Goal: Task Accomplishment & Management: Complete application form

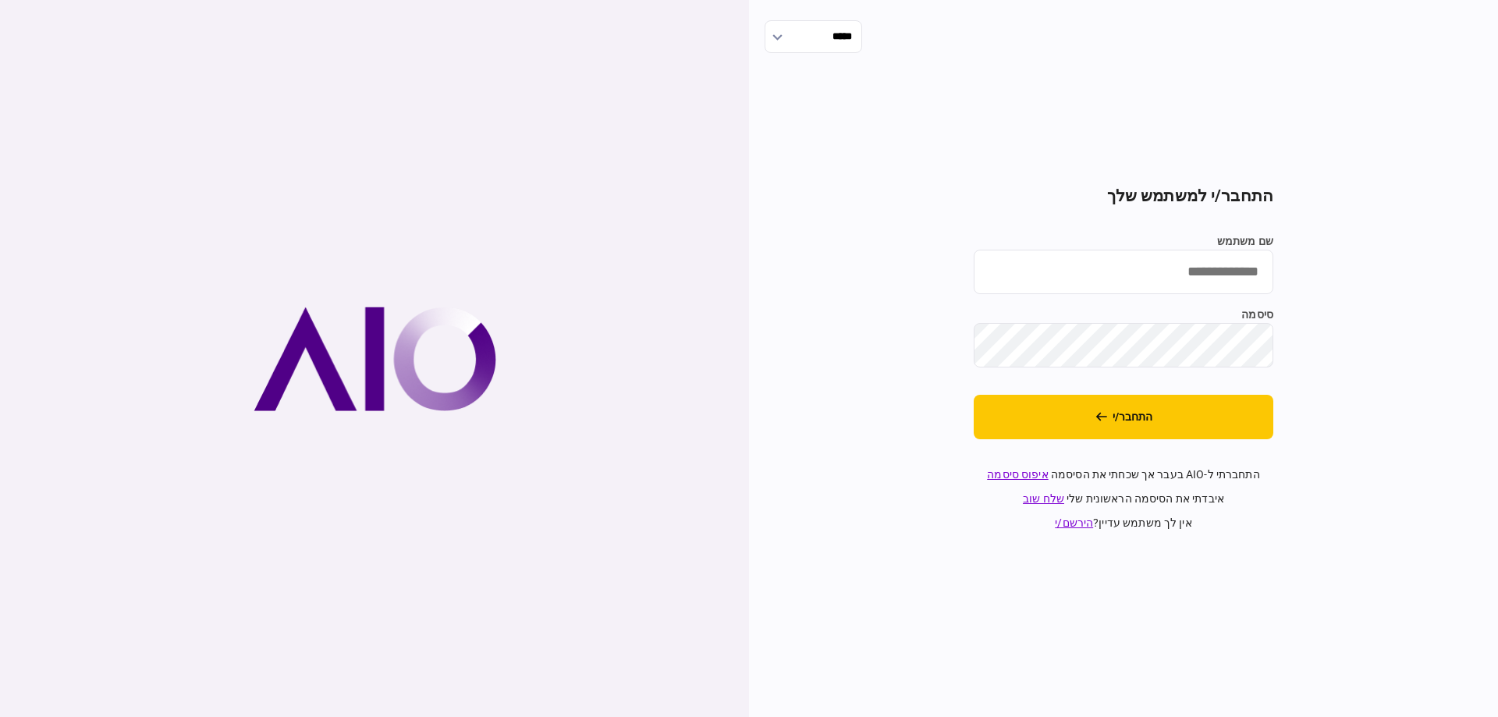
type input "*********"
click at [1024, 409] on button "התחבר/י" at bounding box center [1124, 417] width 300 height 44
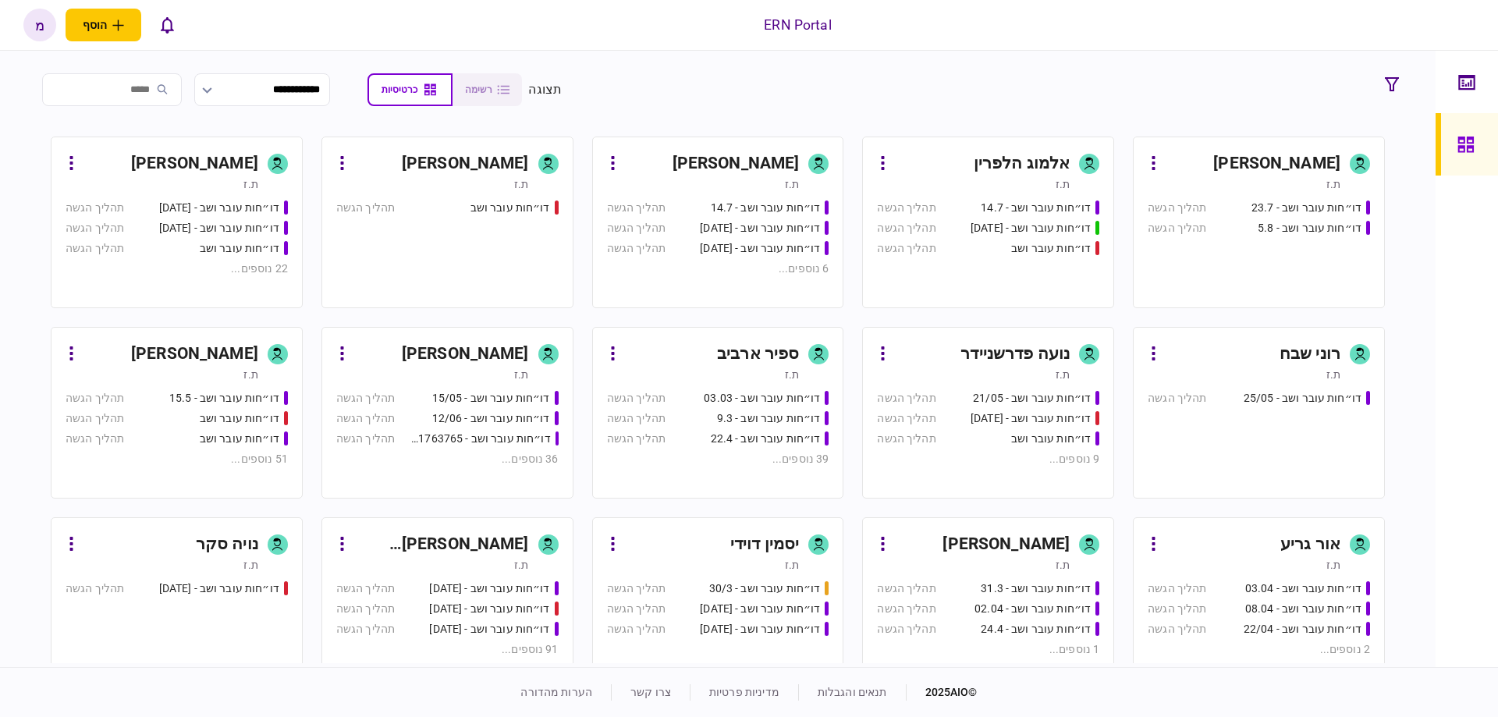
click at [449, 382] on div "ת.ז" at bounding box center [432, 375] width 193 height 16
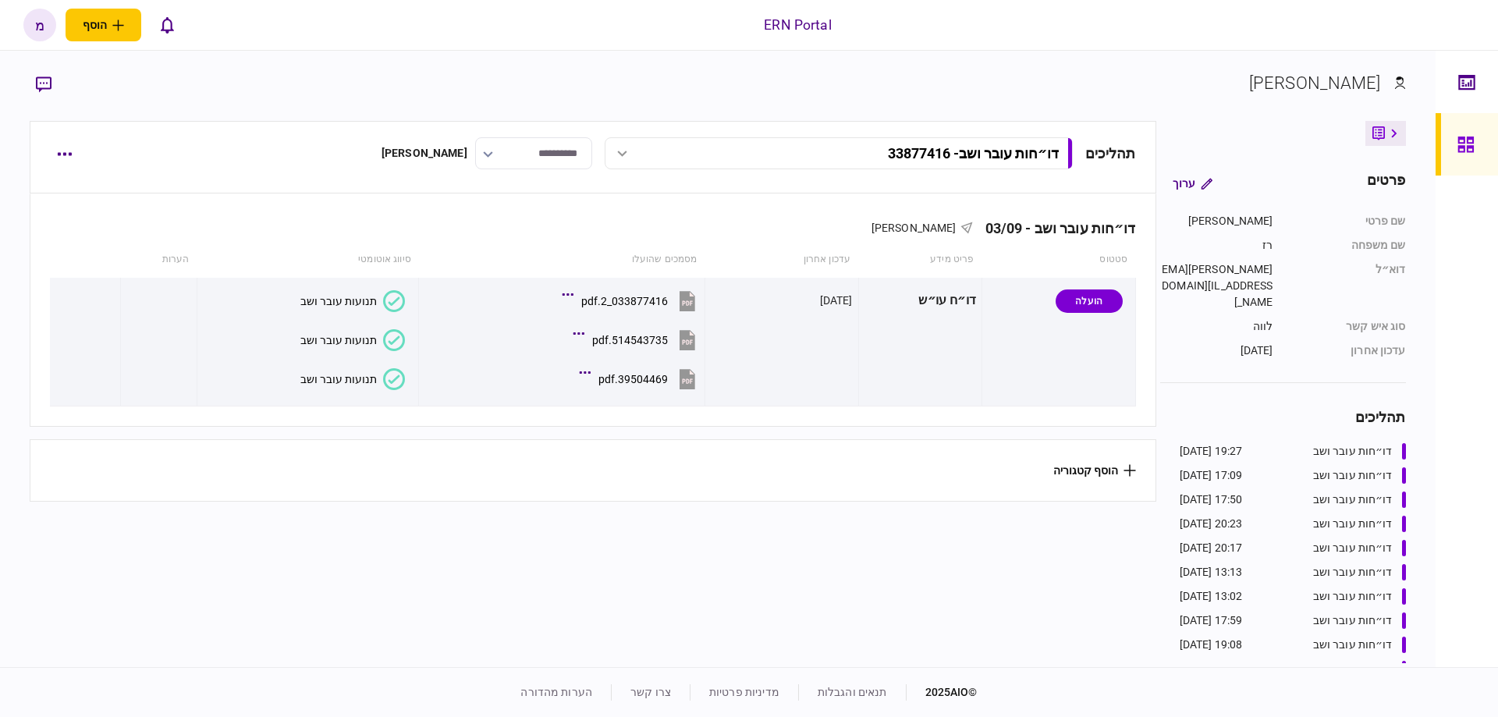
click at [69, 176] on div "תהליכים דו״חות עובר ושב - 33877416 דו״חות עובר ושב - 33877416 19:27 03/09/2025 …" at bounding box center [593, 157] width 1126 height 73
click at [73, 164] on button "button" at bounding box center [64, 154] width 28 height 28
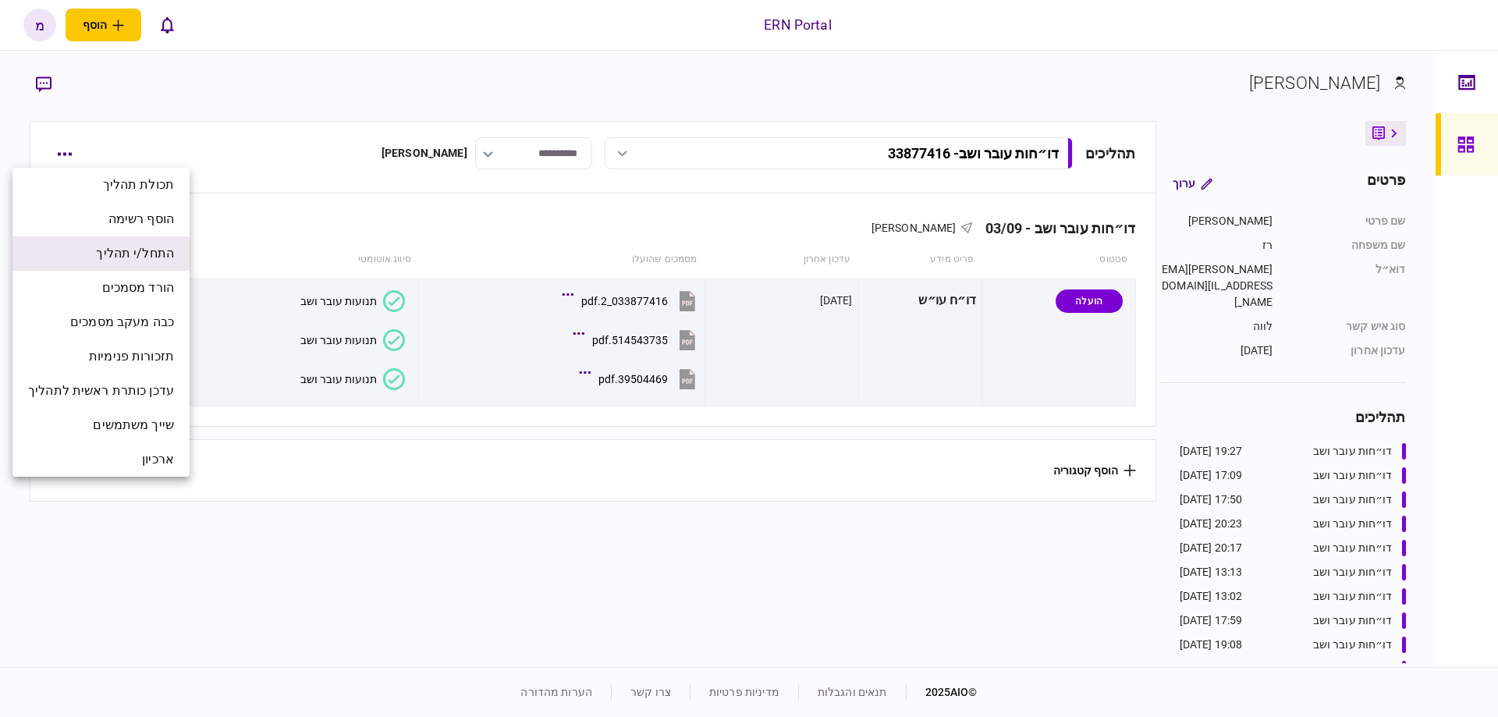
click at [114, 253] on span "התחל/י תהליך" at bounding box center [135, 253] width 78 height 19
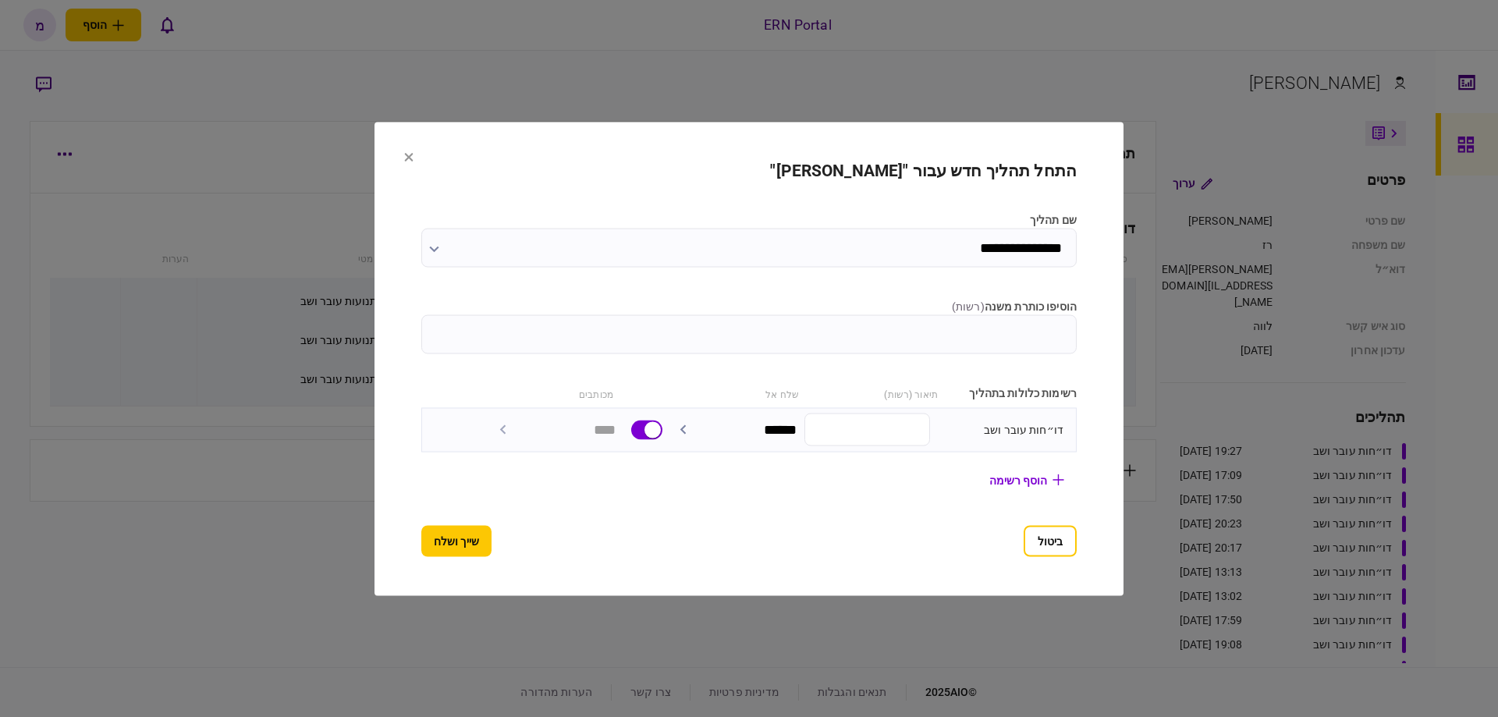
click at [970, 338] on input "הוסיפו כותרת משנה ( רשות )" at bounding box center [748, 333] width 655 height 39
type input "*****"
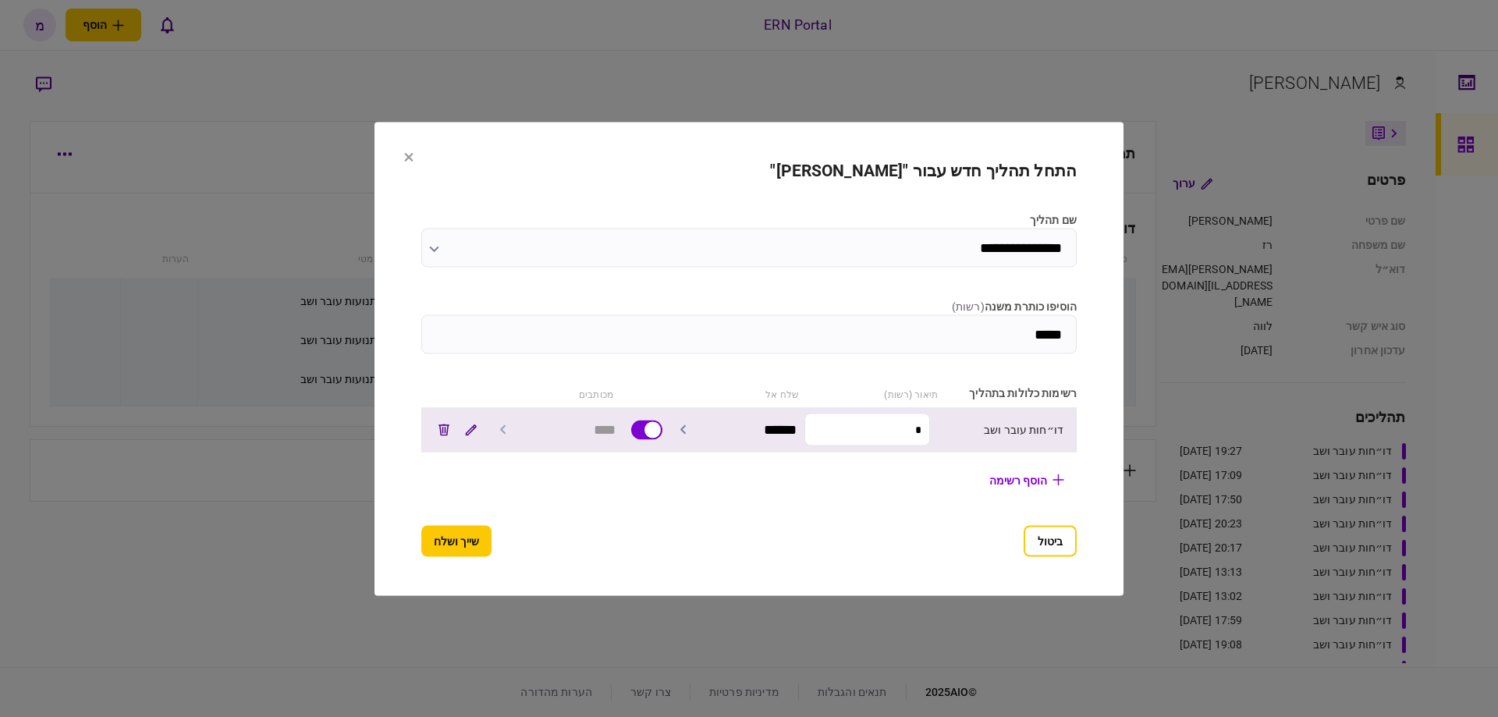
drag, startPoint x: 916, startPoint y: 430, endPoint x: 992, endPoint y: 429, distance: 75.7
click at [992, 429] on div "דו״חות עובר ושב * ******" at bounding box center [748, 429] width 655 height 44
paste input "*******"
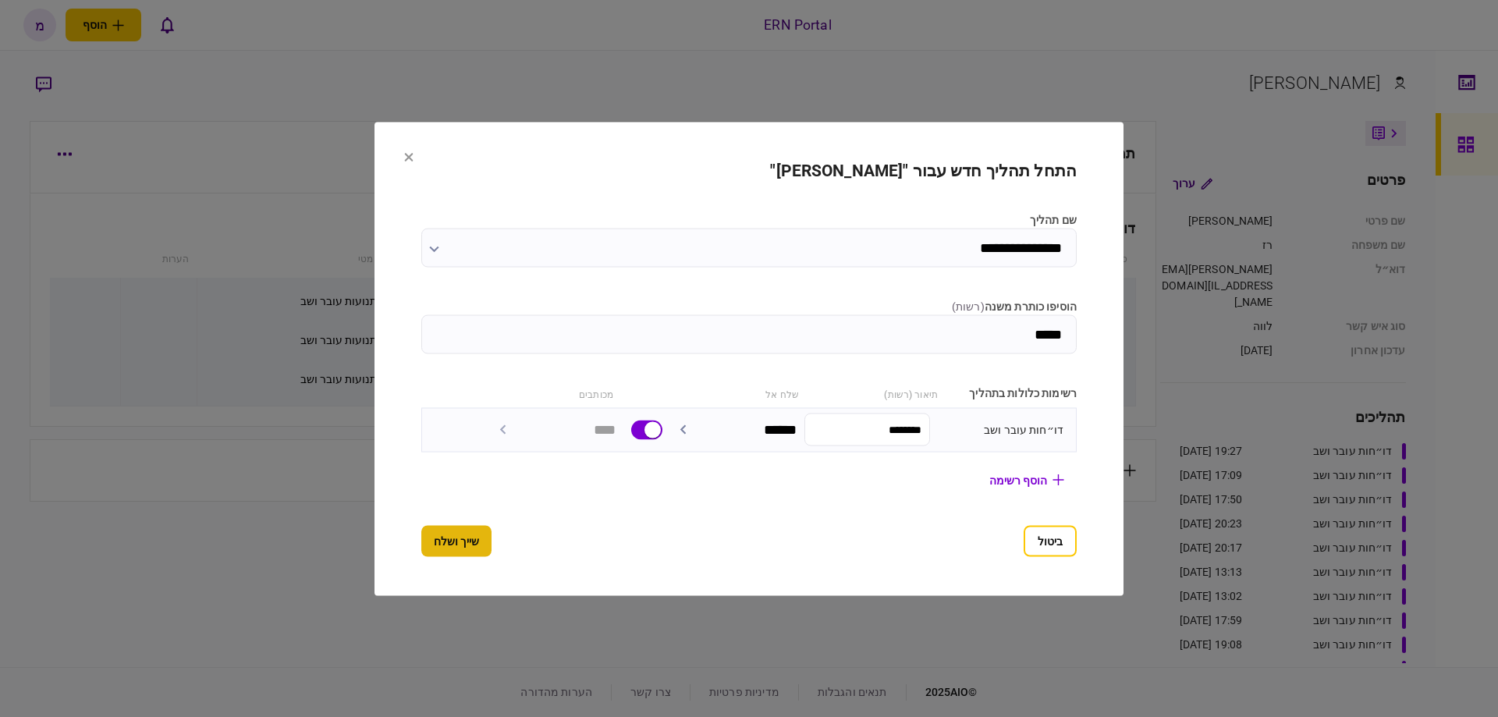
type input "********"
click at [462, 533] on button "שייך ושלח" at bounding box center [456, 540] width 70 height 31
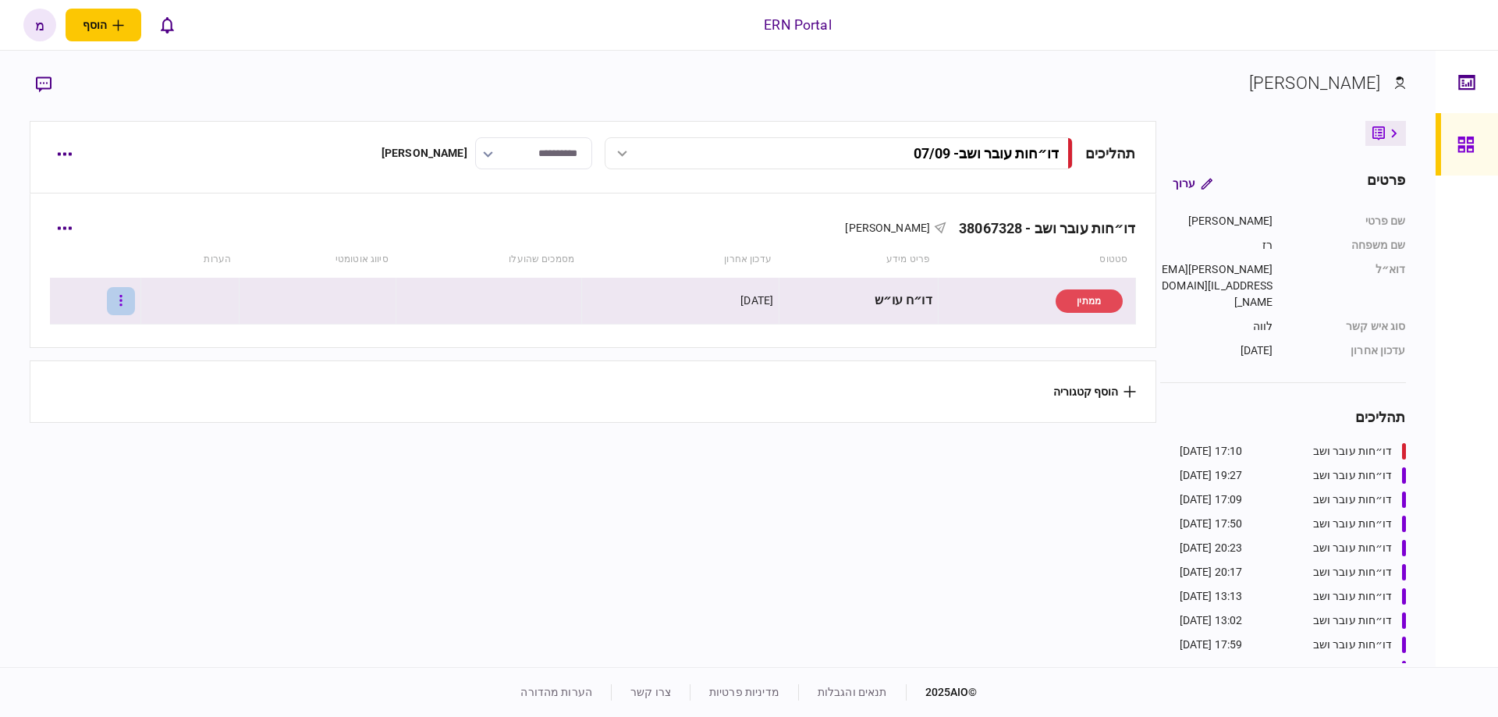
click at [128, 300] on button "button" at bounding box center [121, 301] width 28 height 28
click at [111, 456] on li "העלה קובץ" at bounding box center [80, 470] width 137 height 34
click at [383, 305] on icon at bounding box center [394, 301] width 22 height 22
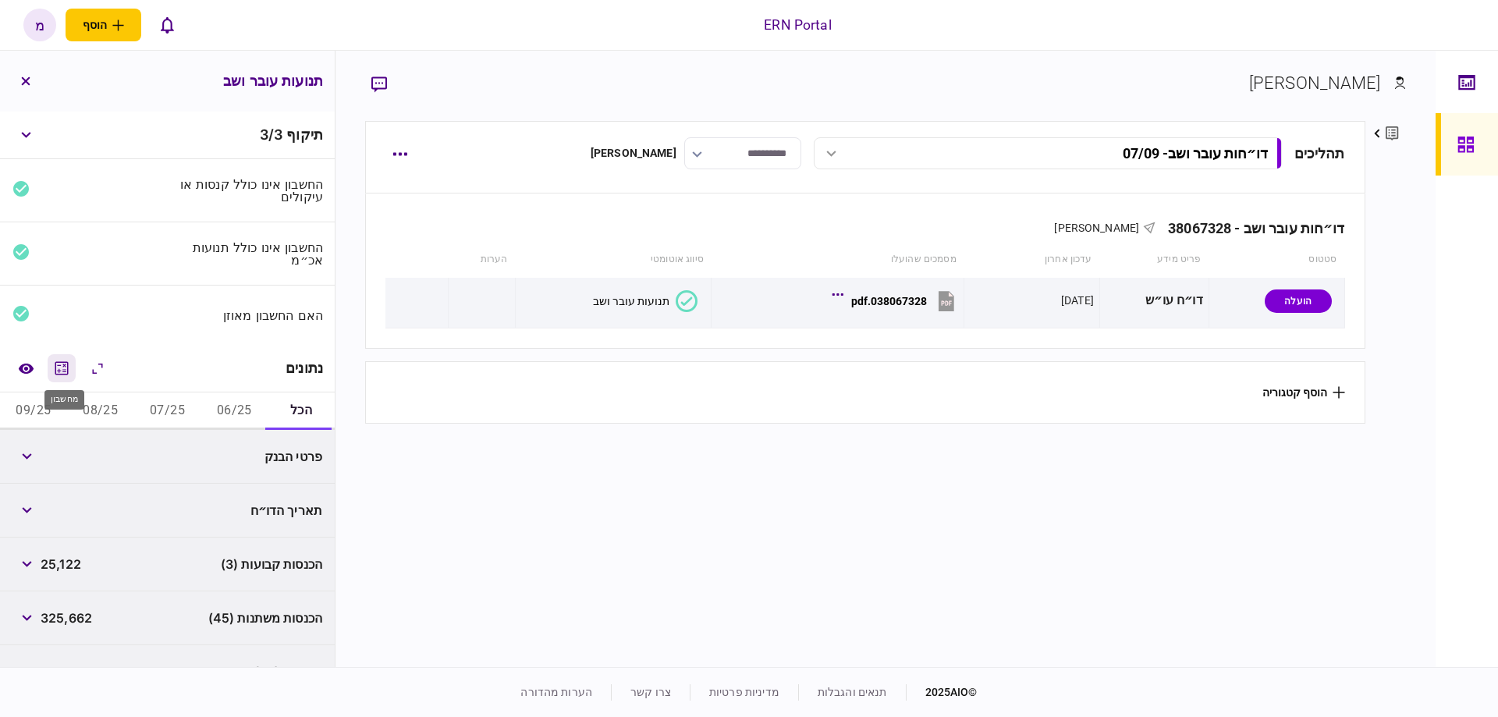
click at [57, 365] on icon "מחשבון" at bounding box center [61, 368] width 19 height 19
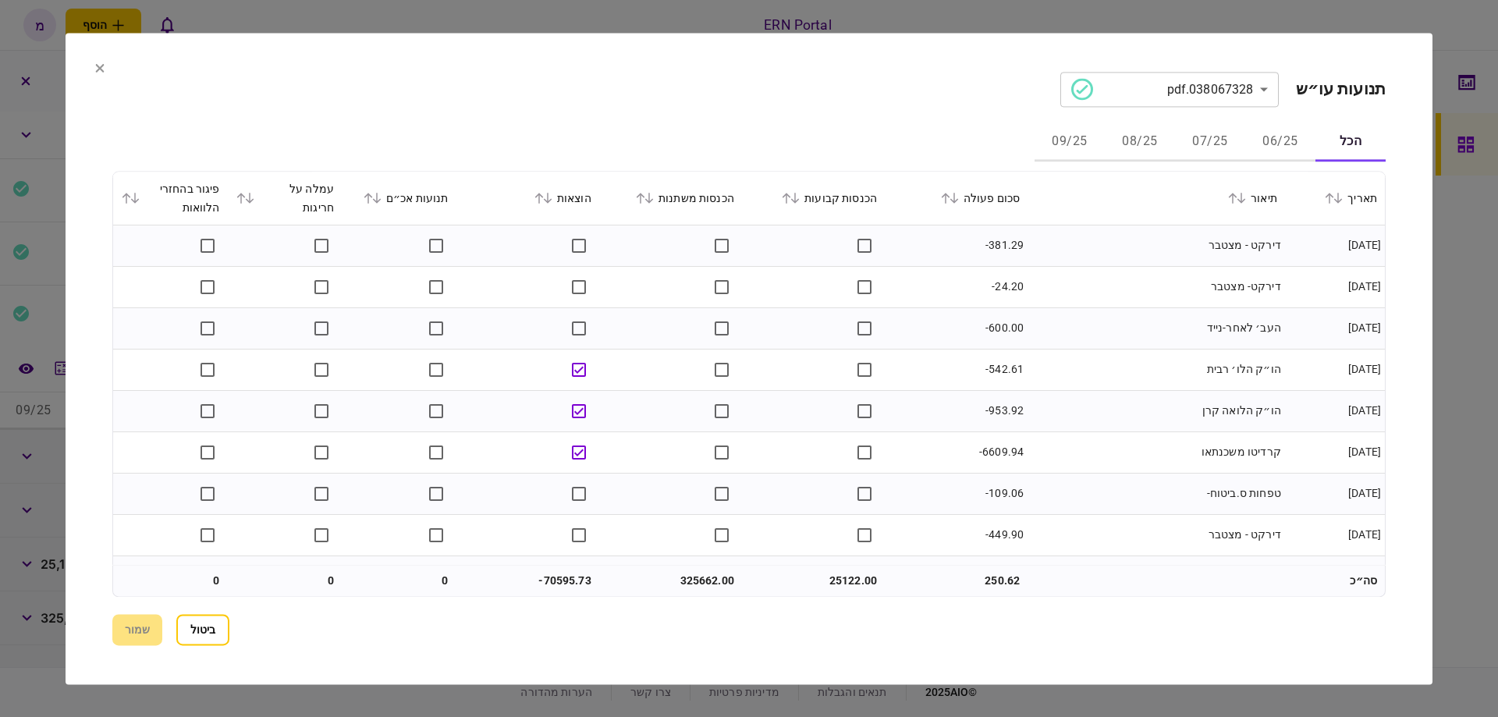
click at [800, 197] on icon at bounding box center [794, 198] width 9 height 11
click at [654, 197] on icon at bounding box center [648, 198] width 9 height 11
click at [1297, 134] on button "06/25" at bounding box center [1280, 142] width 70 height 37
click at [1222, 140] on button "07/25" at bounding box center [1210, 142] width 70 height 37
click at [1177, 138] on button "07/25" at bounding box center [1210, 142] width 70 height 37
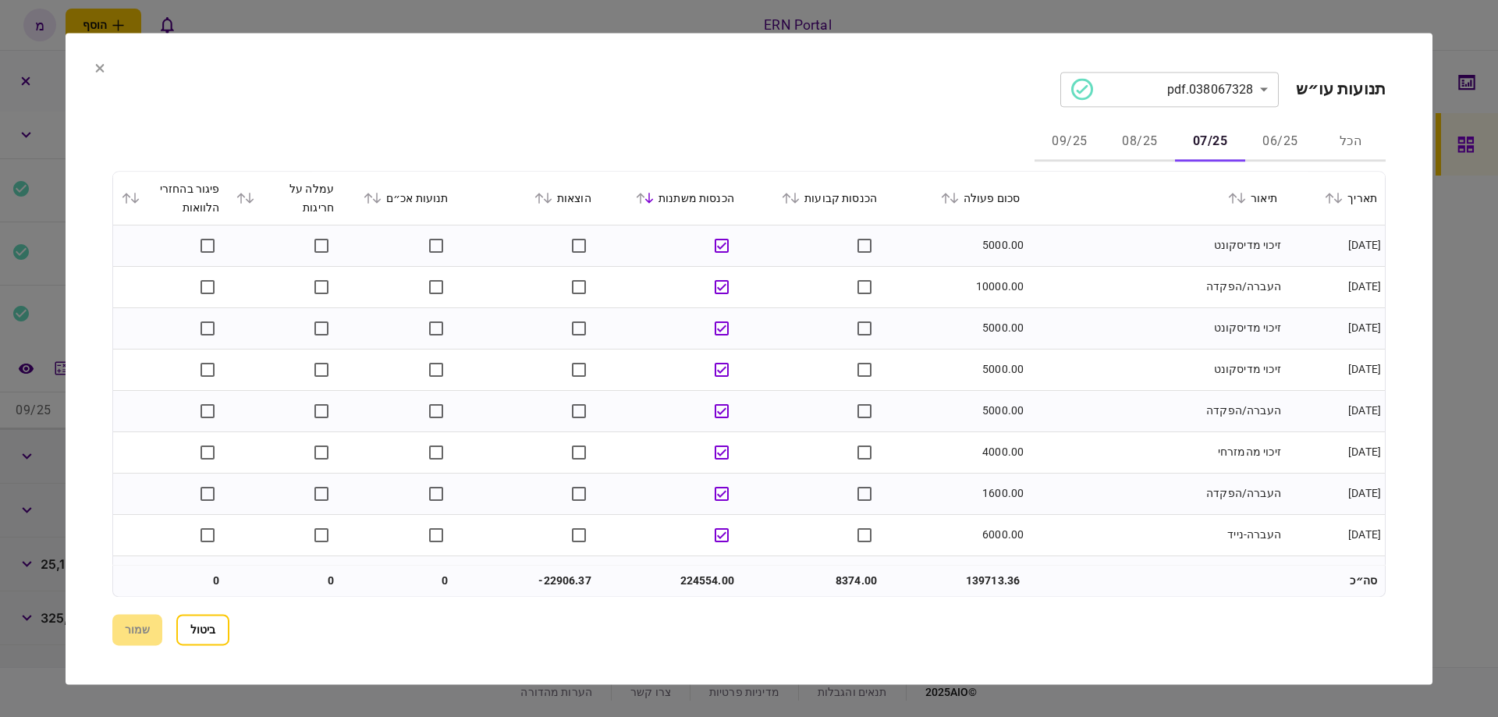
click at [1156, 138] on button "08/25" at bounding box center [1140, 142] width 70 height 37
click at [1088, 138] on button "09/25" at bounding box center [1070, 142] width 70 height 37
click at [1225, 139] on button "07/25" at bounding box center [1210, 142] width 70 height 37
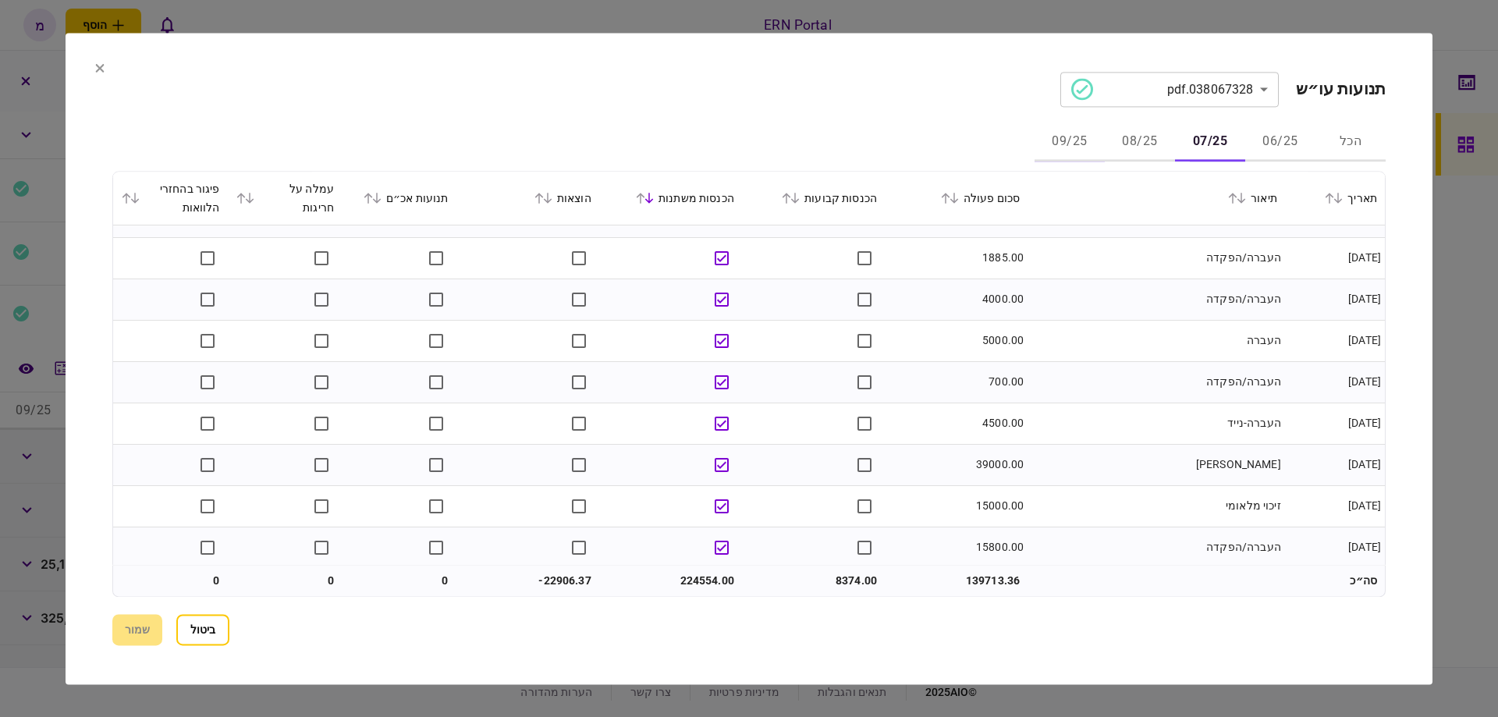
scroll to position [619, 0]
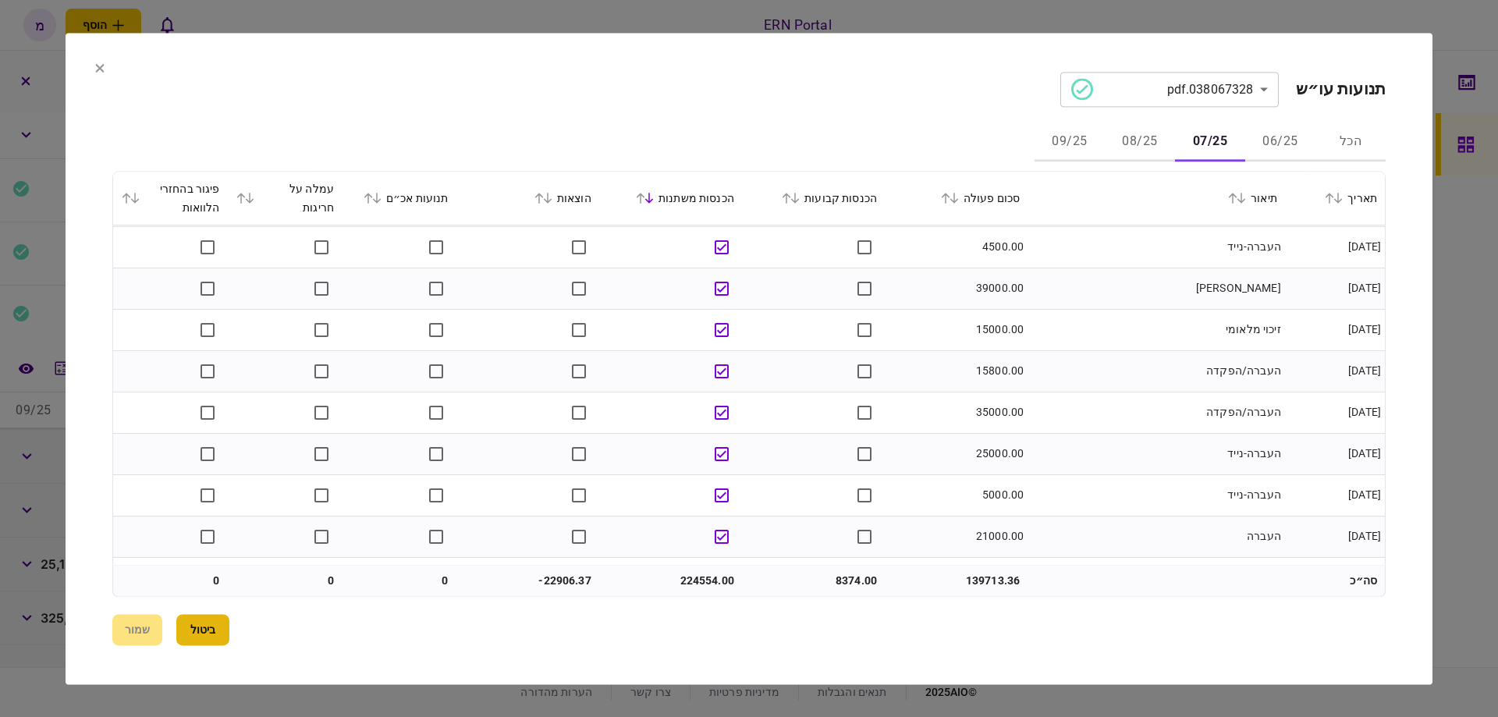
click at [204, 627] on button "ביטול" at bounding box center [202, 629] width 53 height 31
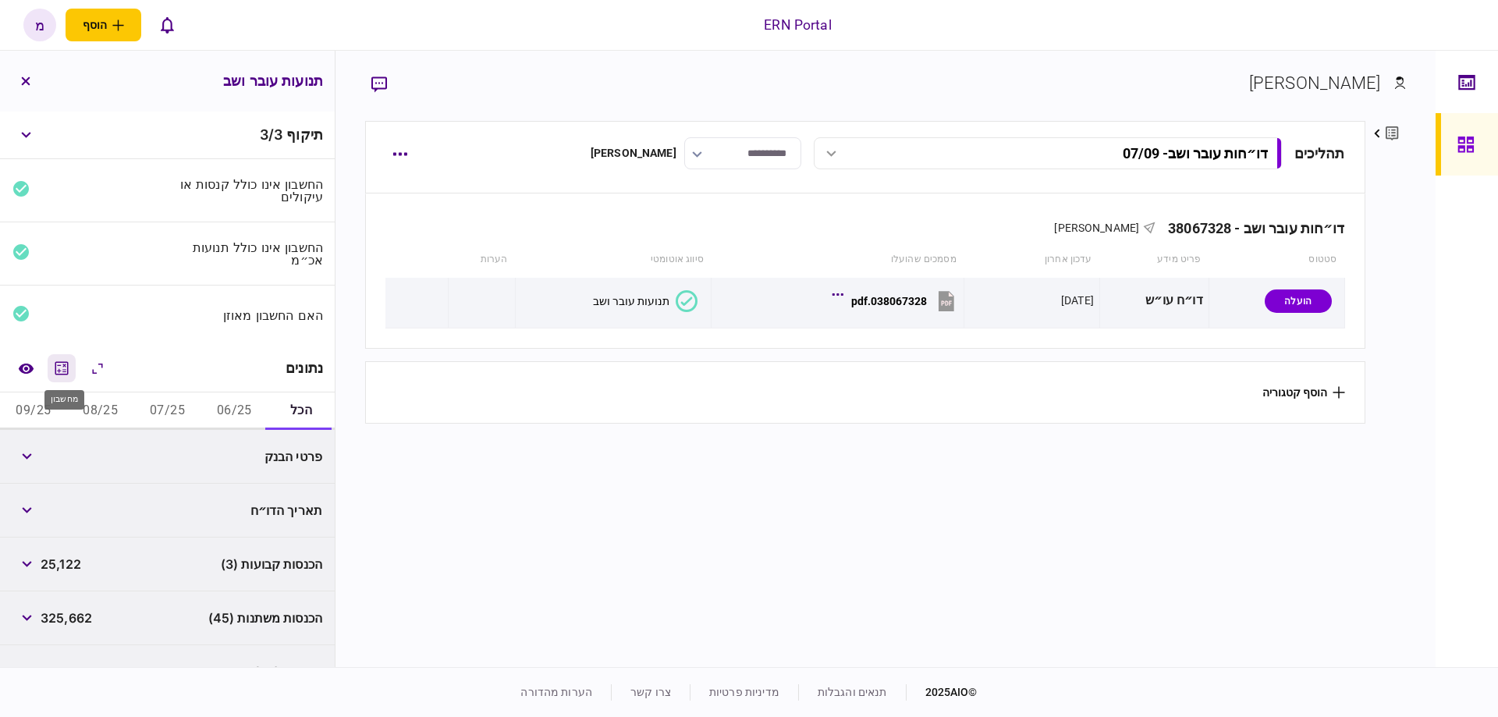
click at [69, 361] on icon "מחשבון" at bounding box center [61, 367] width 13 height 13
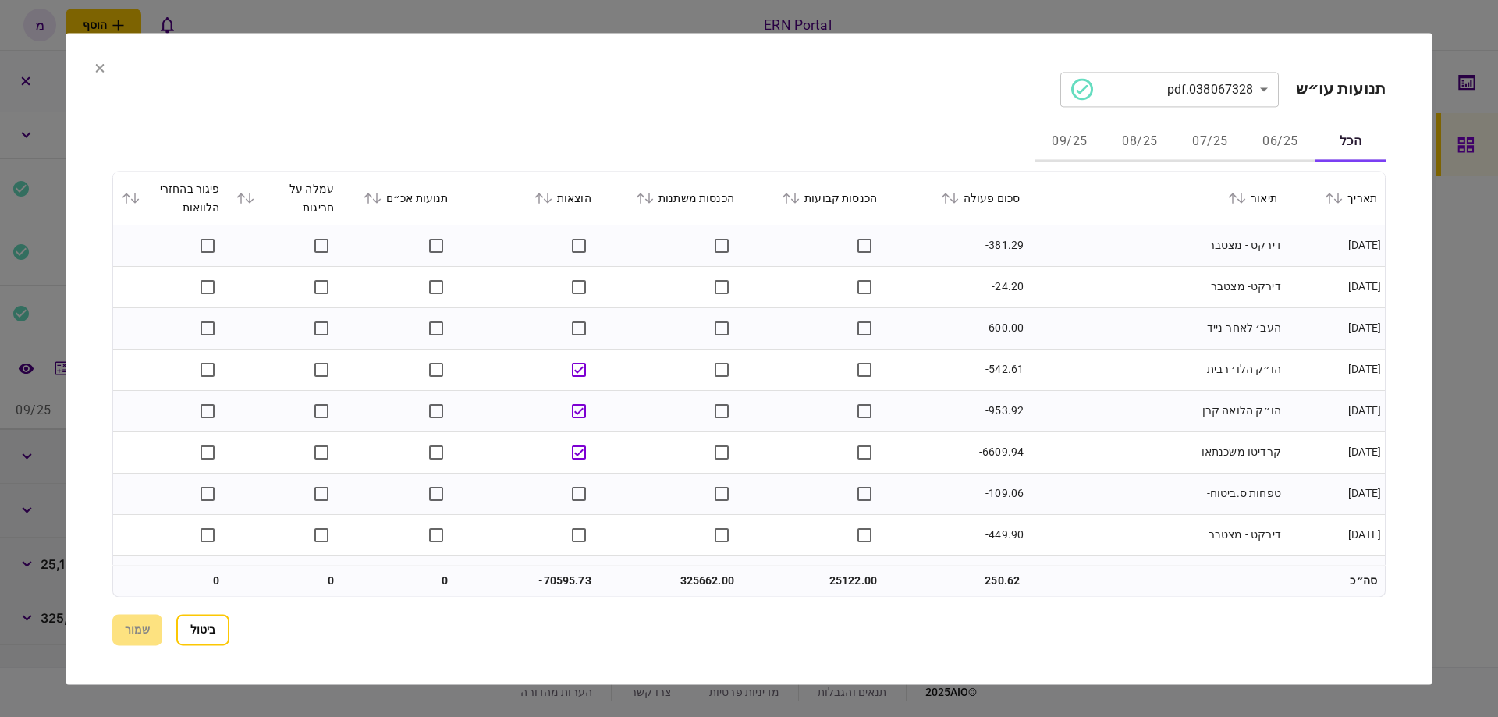
click at [96, 72] on icon at bounding box center [99, 67] width 9 height 9
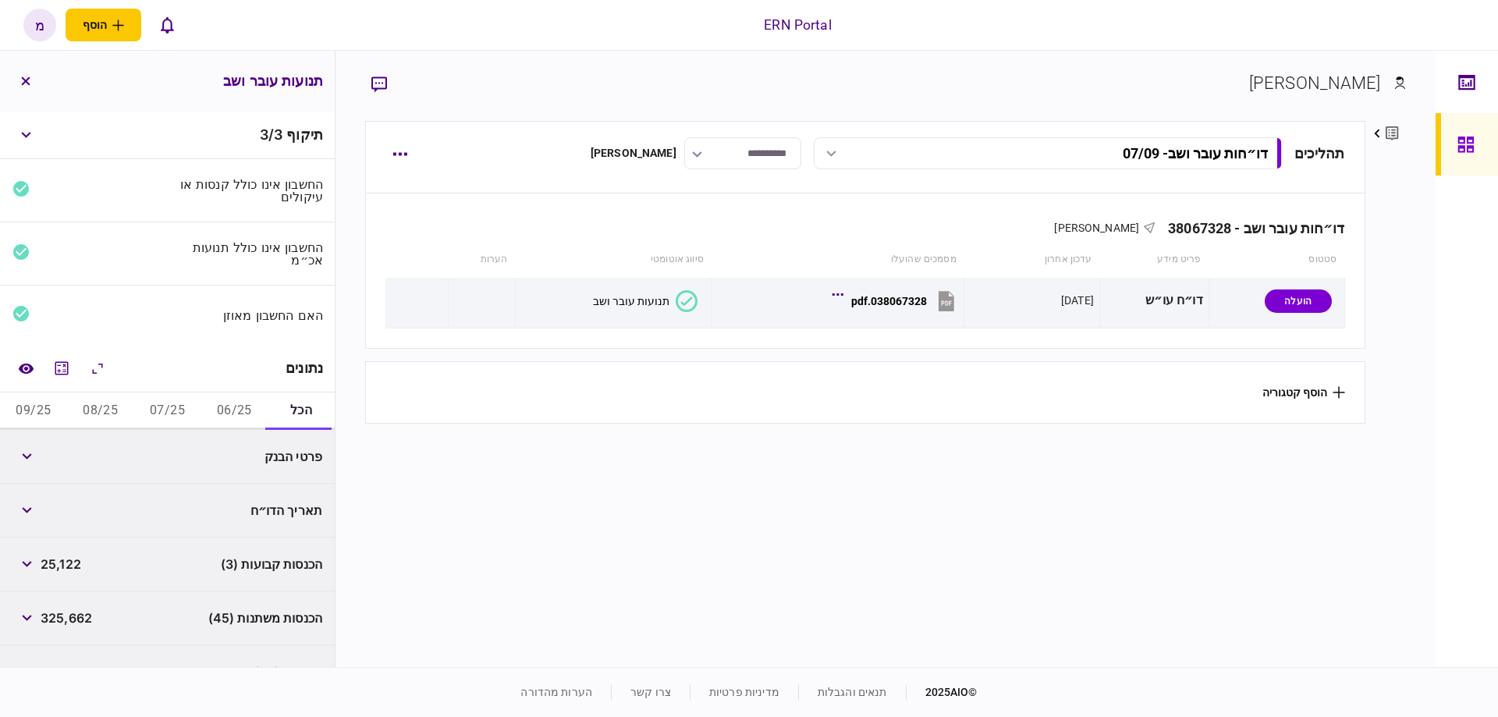
scroll to position [88, 0]
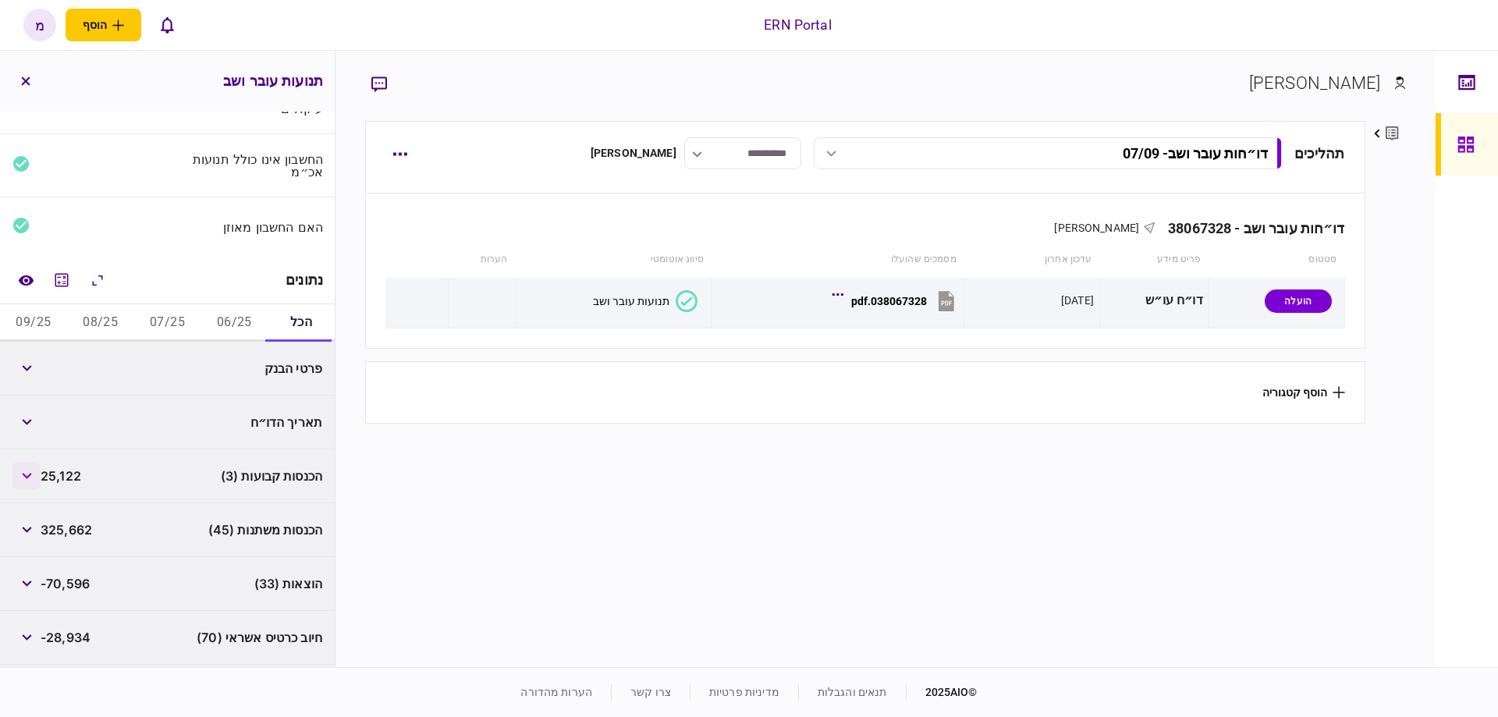
click at [31, 473] on icon "button" at bounding box center [26, 476] width 9 height 6
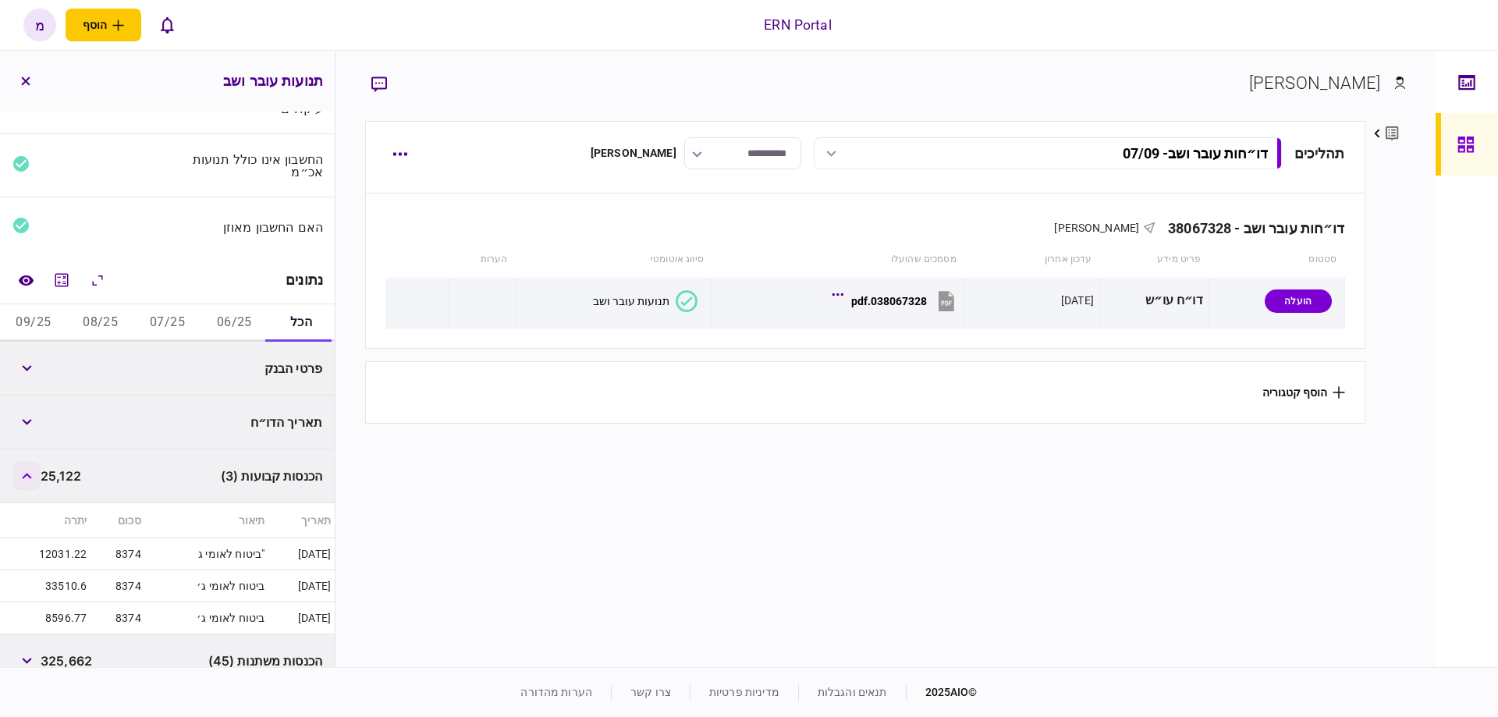
click at [32, 484] on button "button" at bounding box center [26, 476] width 28 height 28
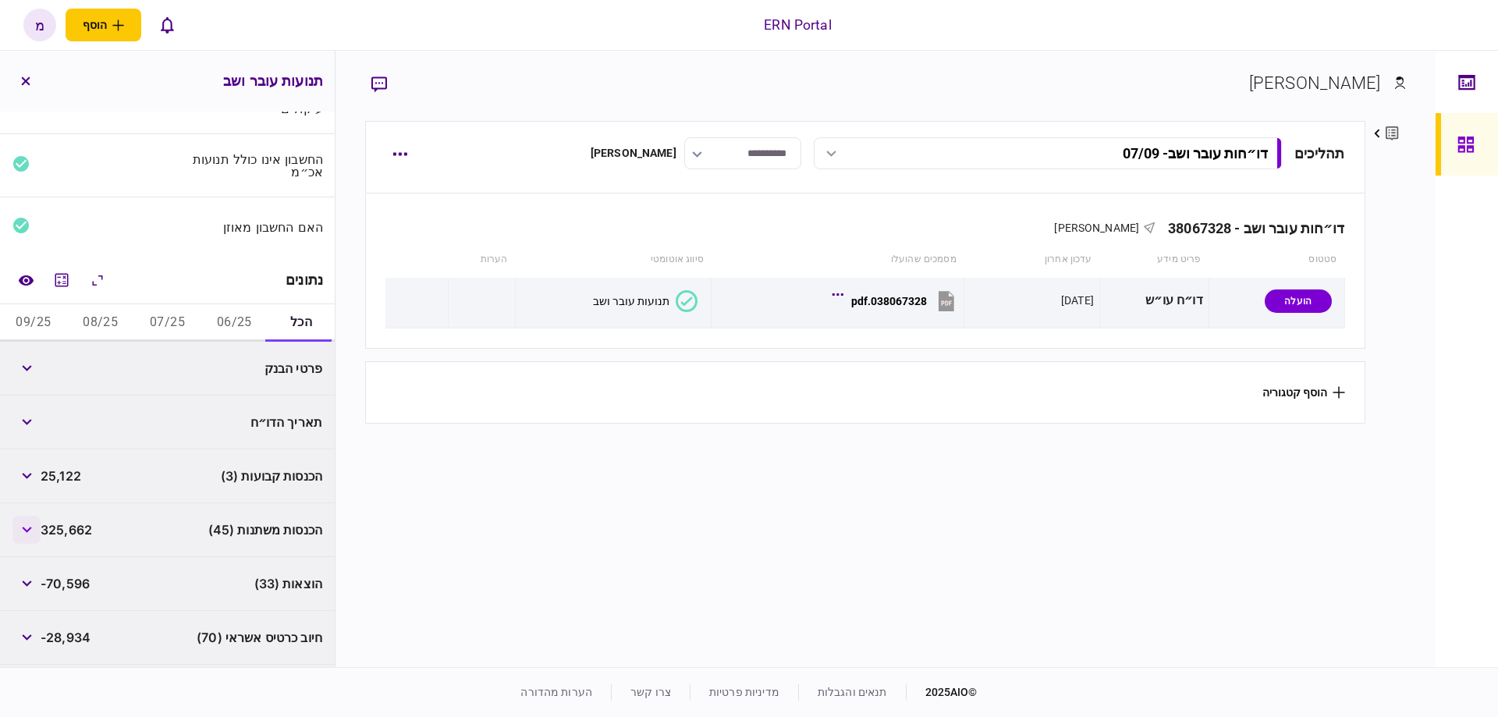
click at [29, 527] on icon "button" at bounding box center [27, 530] width 10 height 6
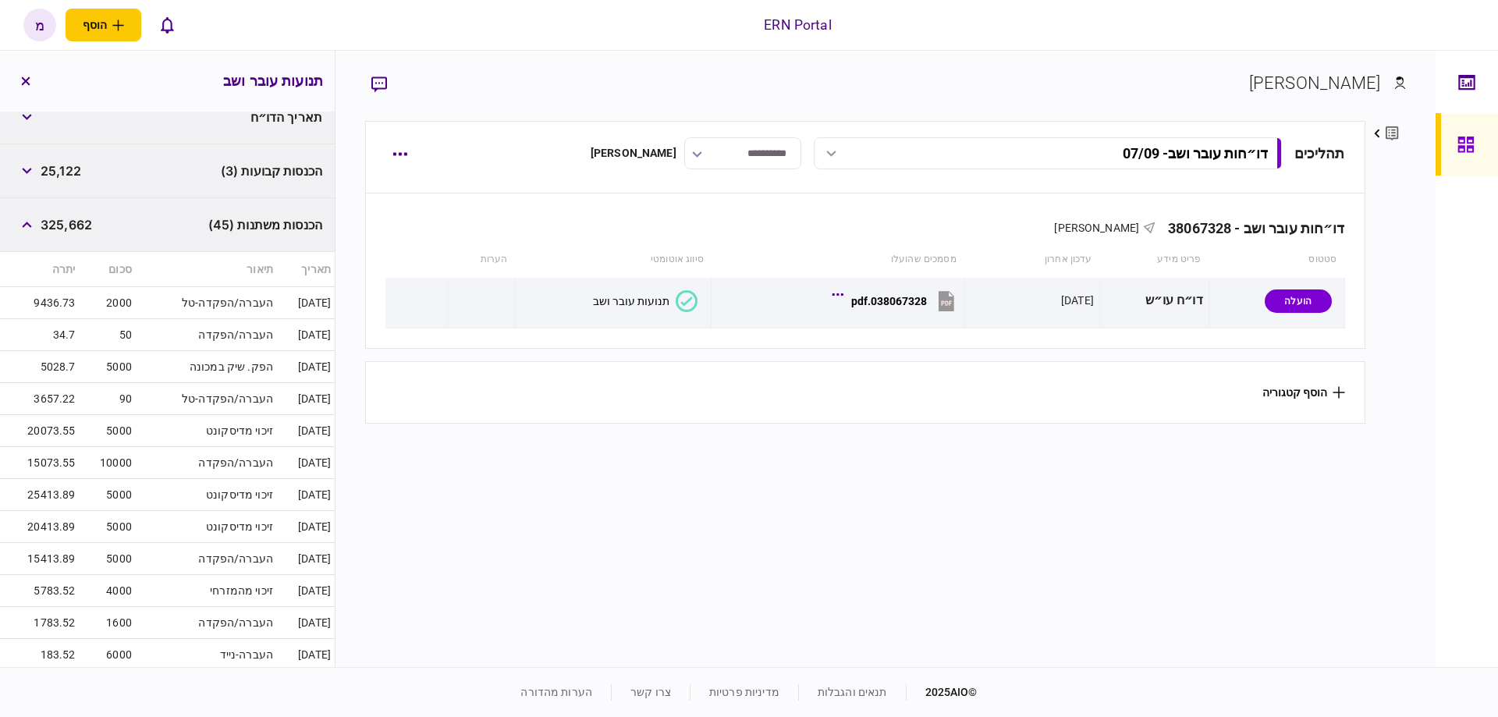
scroll to position [159, 0]
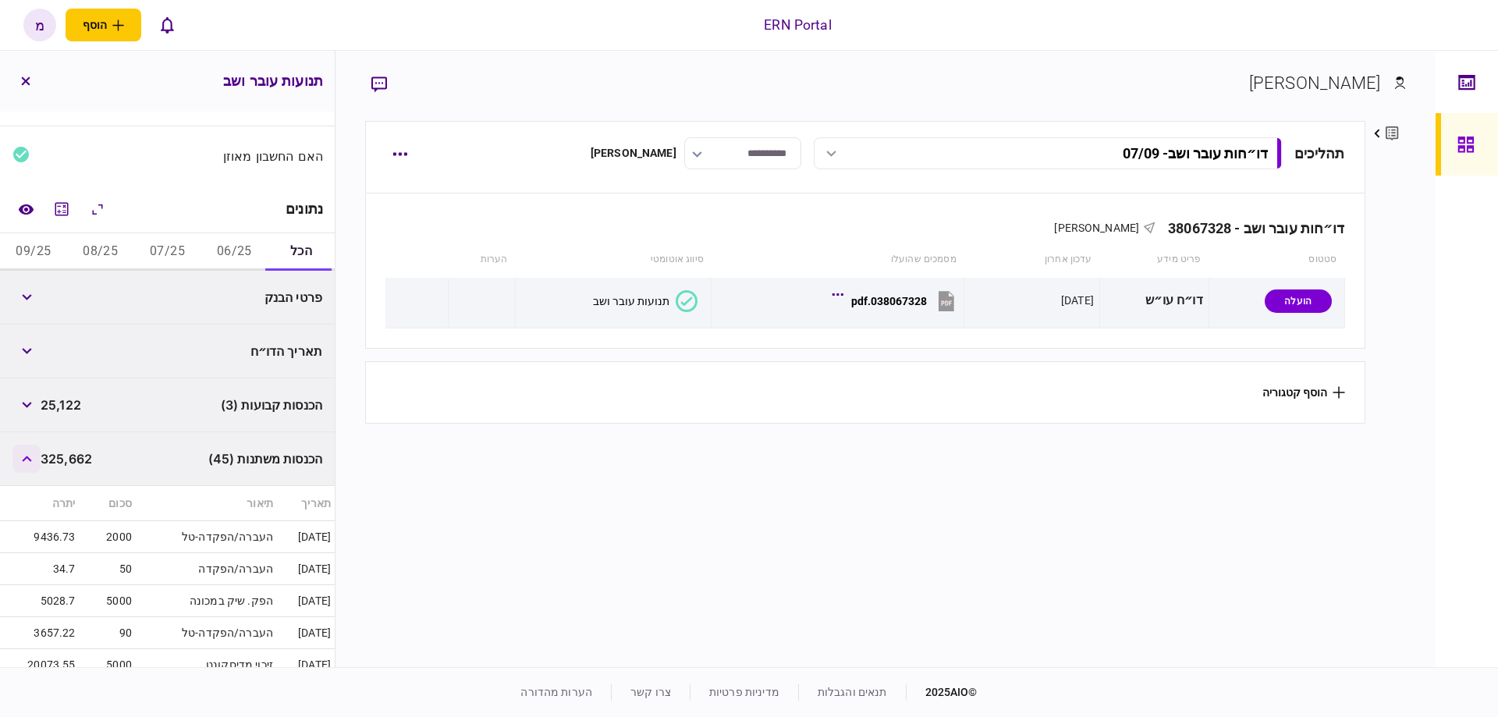
click at [31, 458] on icon "button" at bounding box center [27, 459] width 10 height 6
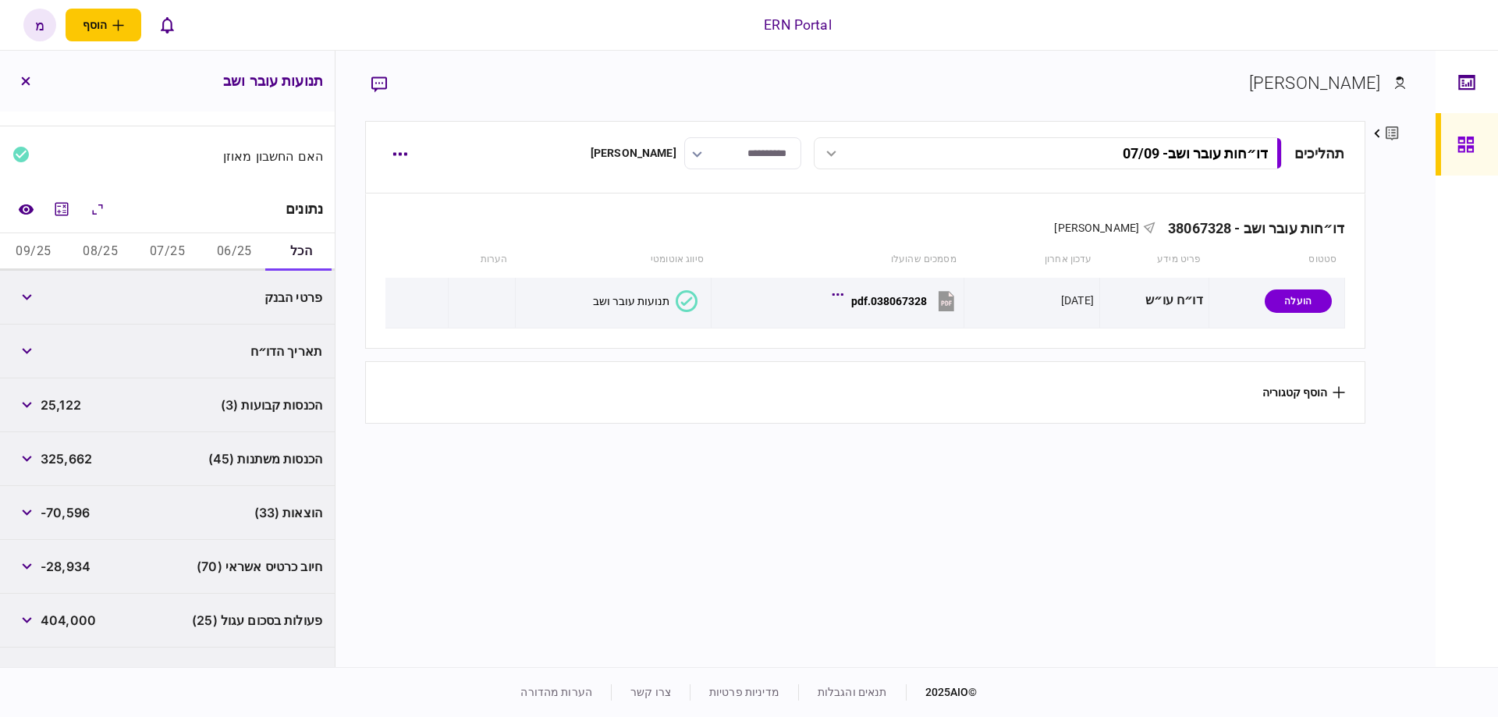
click at [219, 249] on button "06/25" at bounding box center [234, 251] width 67 height 37
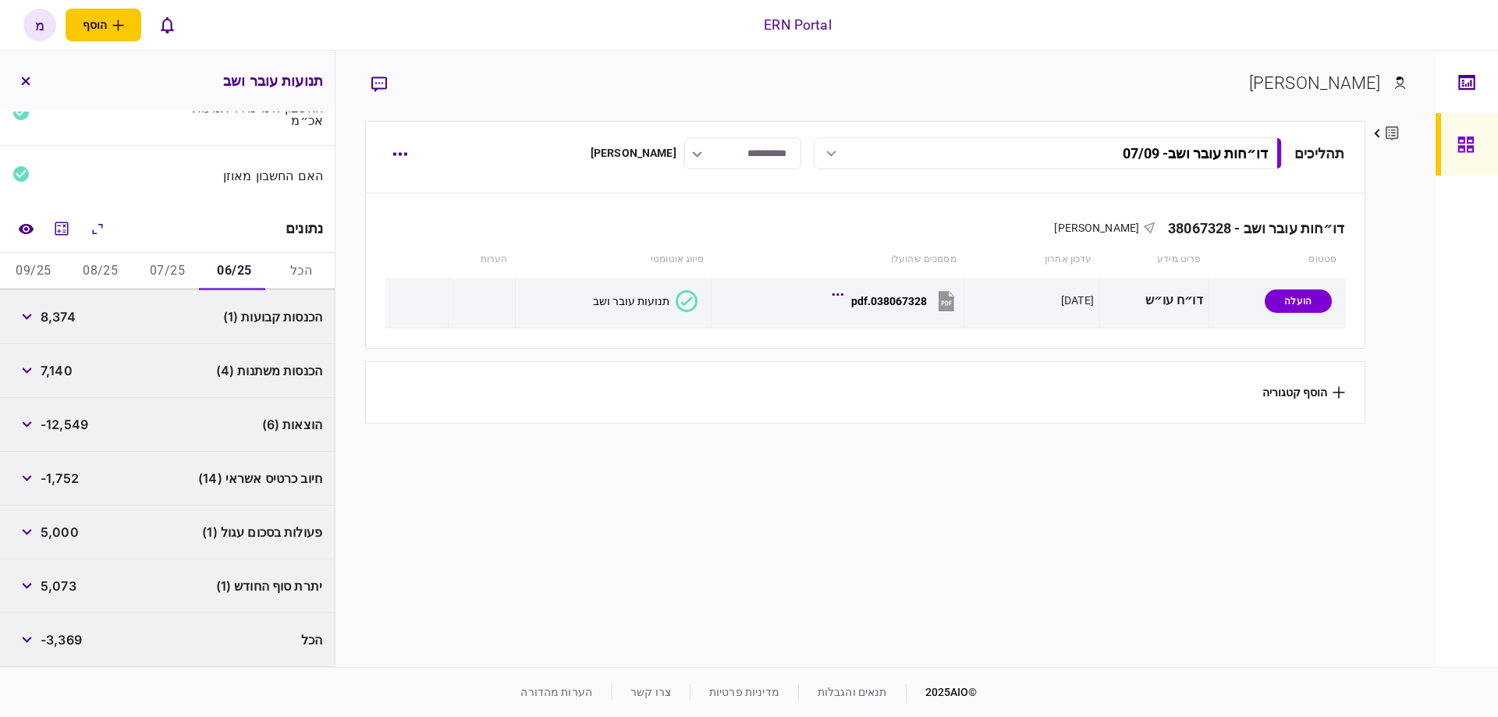
scroll to position [137, 0]
click at [18, 310] on button "button" at bounding box center [26, 320] width 28 height 28
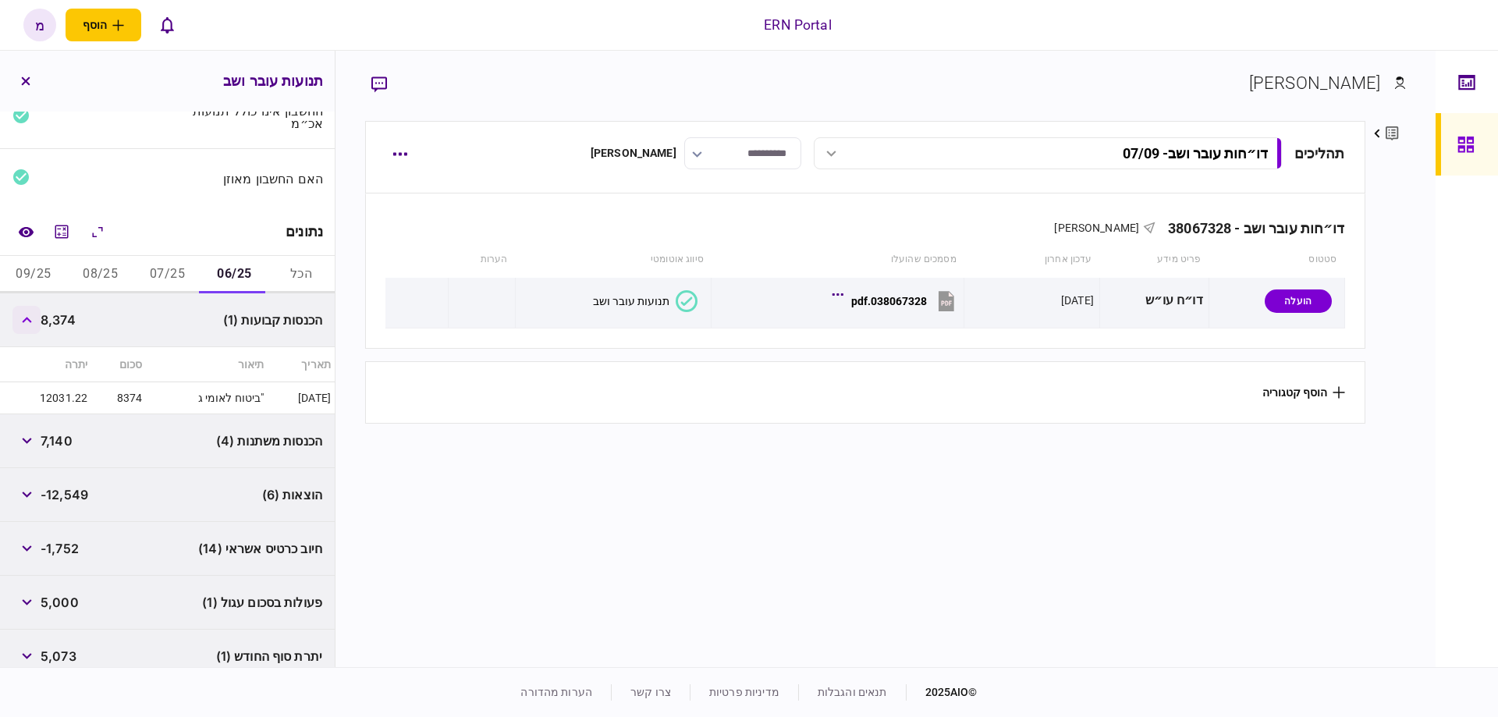
click at [26, 317] on icon "button" at bounding box center [27, 320] width 10 height 6
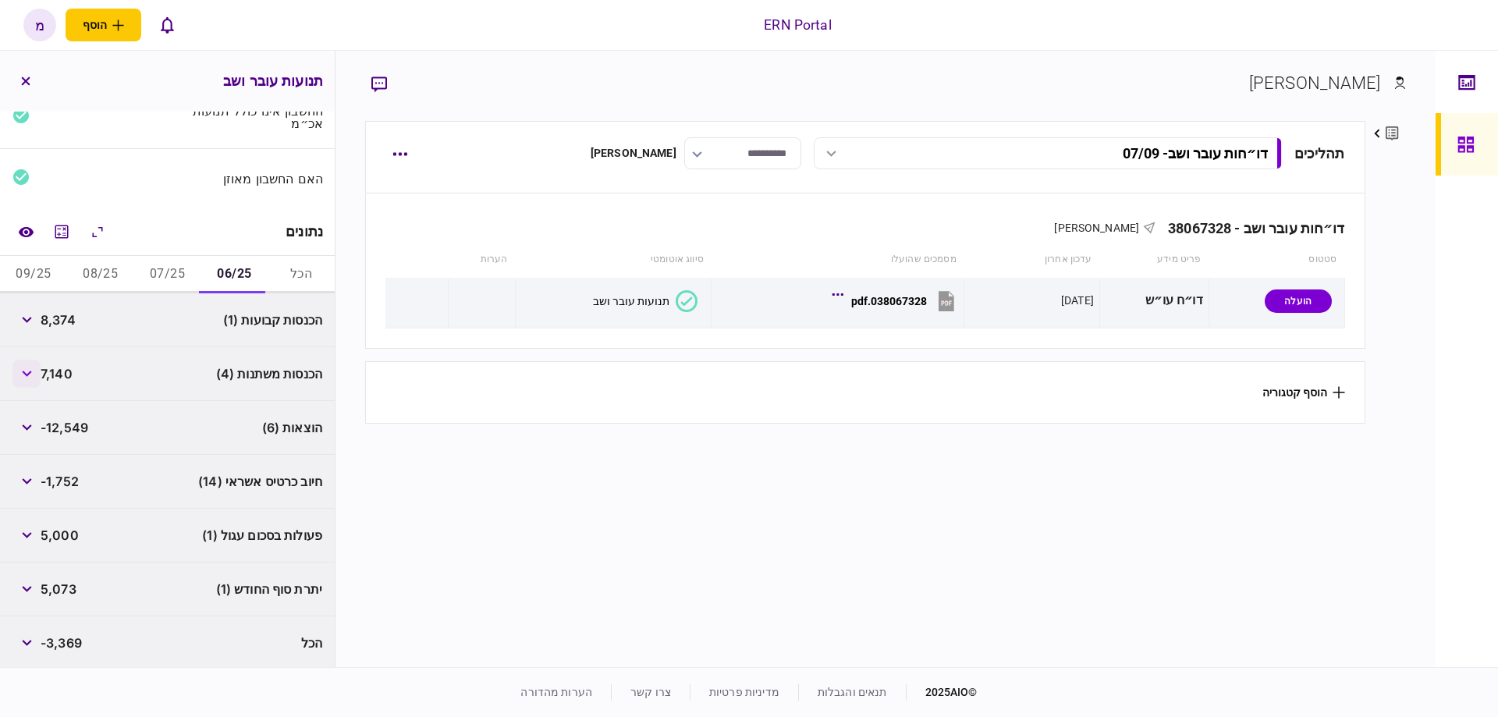
click at [30, 371] on icon "button" at bounding box center [27, 374] width 10 height 6
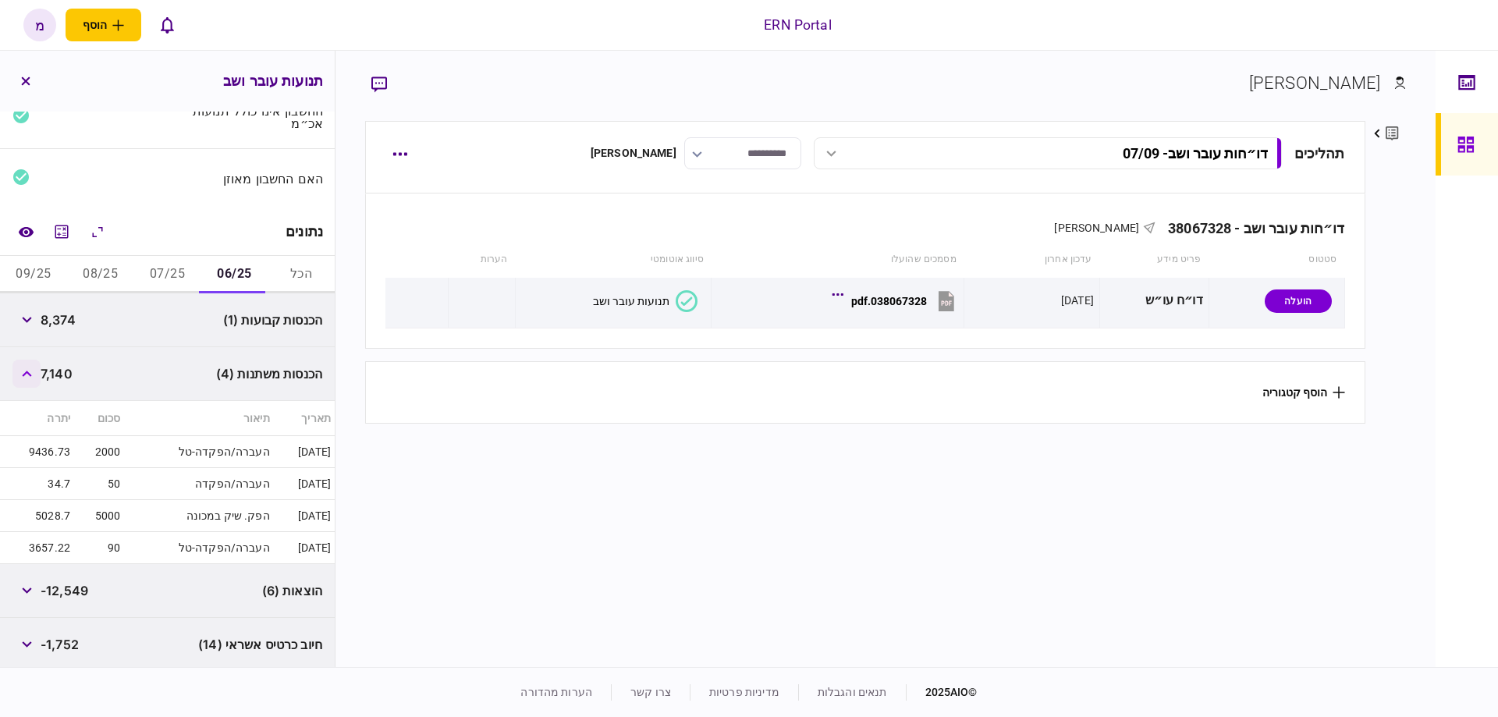
click at [30, 371] on icon "button" at bounding box center [26, 374] width 9 height 6
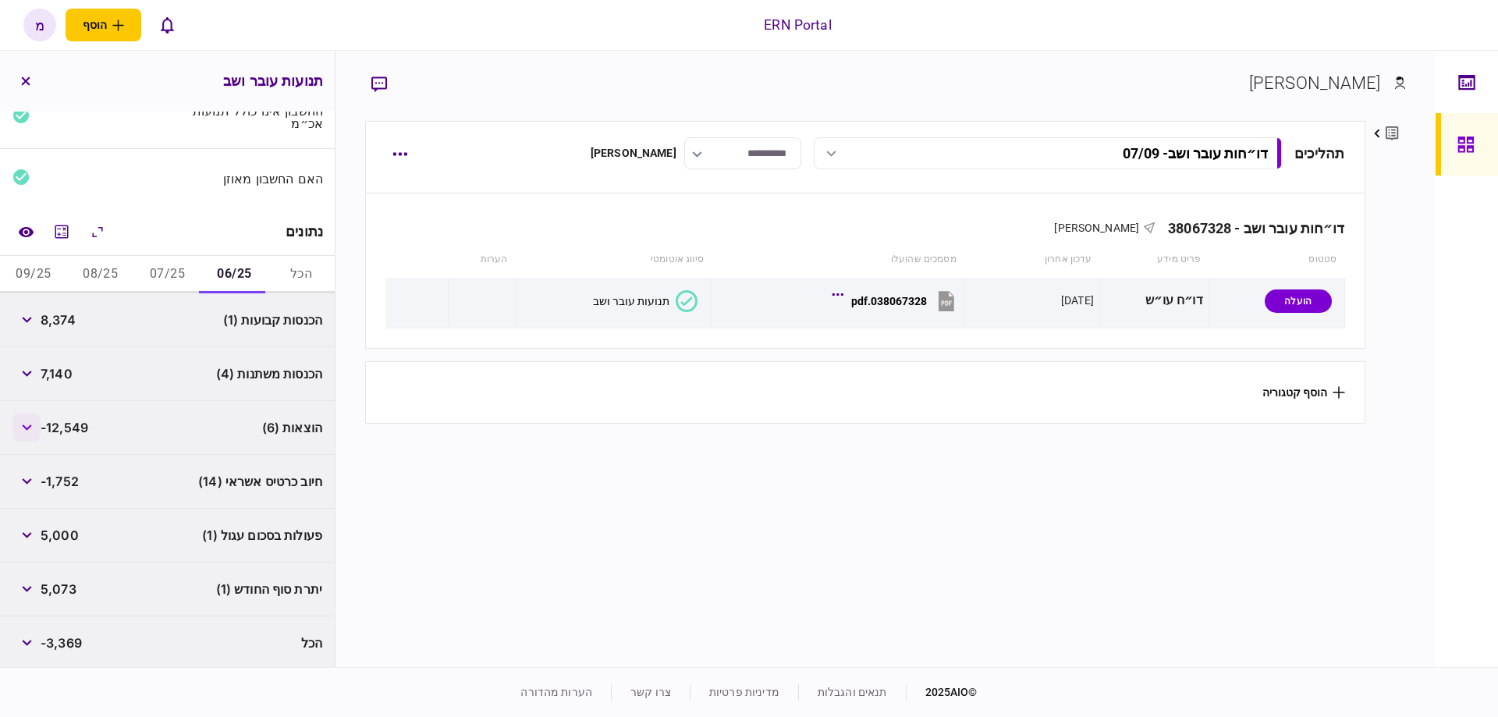
click at [30, 417] on button "button" at bounding box center [26, 428] width 28 height 28
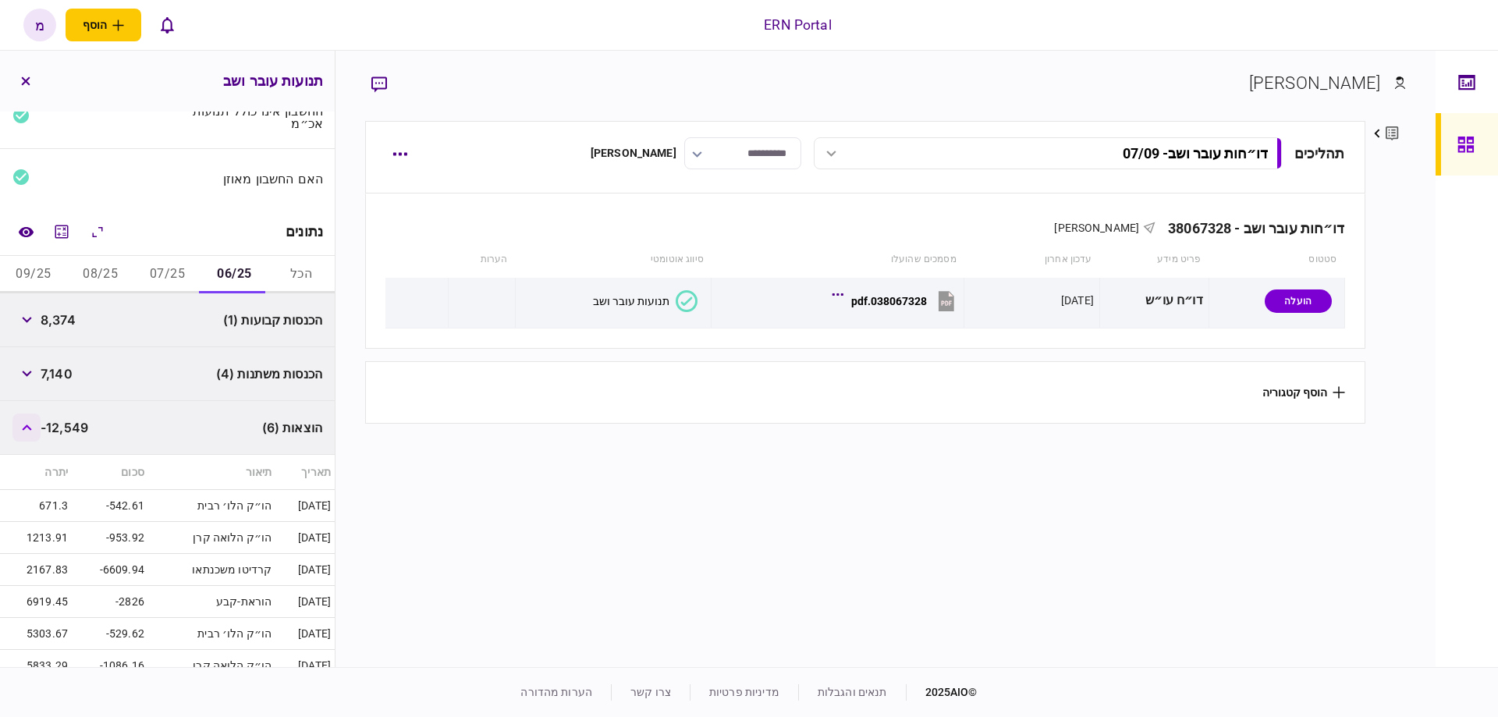
click at [30, 418] on button "button" at bounding box center [26, 428] width 28 height 28
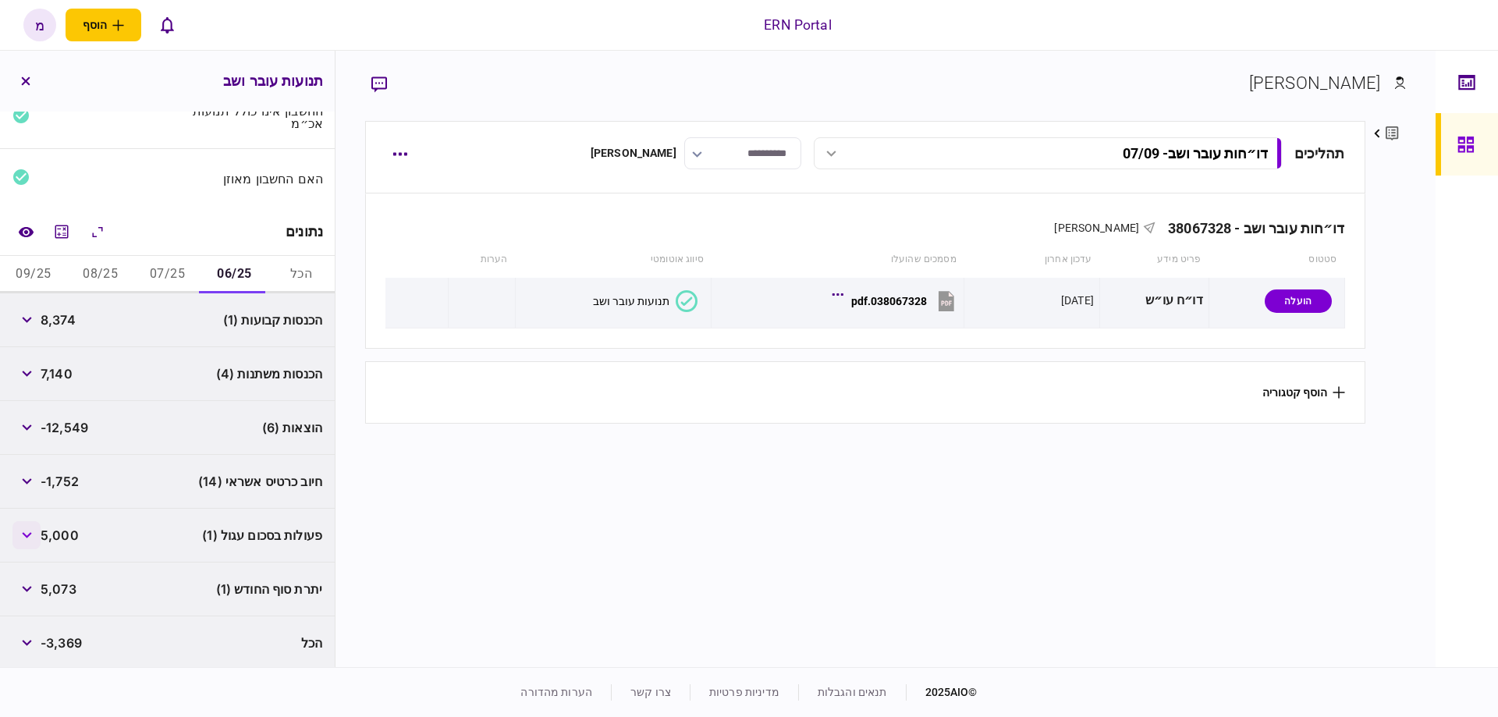
click at [27, 533] on icon "button" at bounding box center [27, 535] width 10 height 6
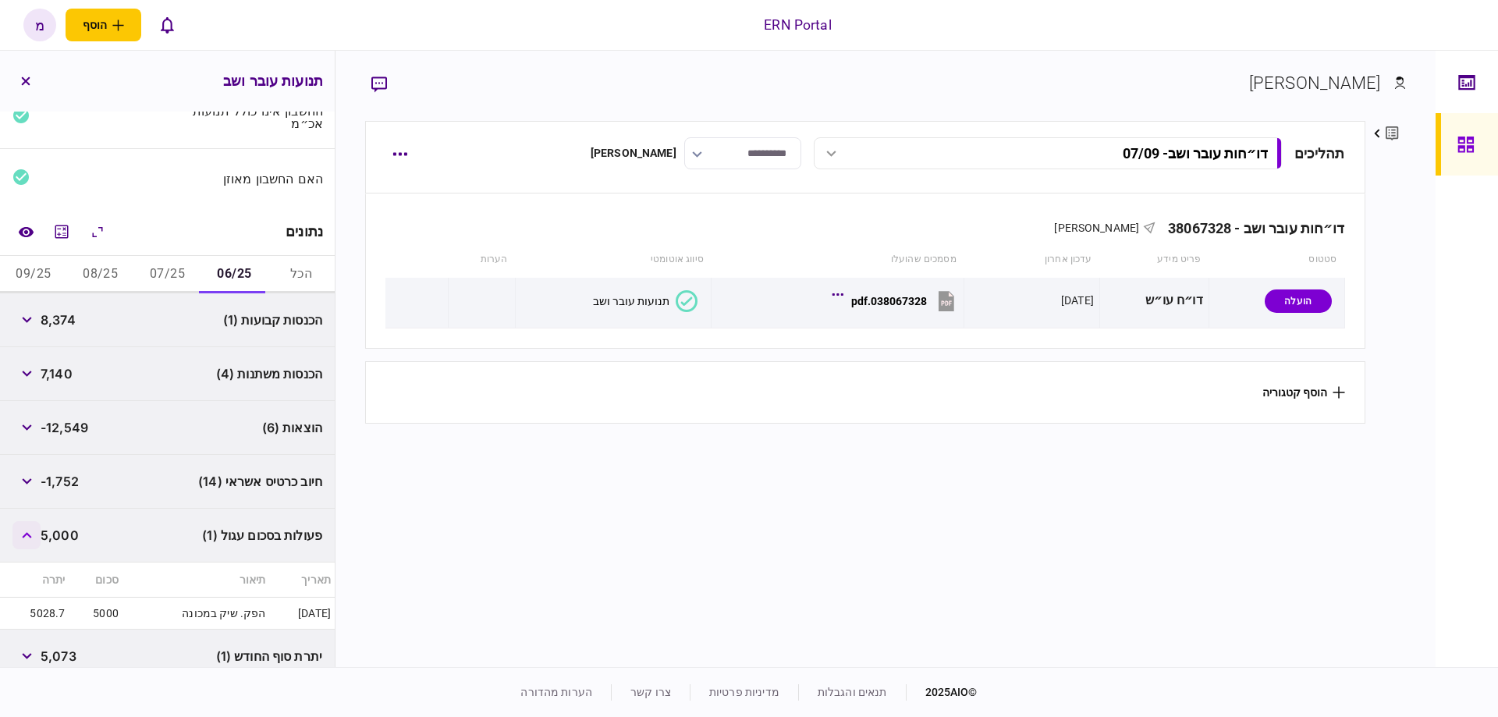
click at [31, 532] on icon "button" at bounding box center [26, 535] width 9 height 6
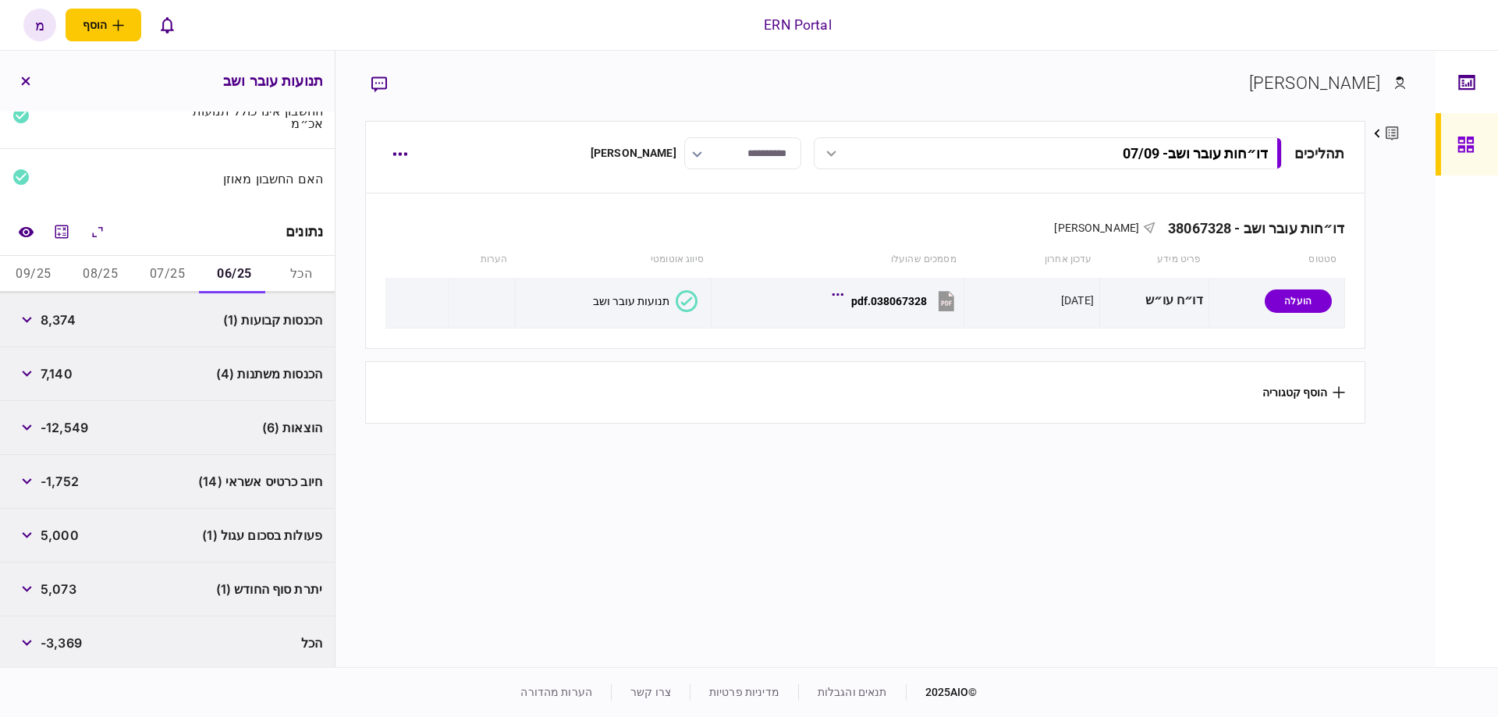
click at [158, 275] on button "07/25" at bounding box center [167, 274] width 67 height 37
click at [37, 361] on button "button" at bounding box center [26, 374] width 28 height 28
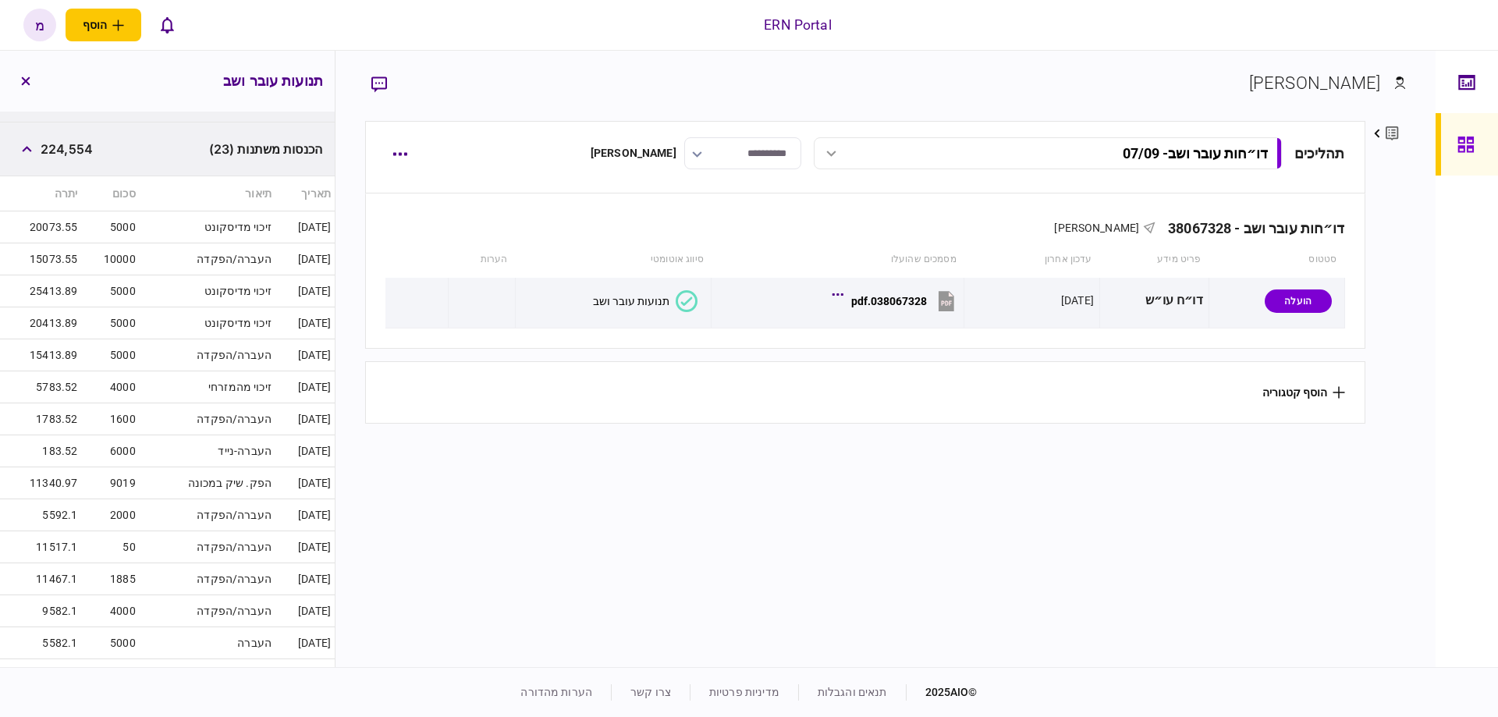
scroll to position [205, 0]
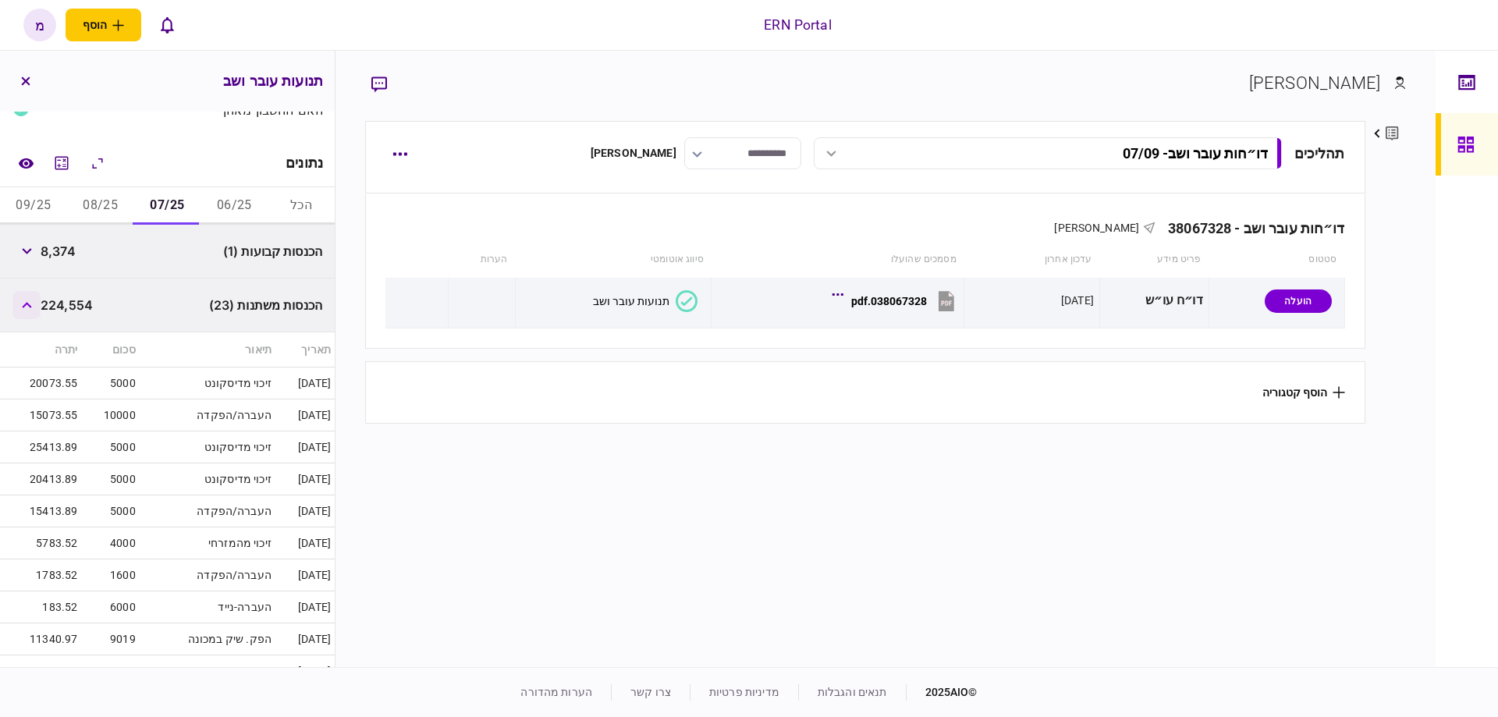
click at [34, 297] on button "button" at bounding box center [26, 305] width 28 height 28
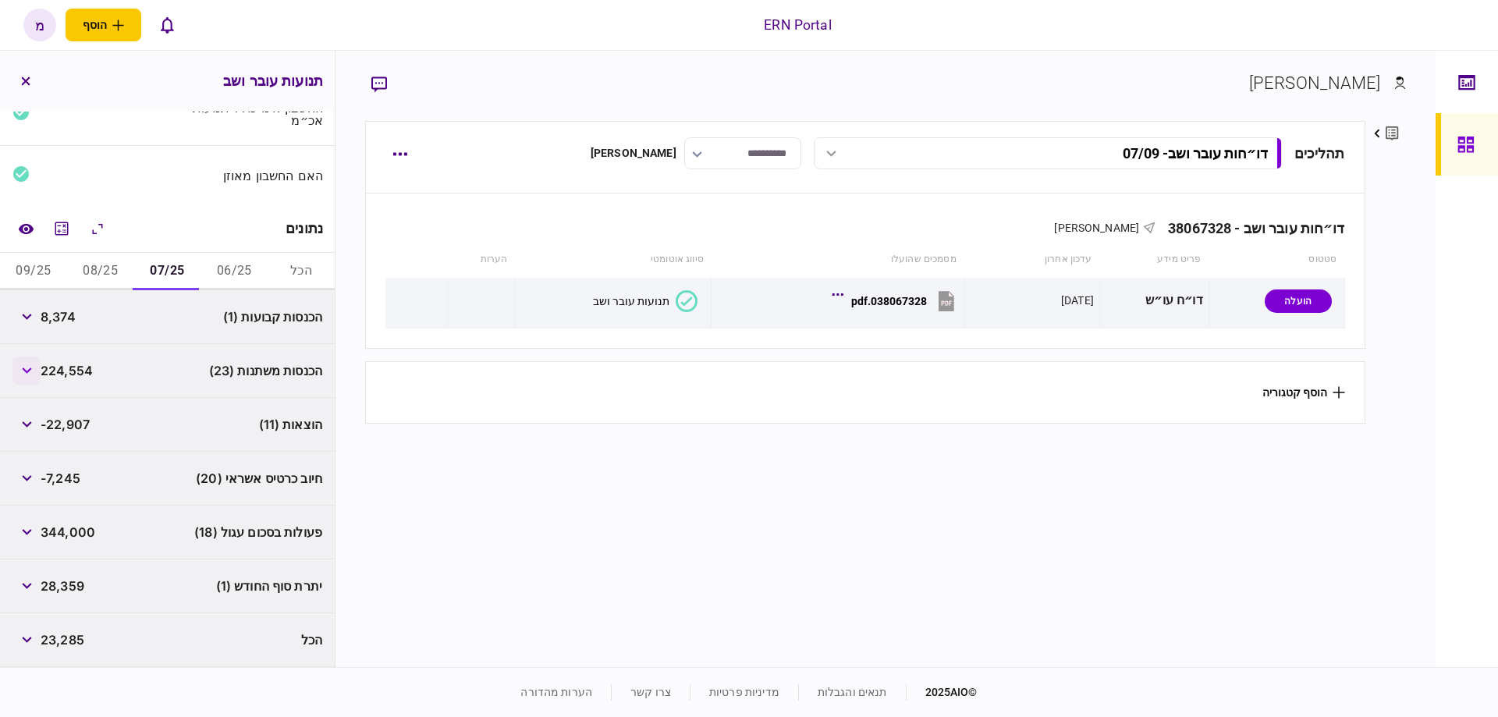
scroll to position [137, 0]
click at [36, 427] on button "button" at bounding box center [26, 428] width 28 height 28
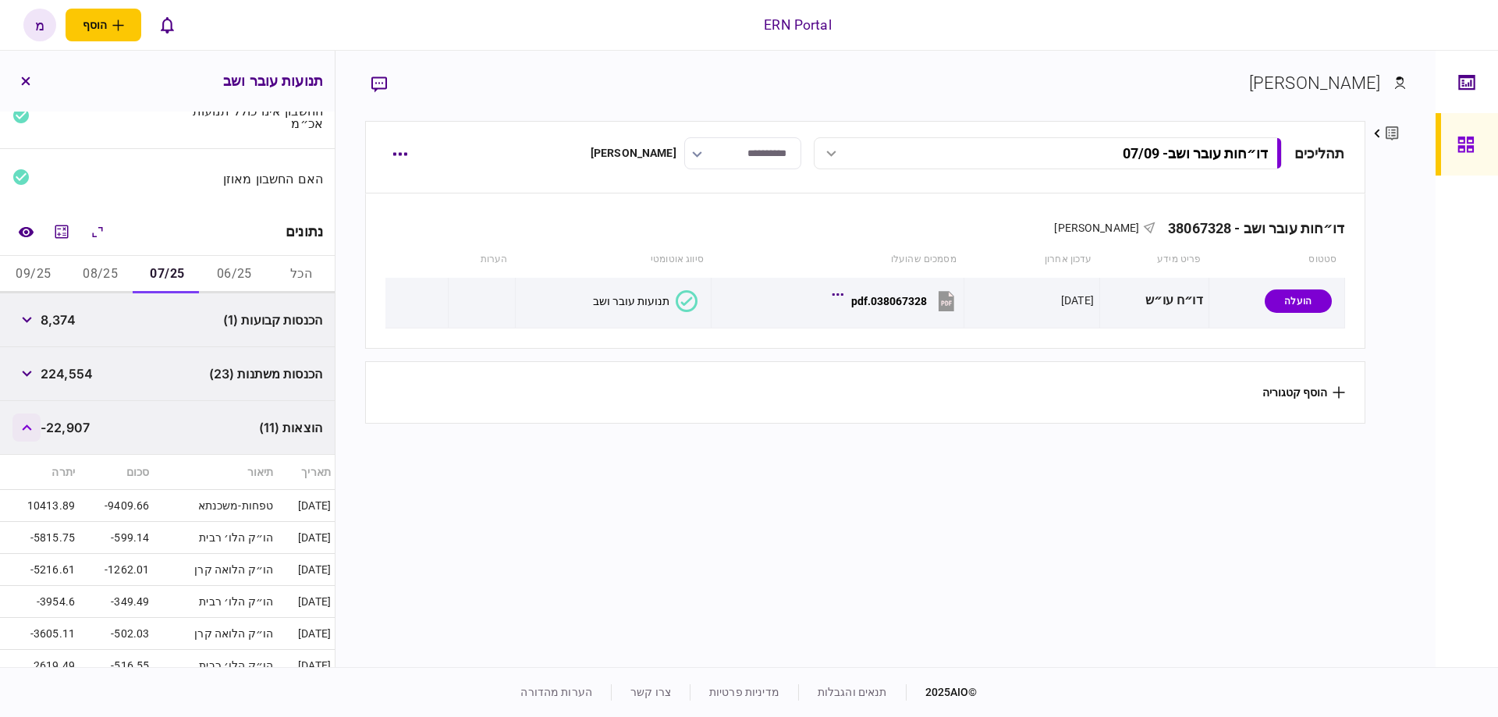
click at [36, 427] on button "button" at bounding box center [26, 428] width 28 height 28
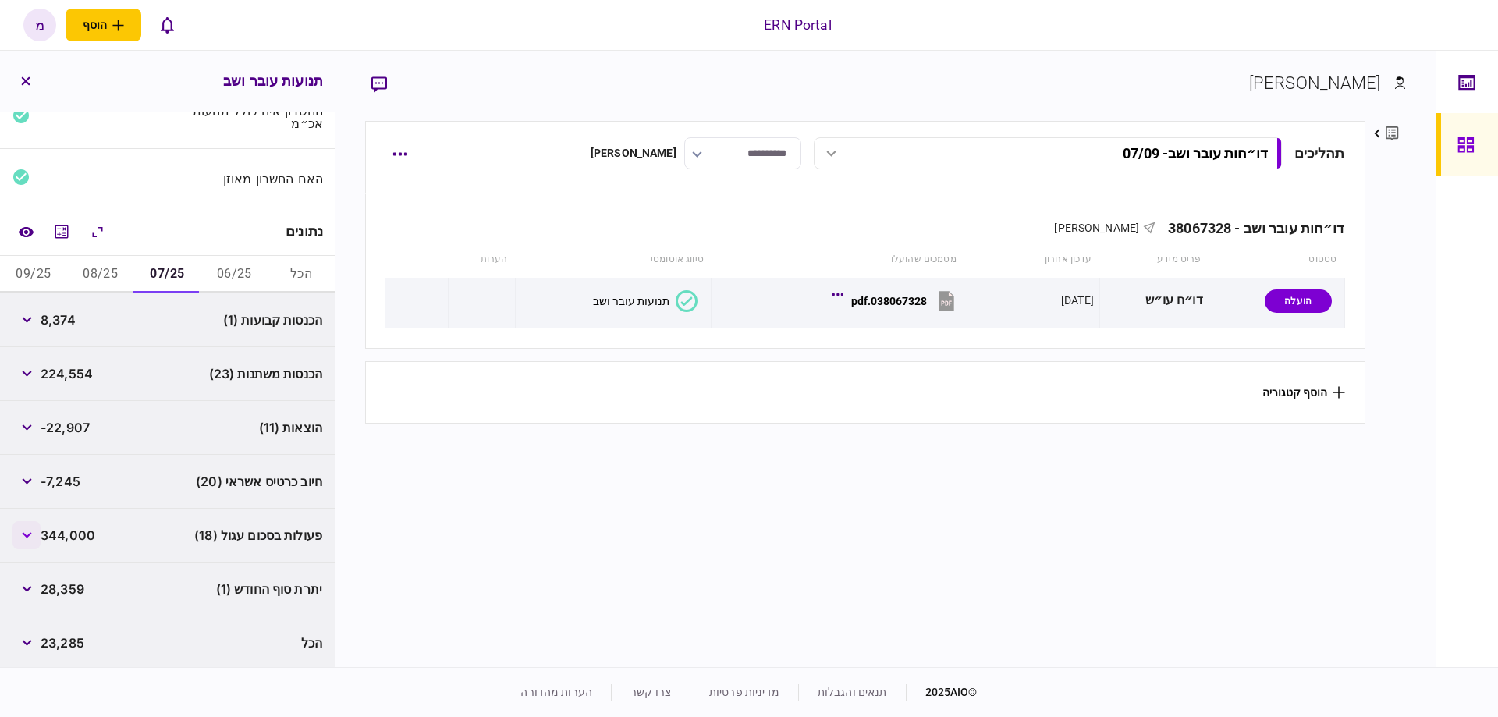
click at [25, 525] on button "button" at bounding box center [26, 535] width 28 height 28
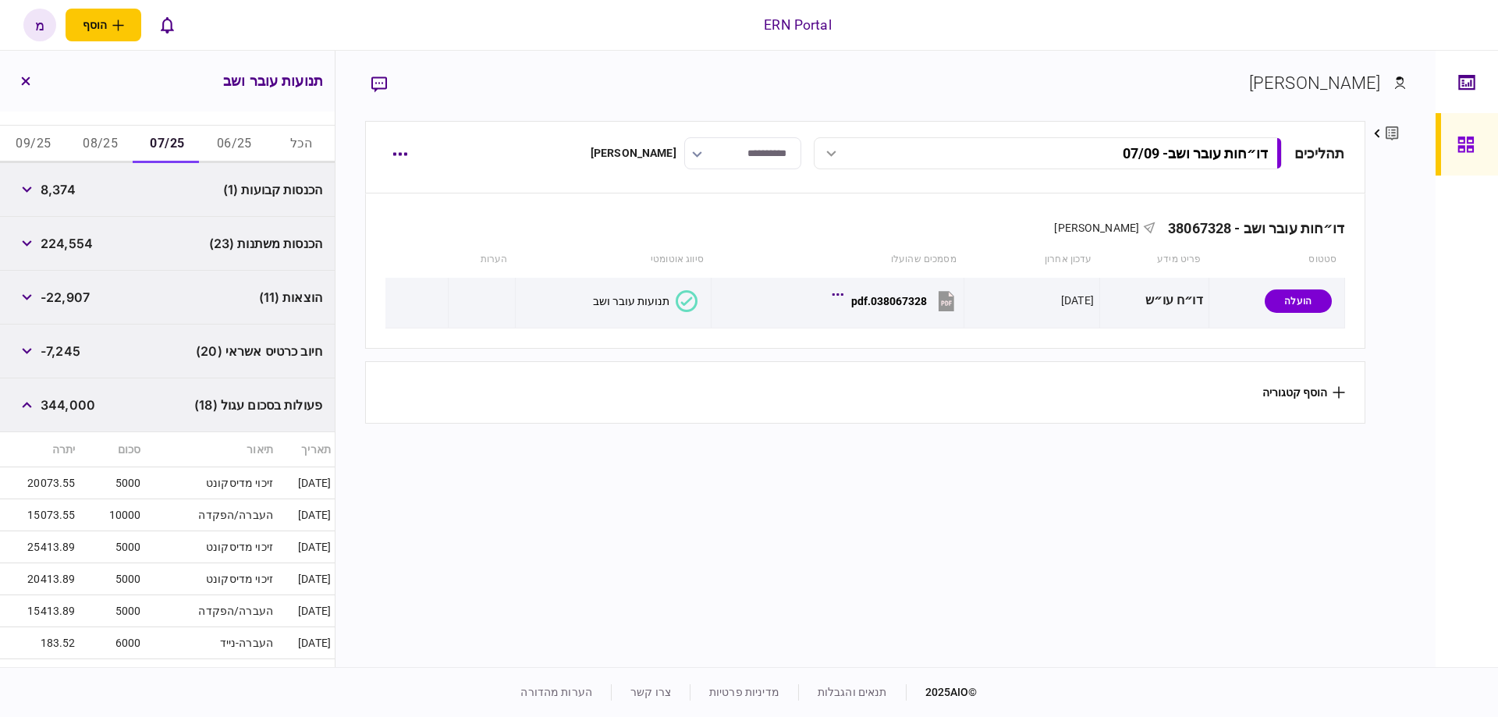
scroll to position [111, 0]
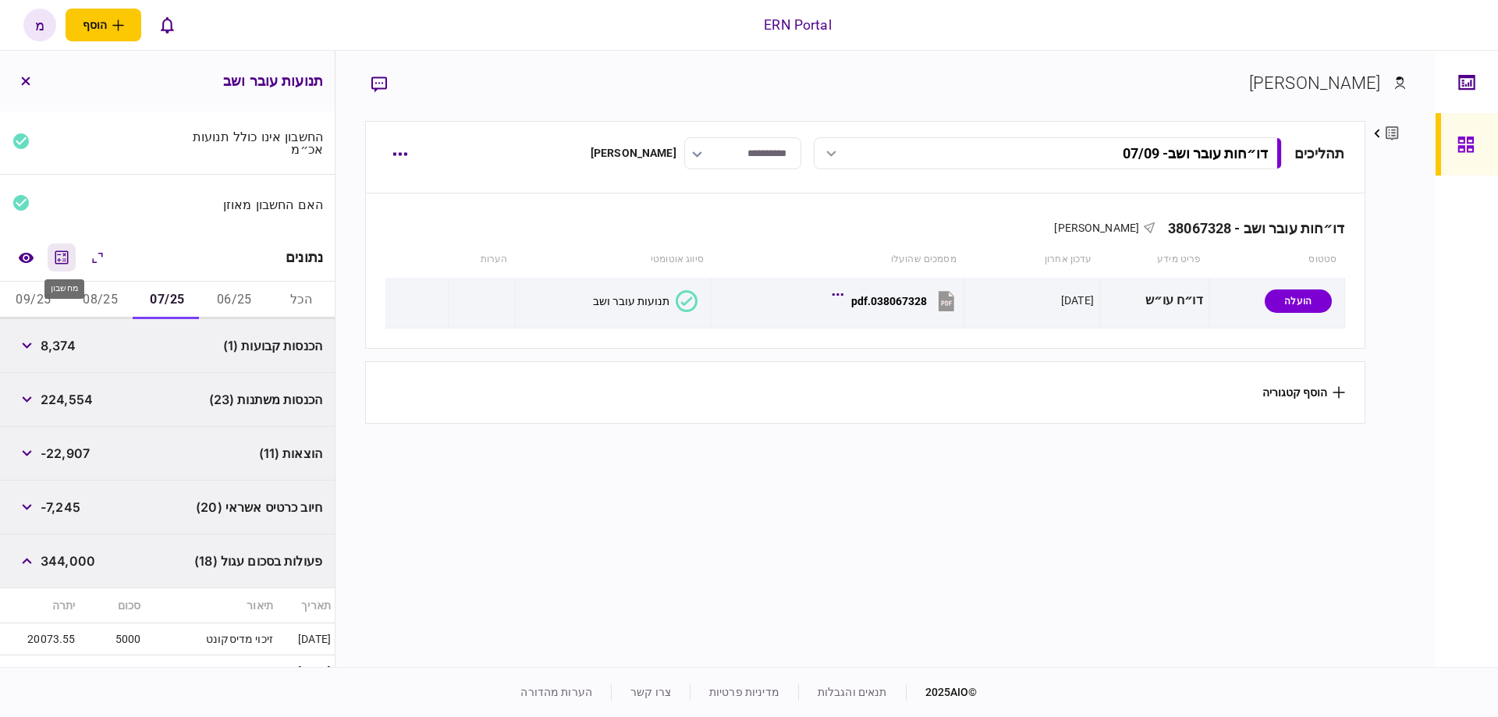
click at [71, 259] on icon "מחשבון" at bounding box center [61, 257] width 19 height 19
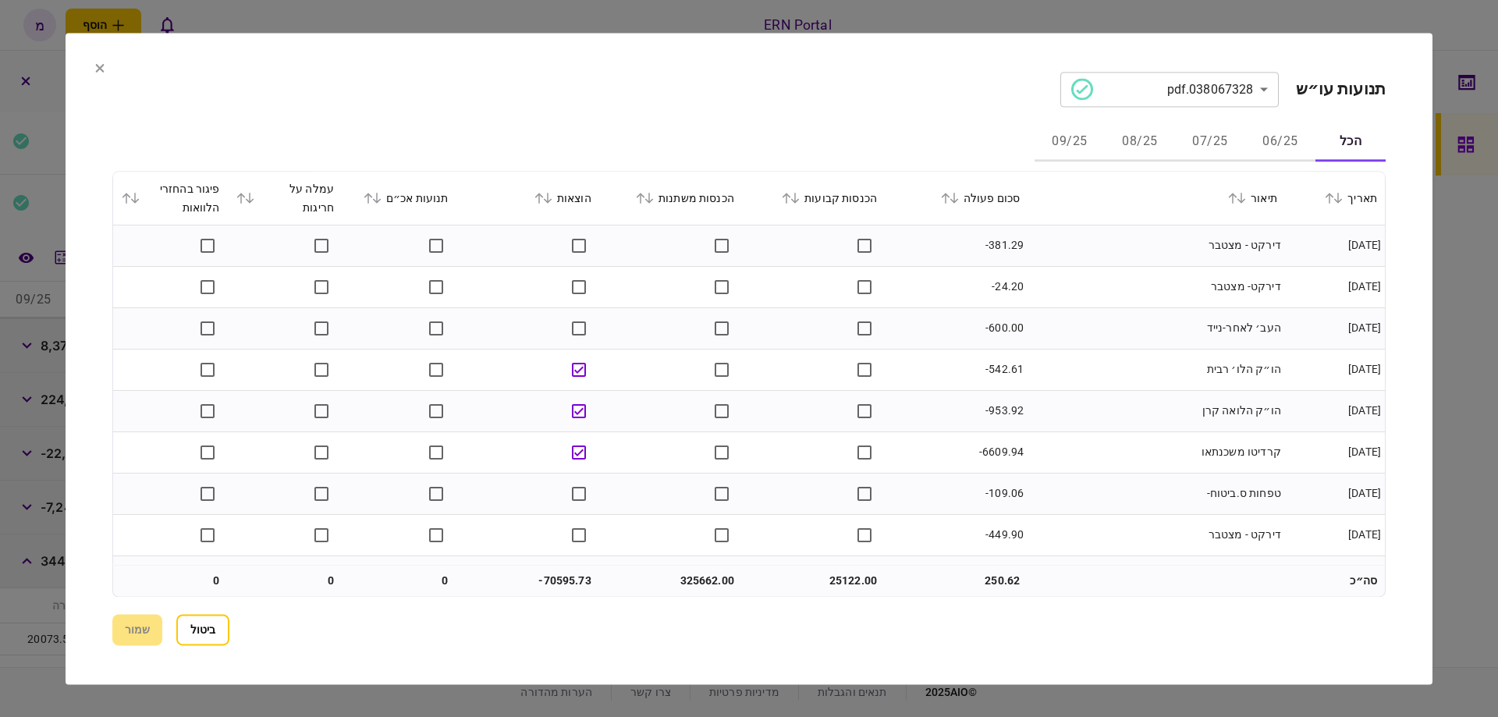
click at [645, 199] on icon at bounding box center [640, 198] width 9 height 11
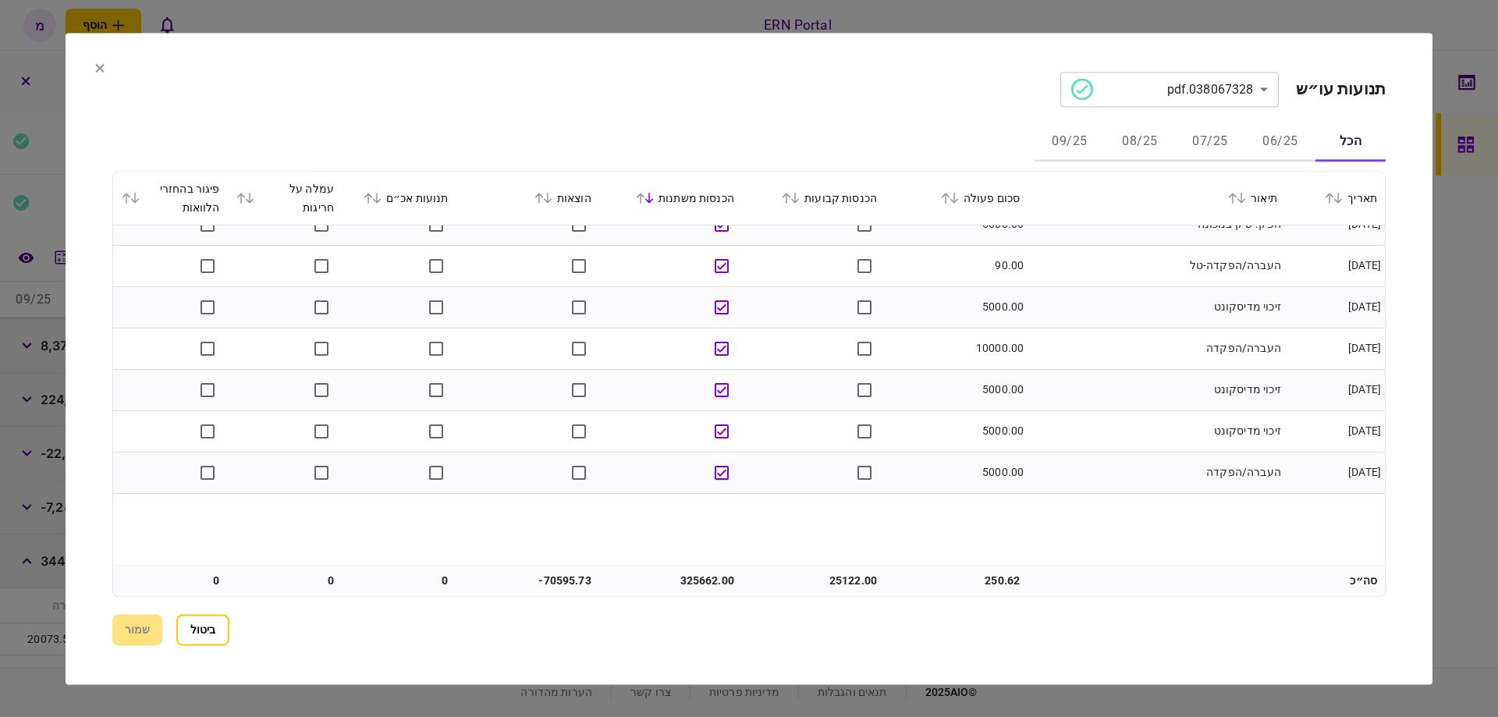
scroll to position [0, 0]
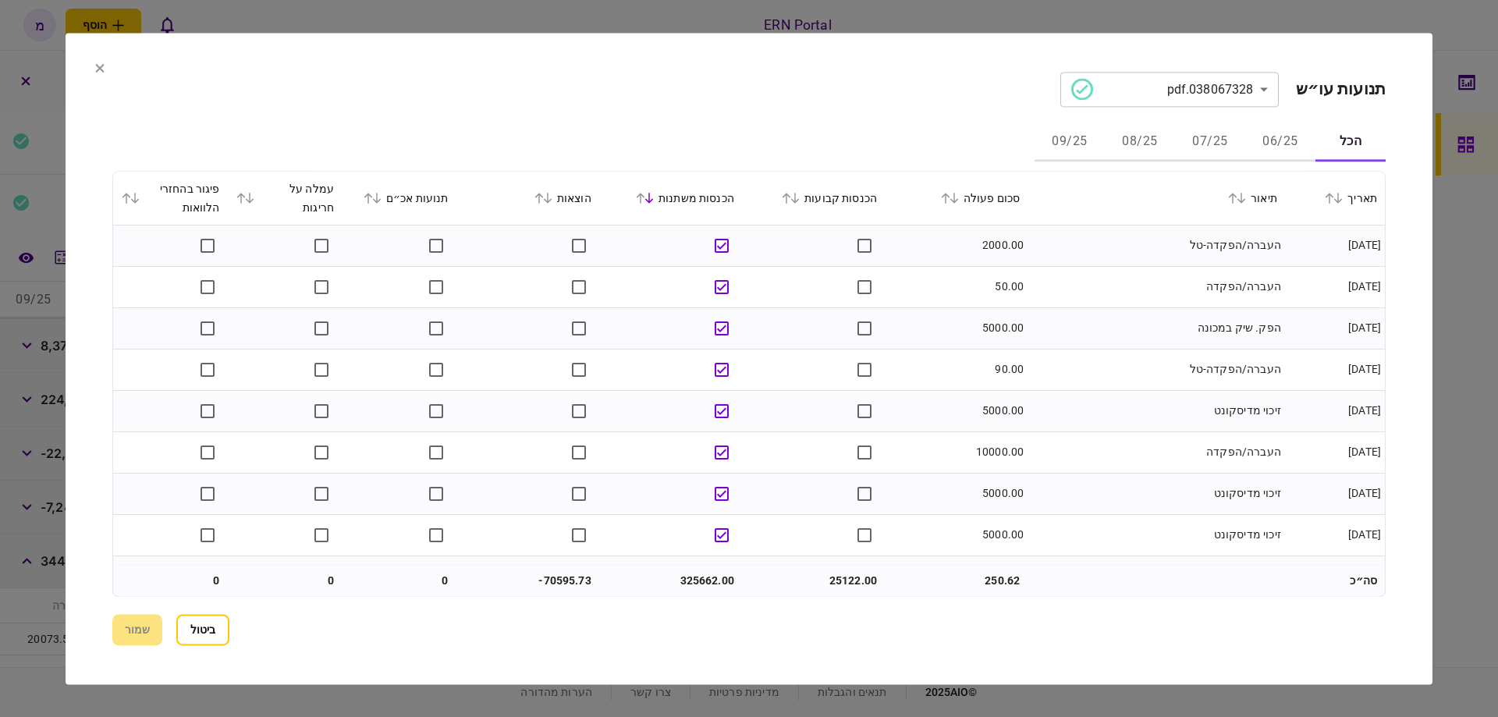
click at [226, 620] on button "ביטול" at bounding box center [202, 629] width 53 height 31
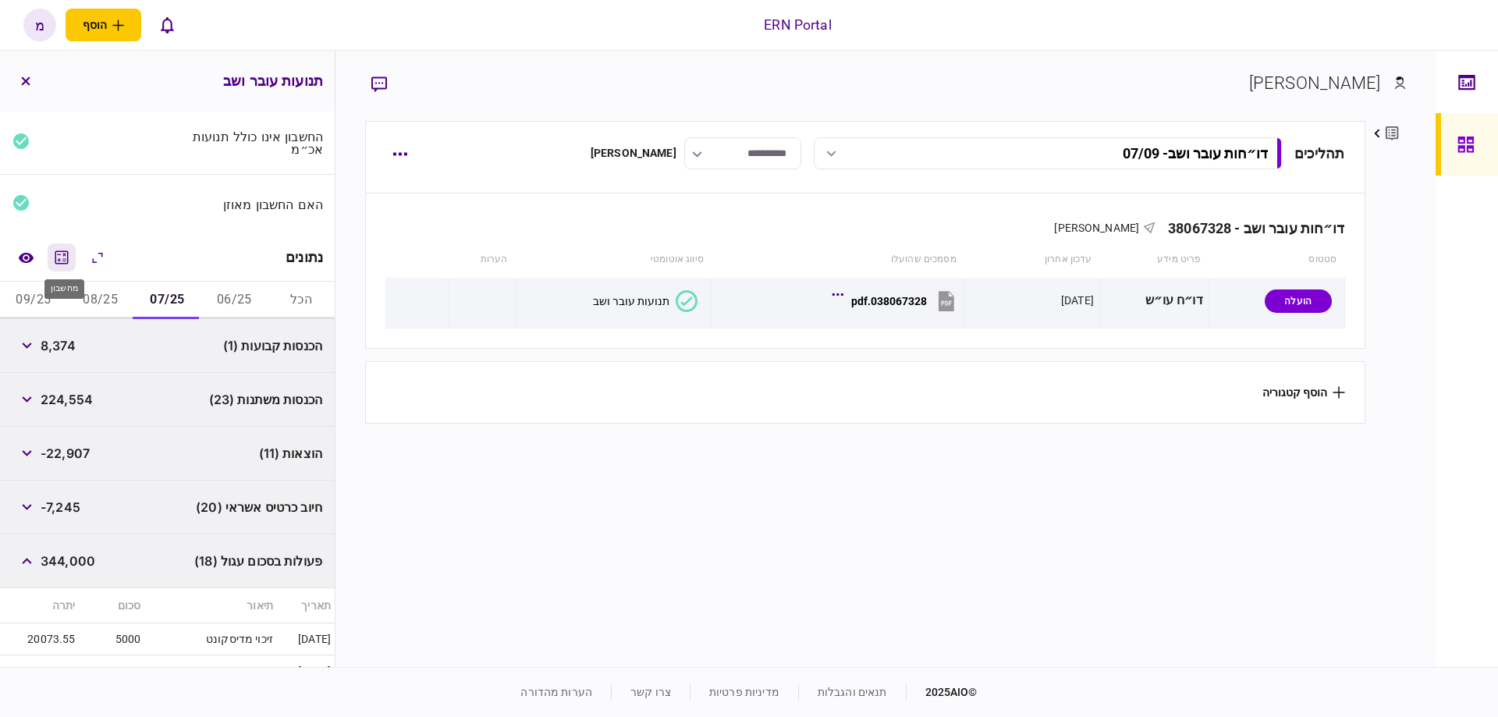
click at [64, 250] on icon "מחשבון" at bounding box center [61, 257] width 19 height 19
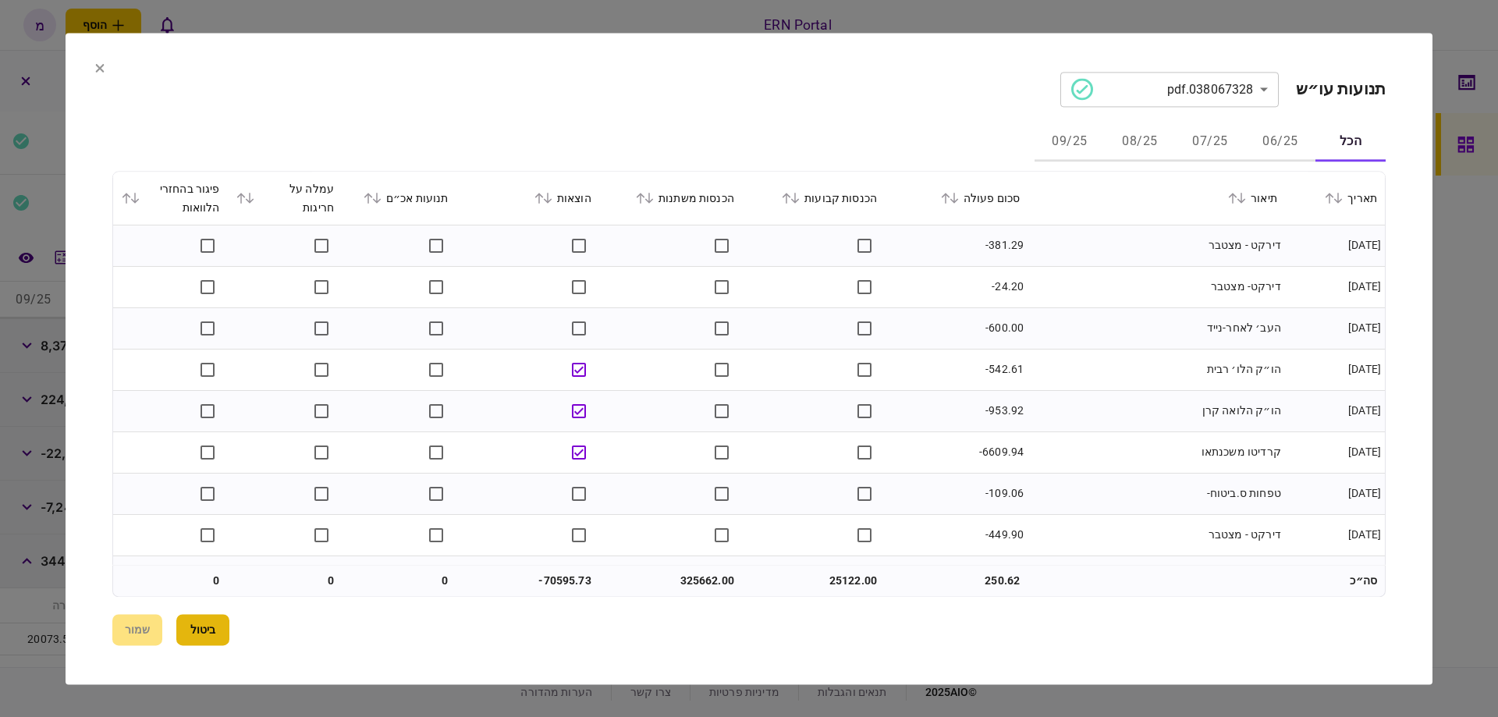
click at [199, 634] on button "ביטול" at bounding box center [202, 629] width 53 height 31
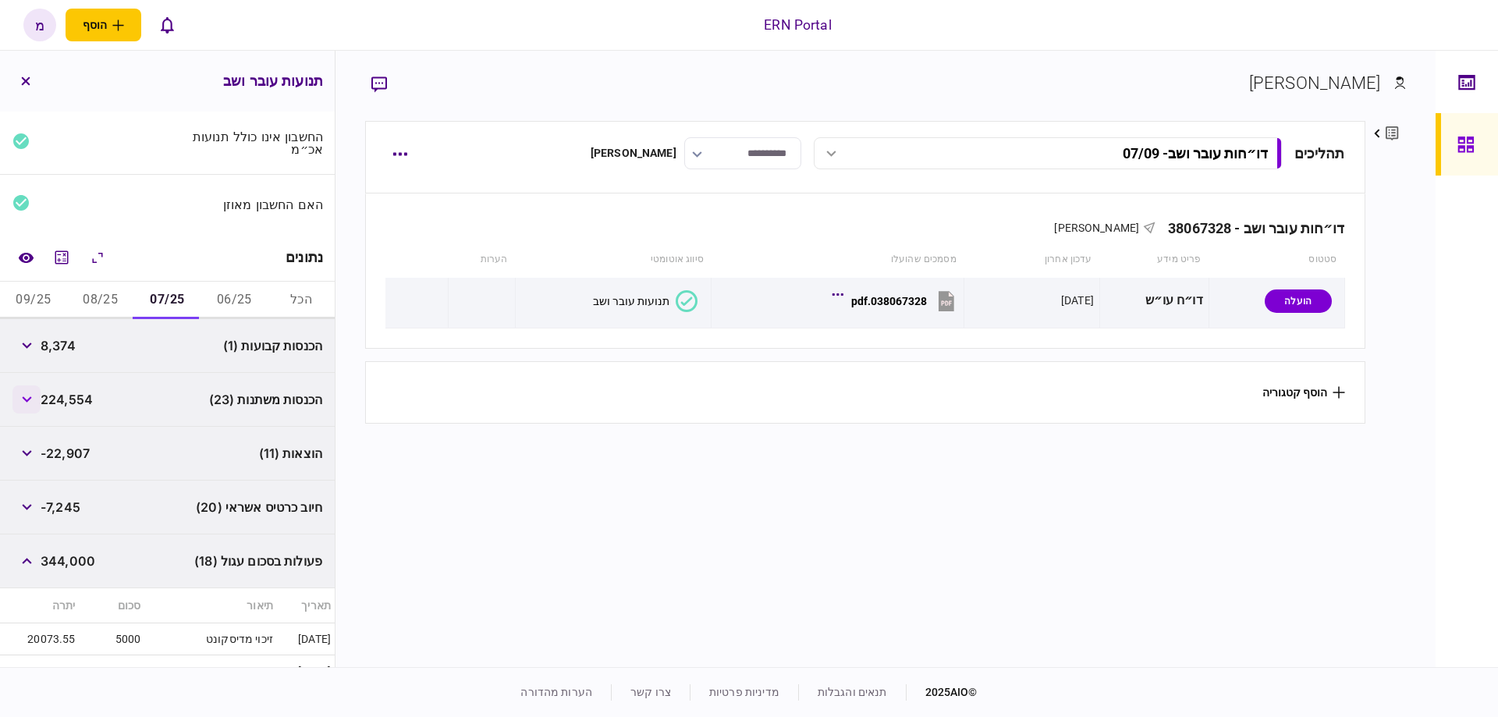
click at [37, 389] on button "button" at bounding box center [26, 399] width 28 height 28
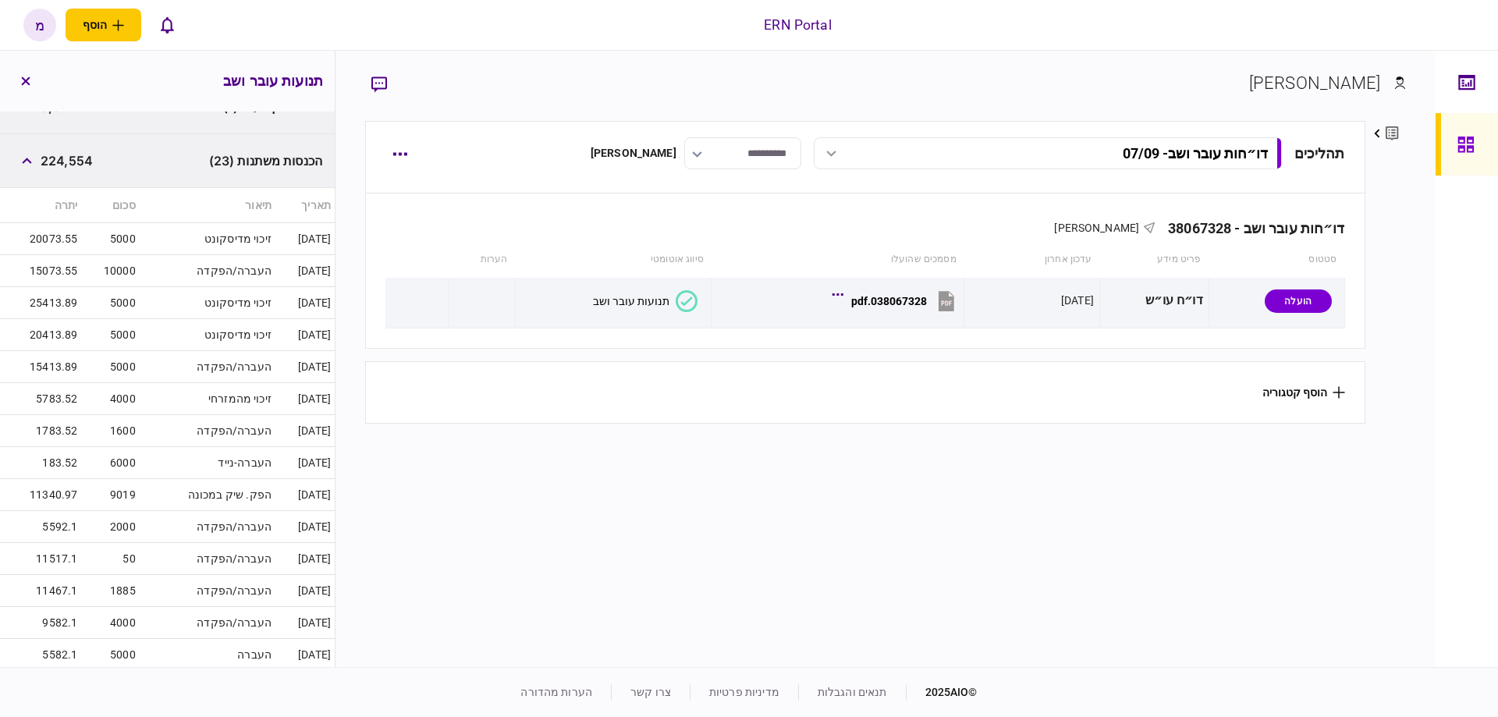
scroll to position [792, 0]
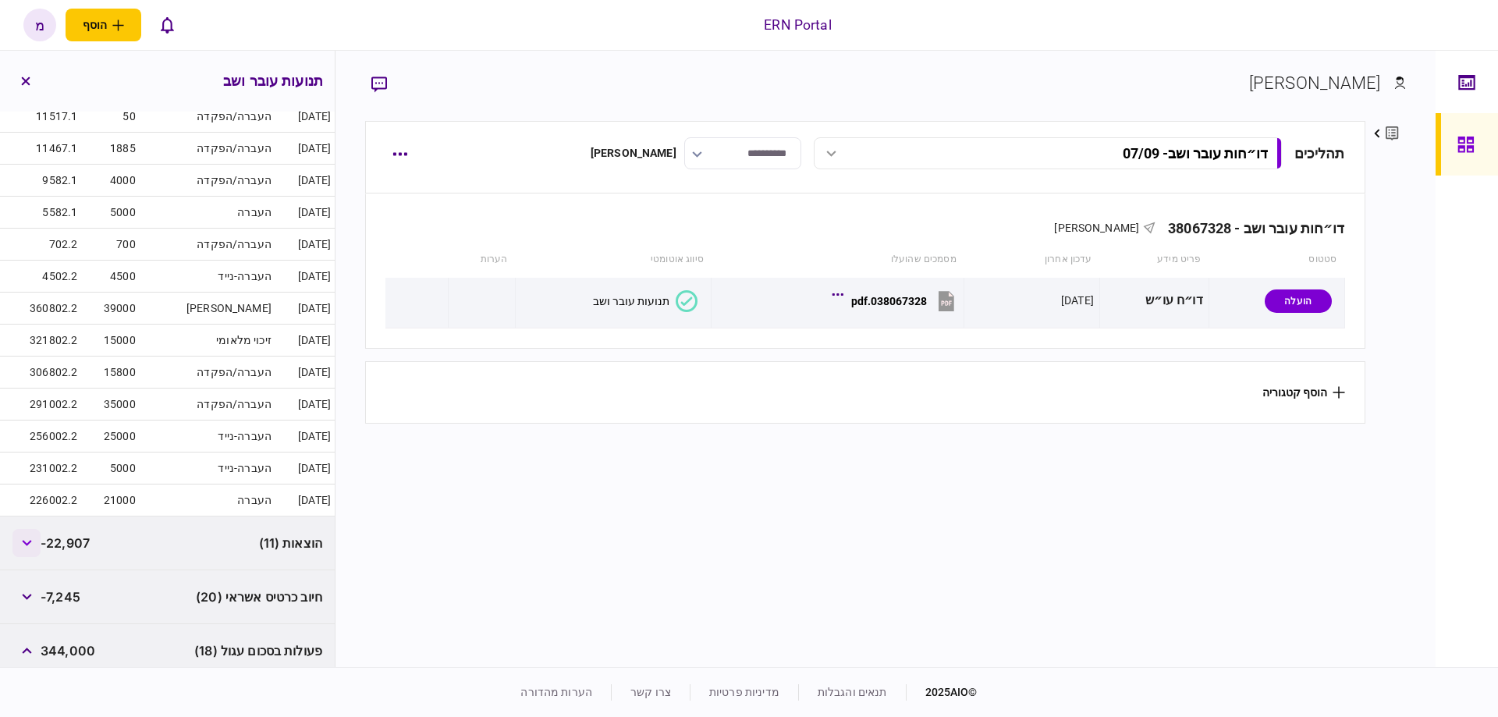
click at [32, 540] on icon "button" at bounding box center [27, 543] width 10 height 6
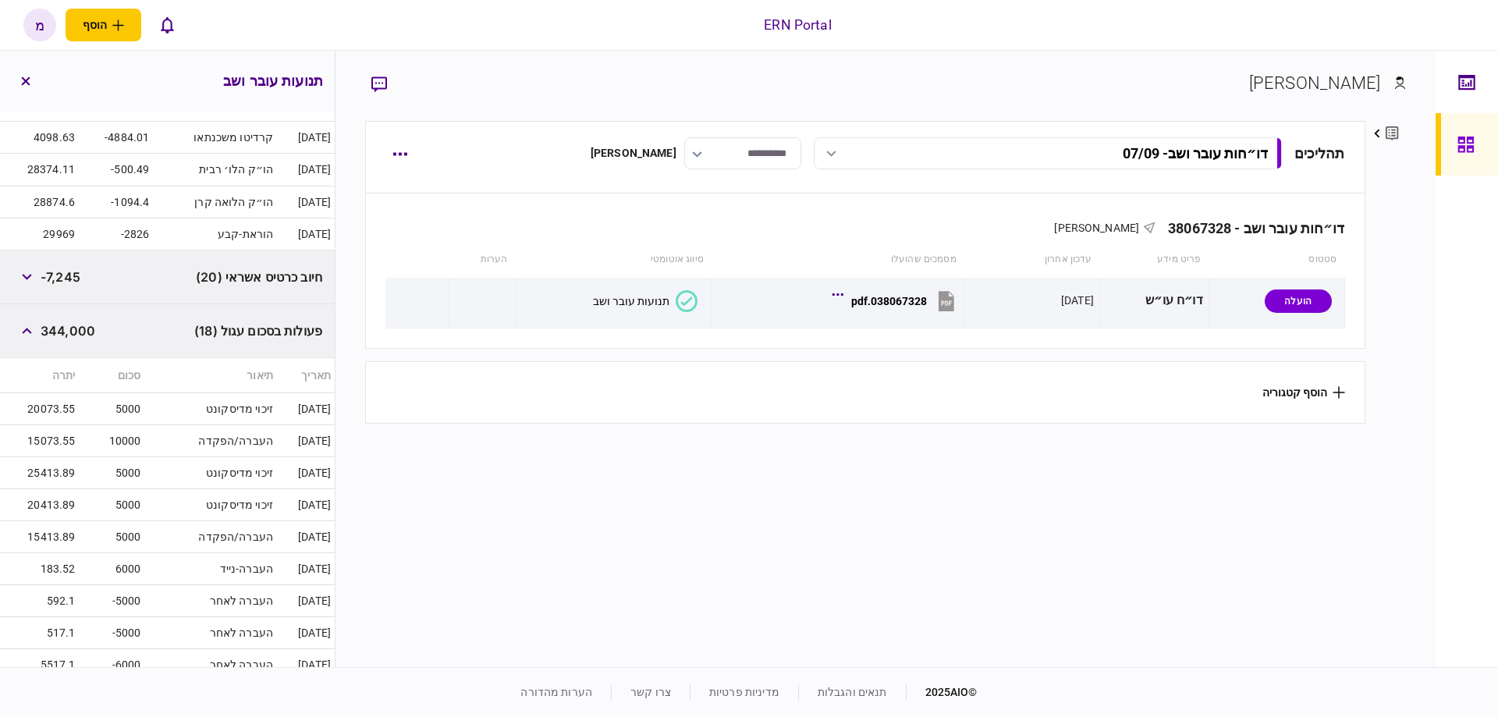
scroll to position [1588, 0]
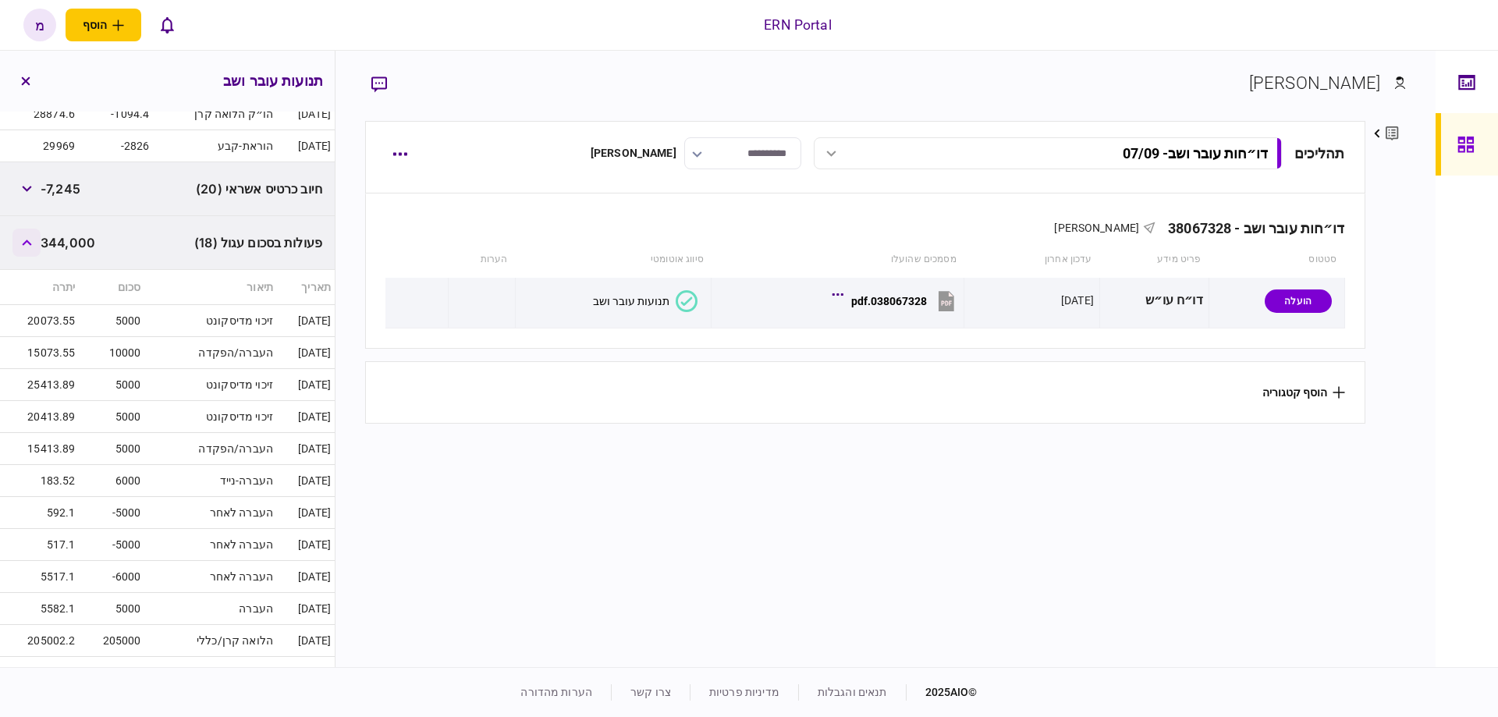
click at [32, 229] on button "button" at bounding box center [26, 243] width 28 height 28
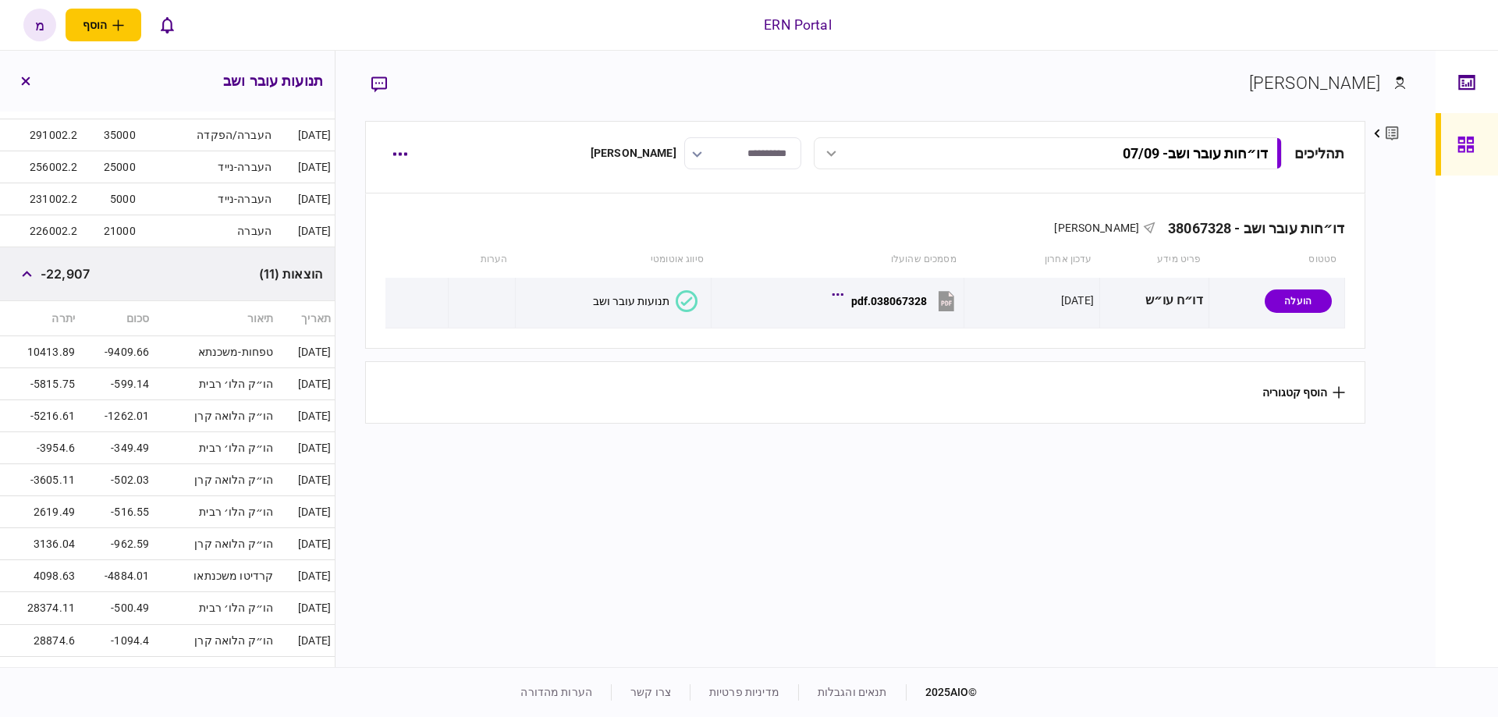
scroll to position [983, 0]
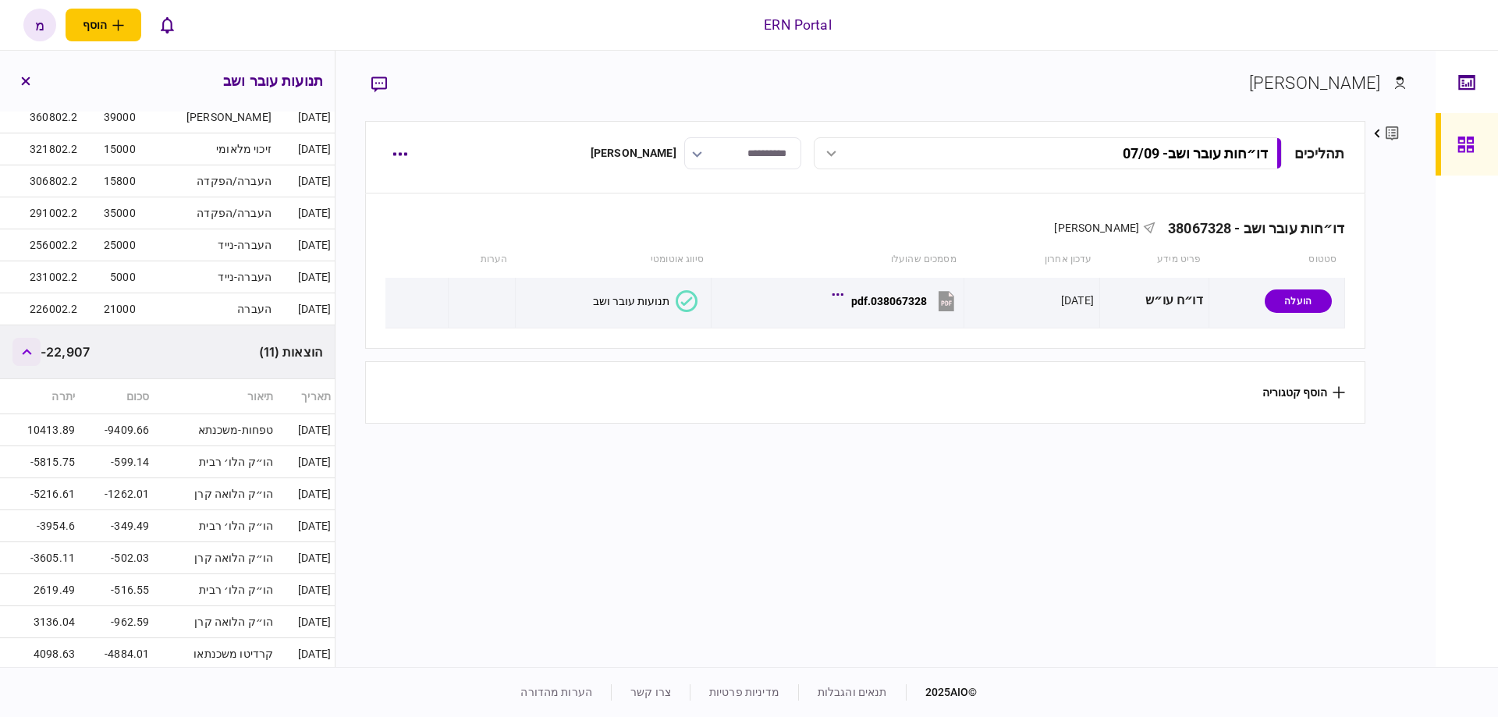
click at [37, 347] on button "button" at bounding box center [26, 352] width 28 height 28
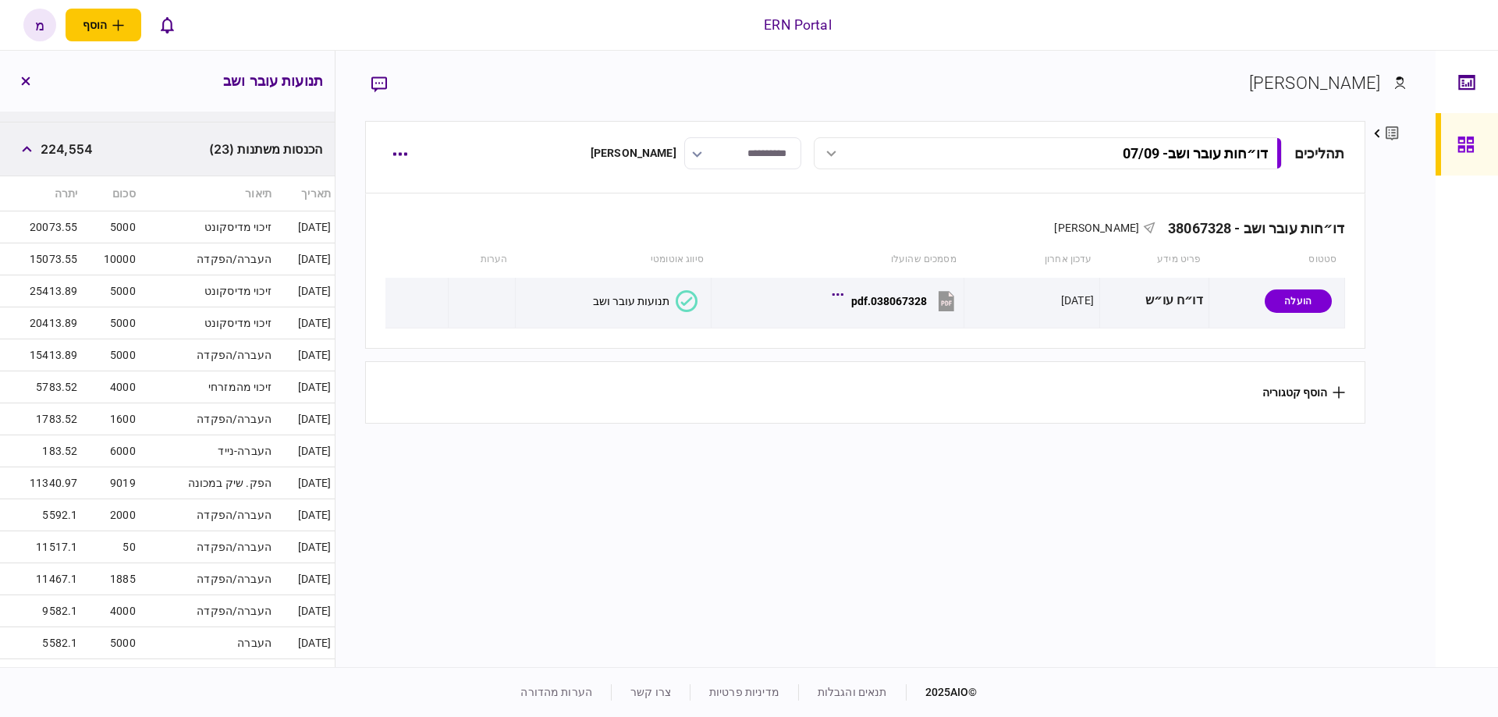
scroll to position [127, 0]
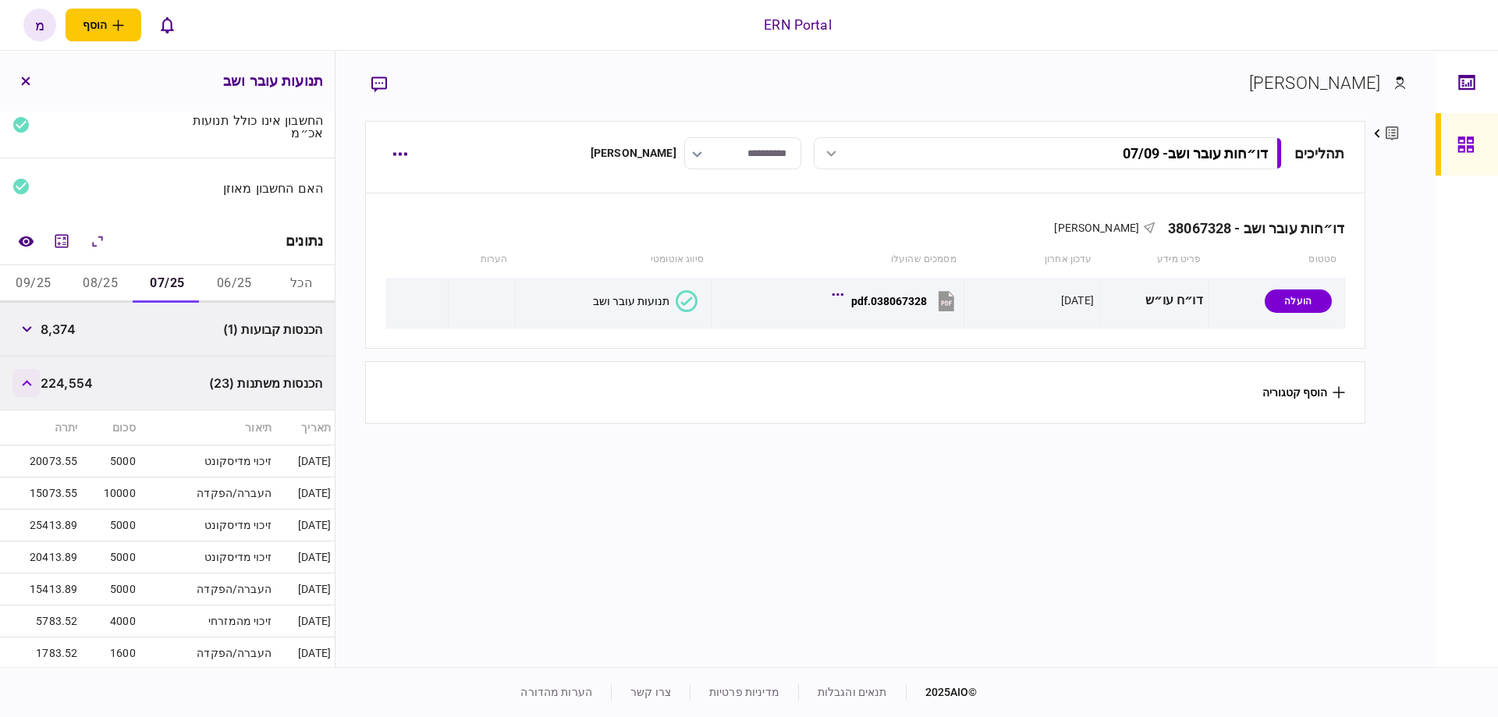
click at [20, 376] on button "button" at bounding box center [26, 383] width 28 height 28
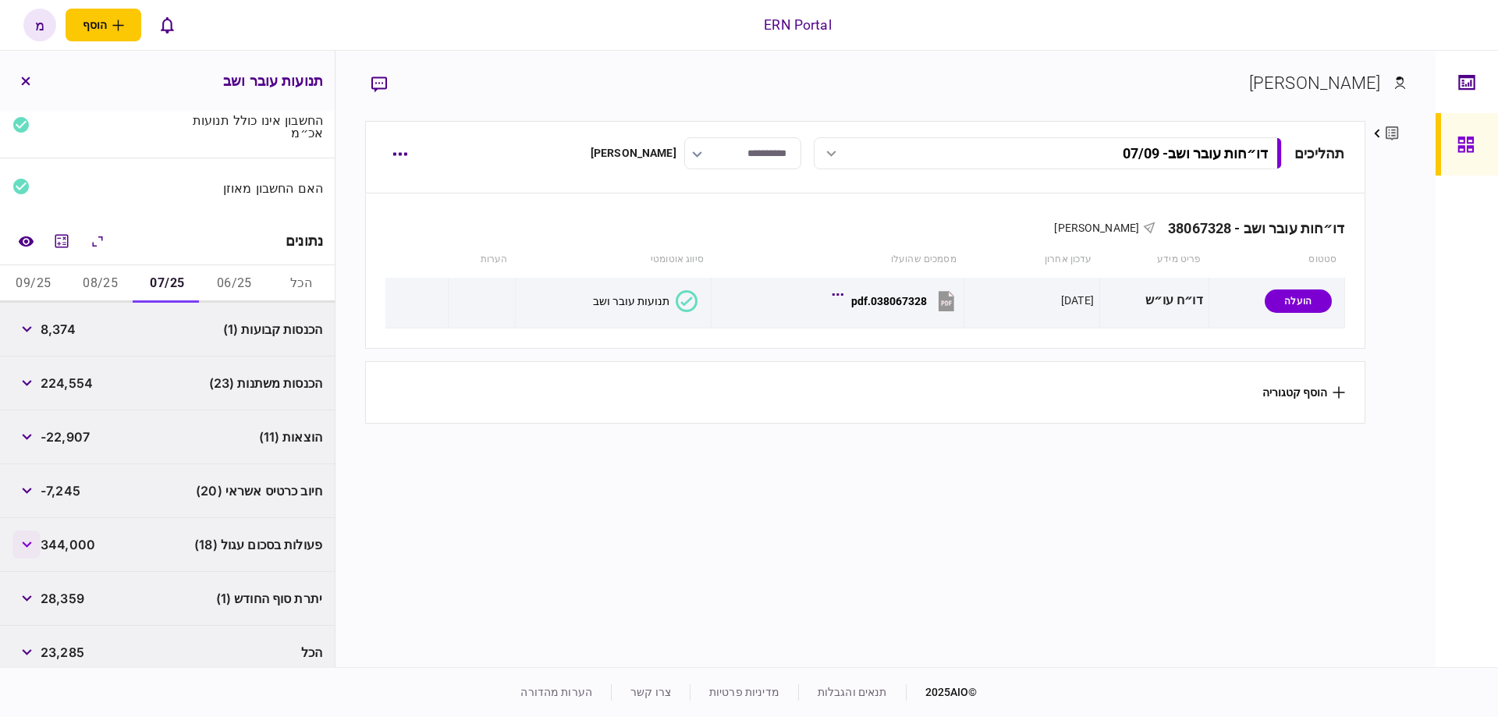
click at [30, 546] on button "button" at bounding box center [26, 545] width 28 height 28
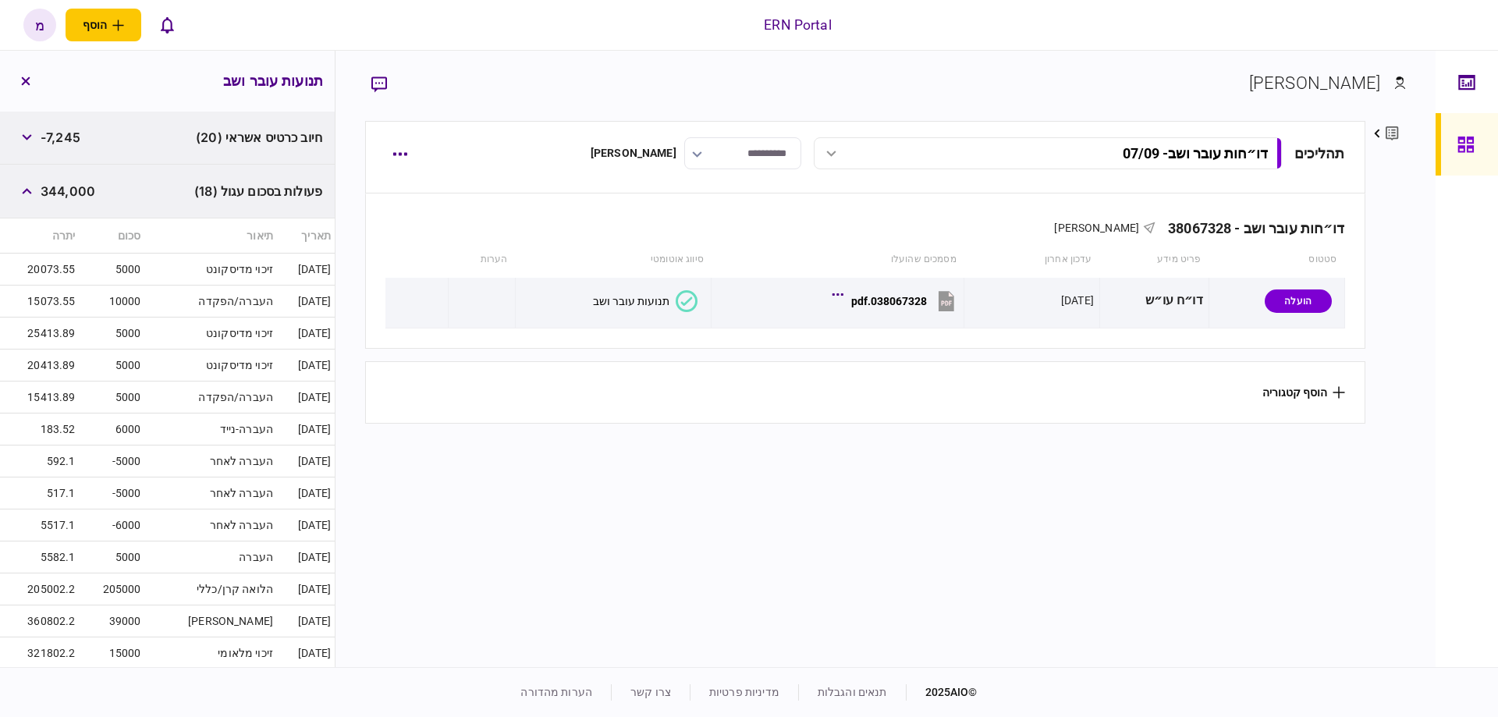
scroll to position [658, 0]
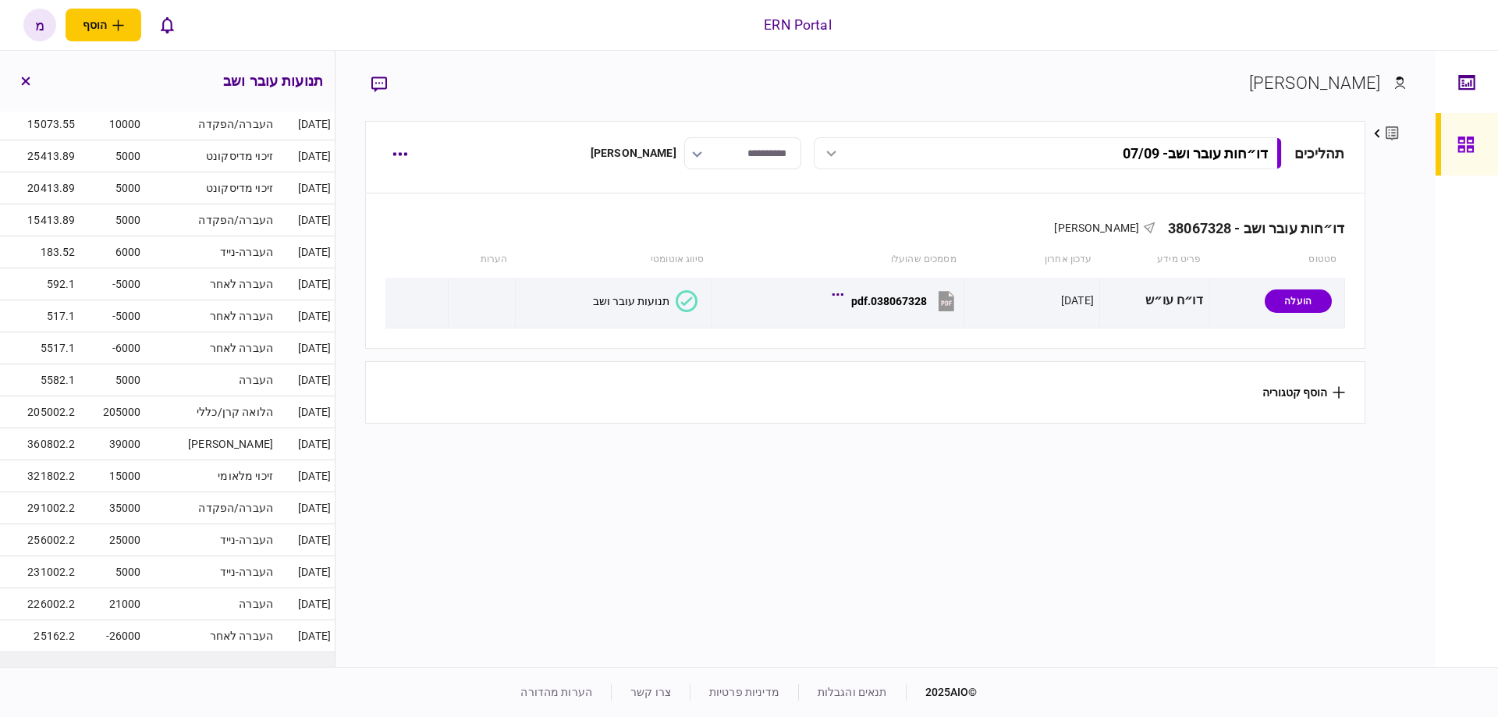
click at [218, 375] on td "העברה" at bounding box center [210, 380] width 133 height 32
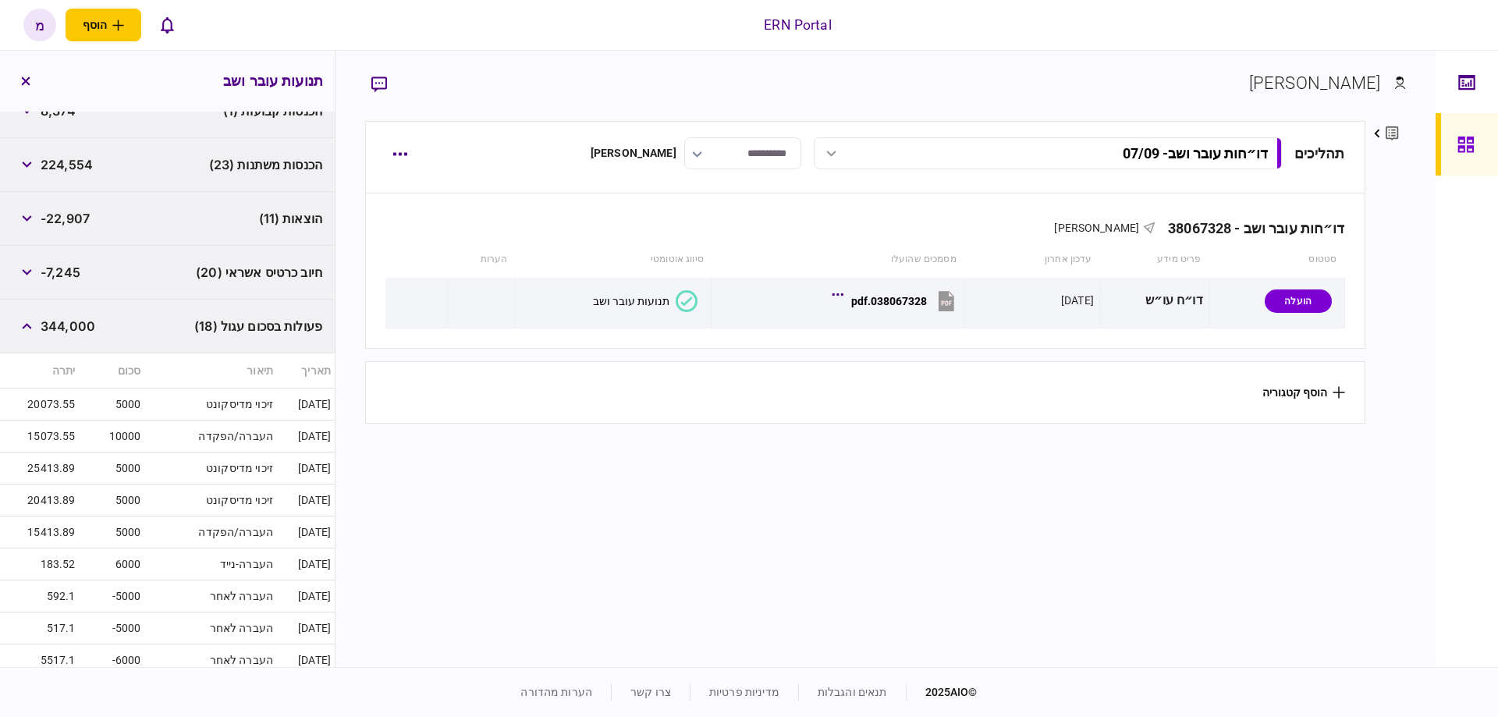
drag, startPoint x: 449, startPoint y: 499, endPoint x: 426, endPoint y: 469, distance: 37.3
click at [449, 495] on section "תהליכים דו״חות עובר ושב - 07/09 דו״חות עובר ושב - 07/09 17:10 [DATE] דו״חות עוב…" at bounding box center [865, 392] width 1000 height 542
click at [38, 331] on button "button" at bounding box center [26, 326] width 28 height 28
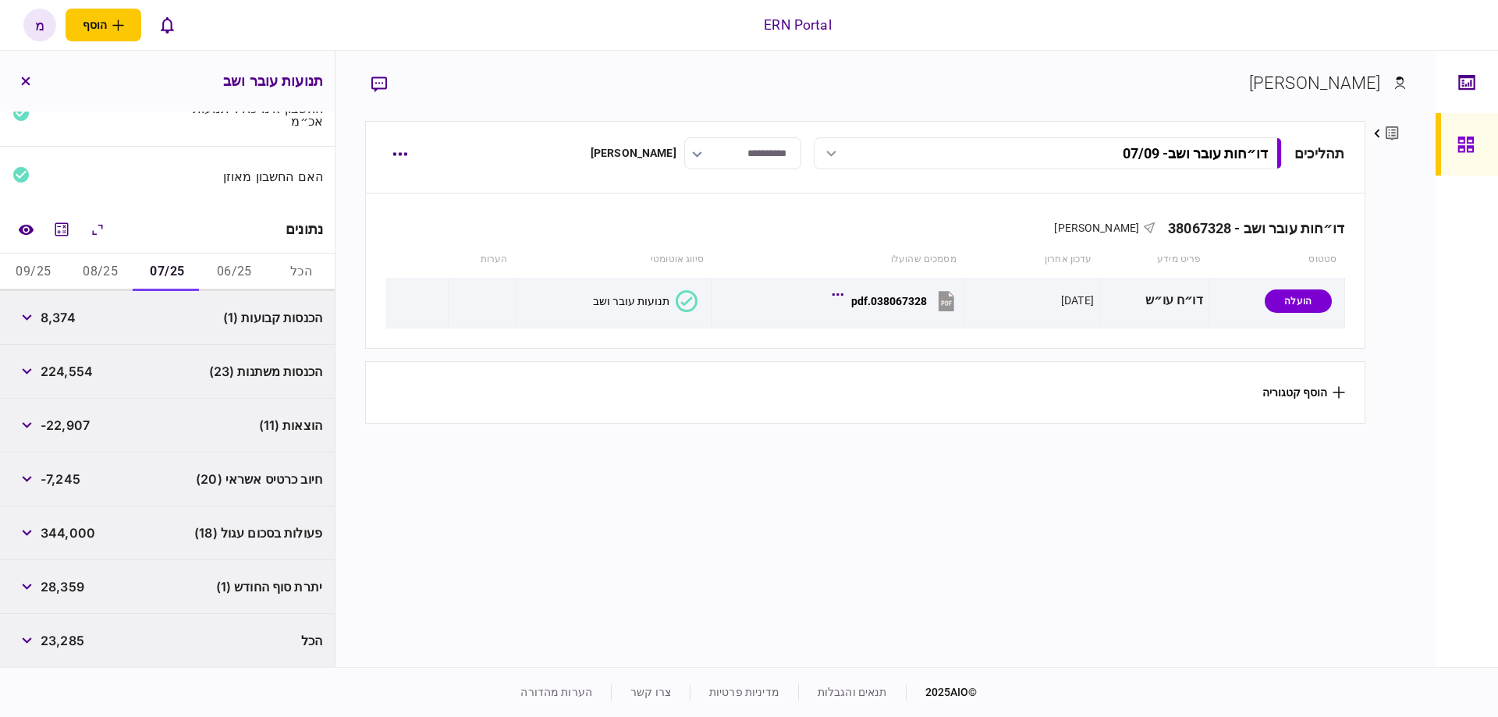
scroll to position [137, 0]
click at [109, 282] on button "08/25" at bounding box center [100, 274] width 67 height 37
click at [179, 273] on button "07/25" at bounding box center [167, 274] width 67 height 37
click at [94, 267] on button "08/25" at bounding box center [100, 274] width 67 height 37
click at [30, 544] on button "button" at bounding box center [26, 535] width 28 height 28
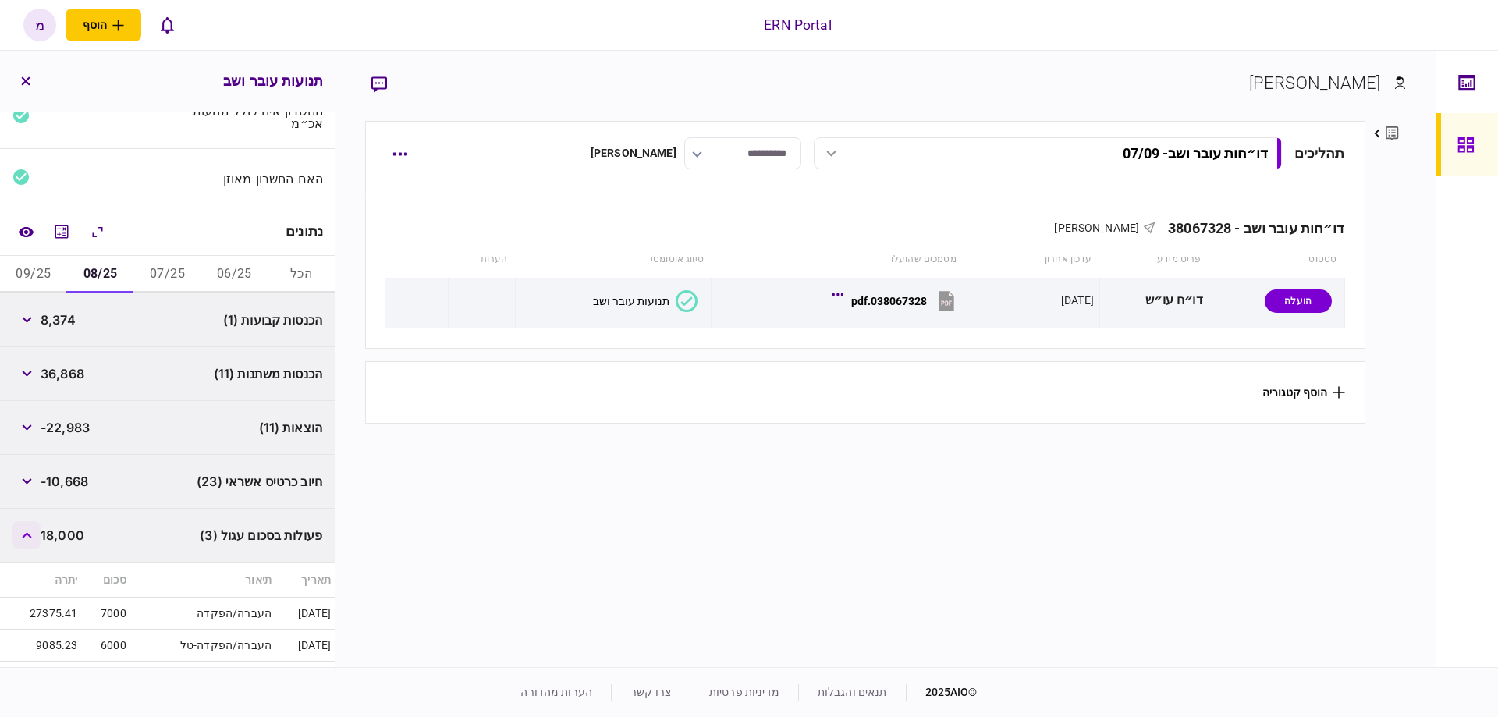
scroll to position [225, 0]
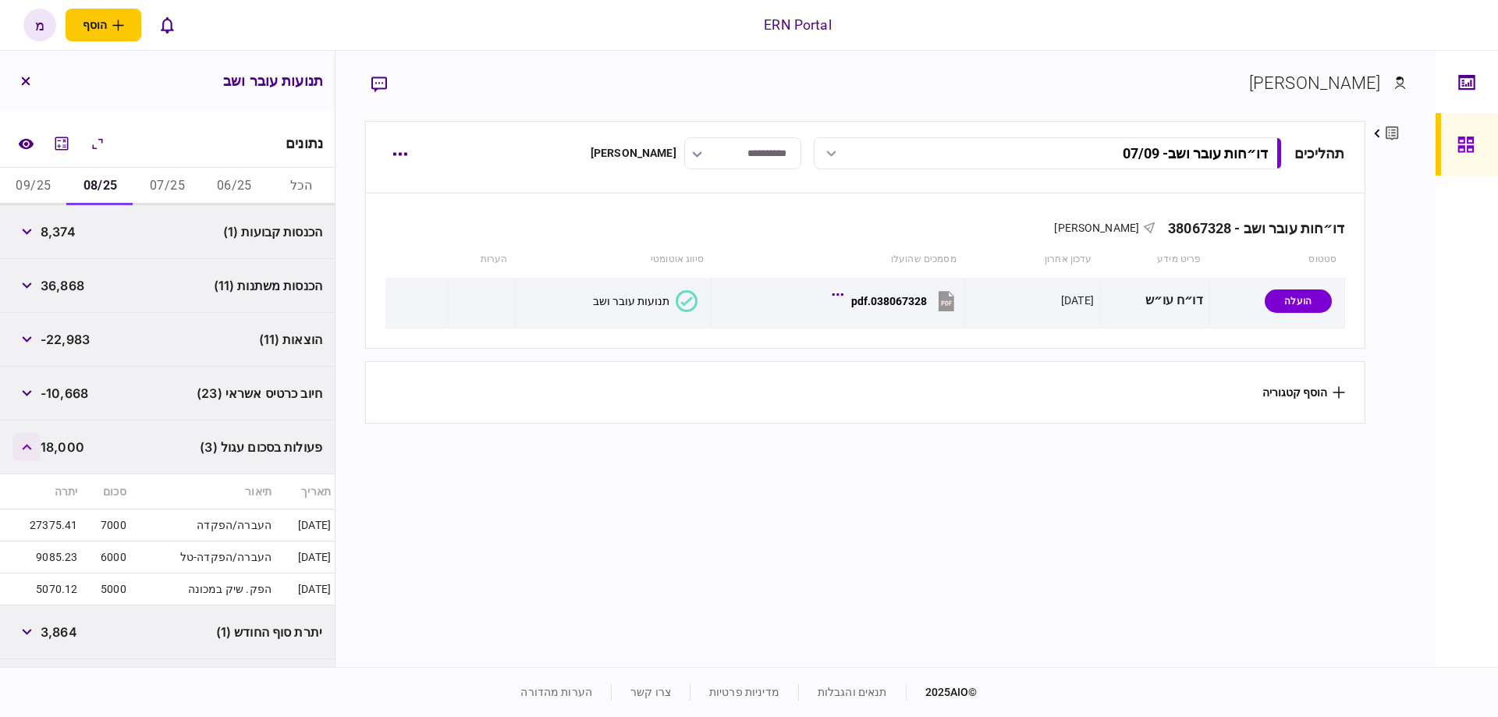
click at [32, 446] on icon "button" at bounding box center [27, 447] width 10 height 6
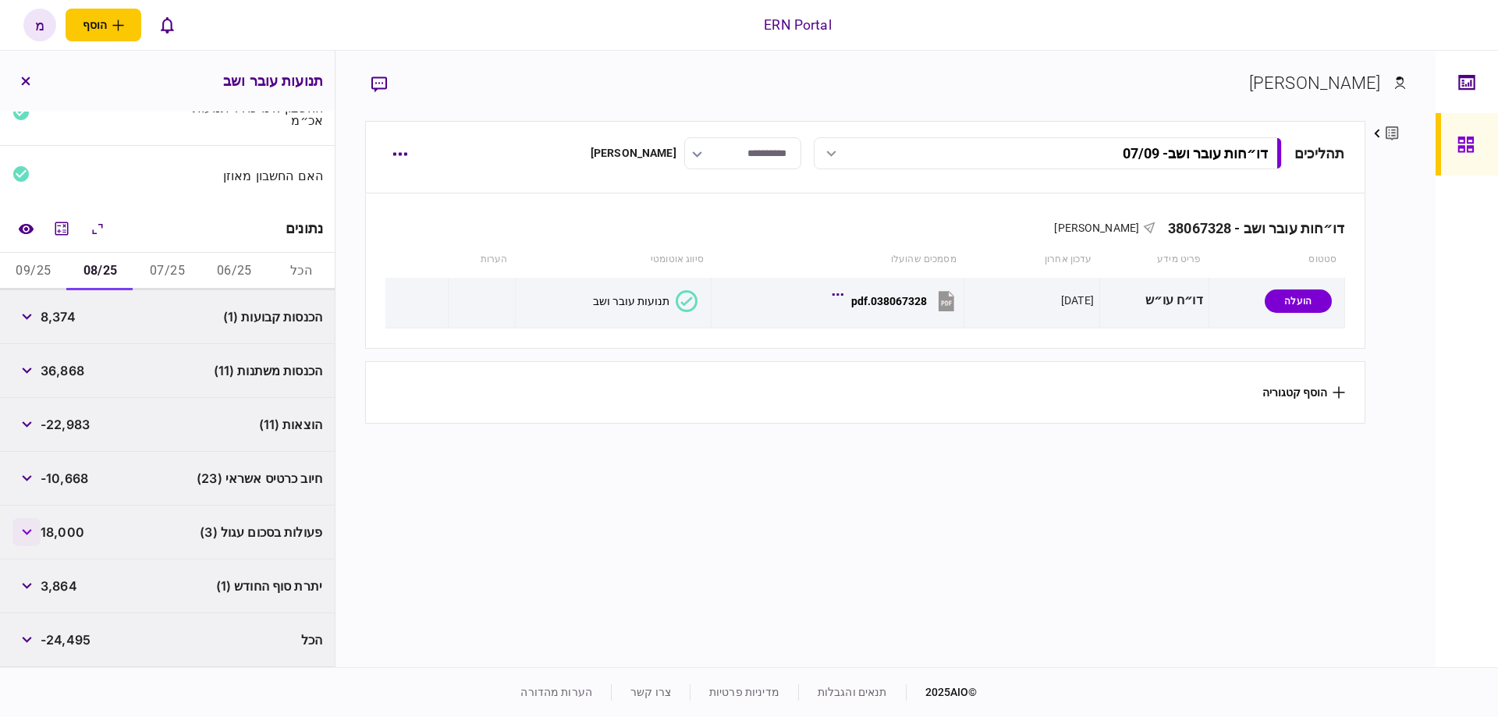
scroll to position [137, 0]
click at [41, 262] on button "09/25" at bounding box center [33, 274] width 67 height 37
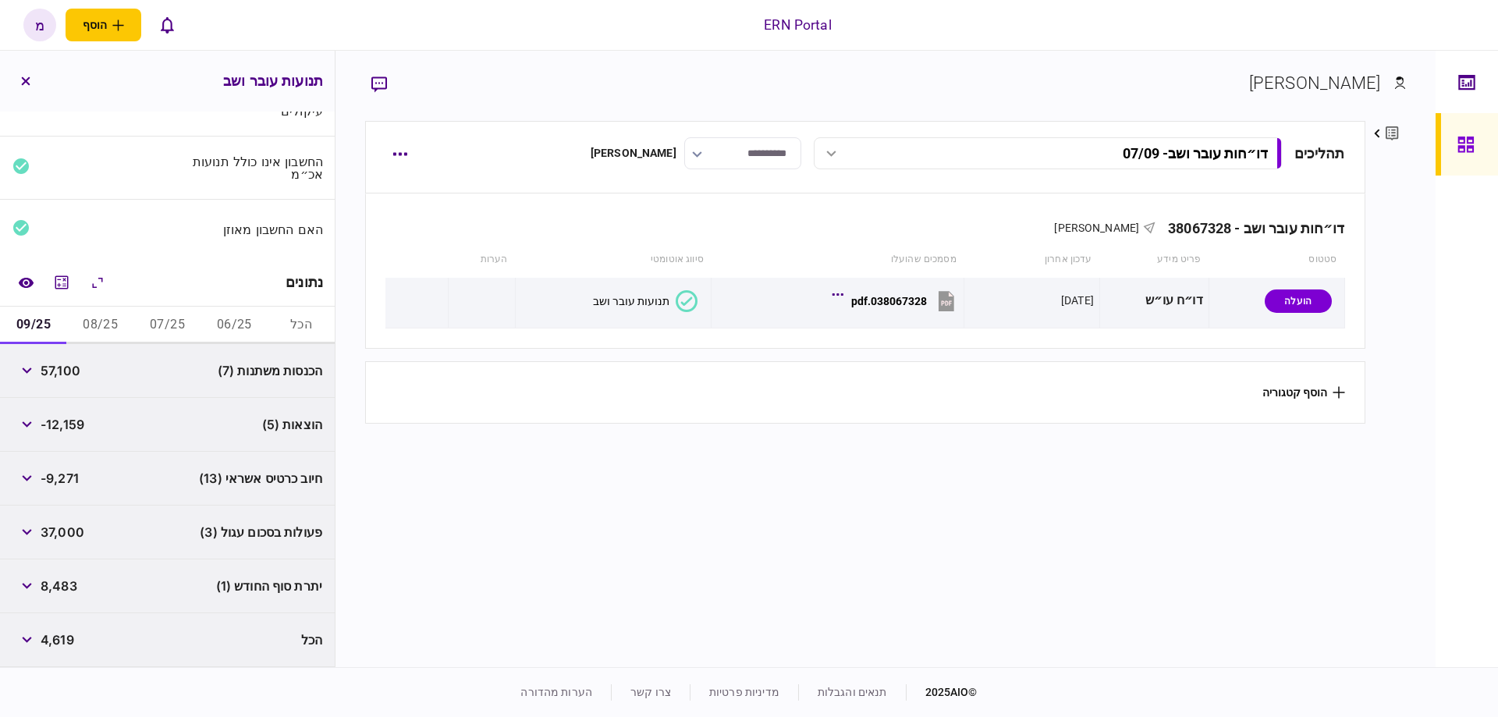
scroll to position [83, 0]
click at [23, 367] on button "button" at bounding box center [26, 374] width 28 height 28
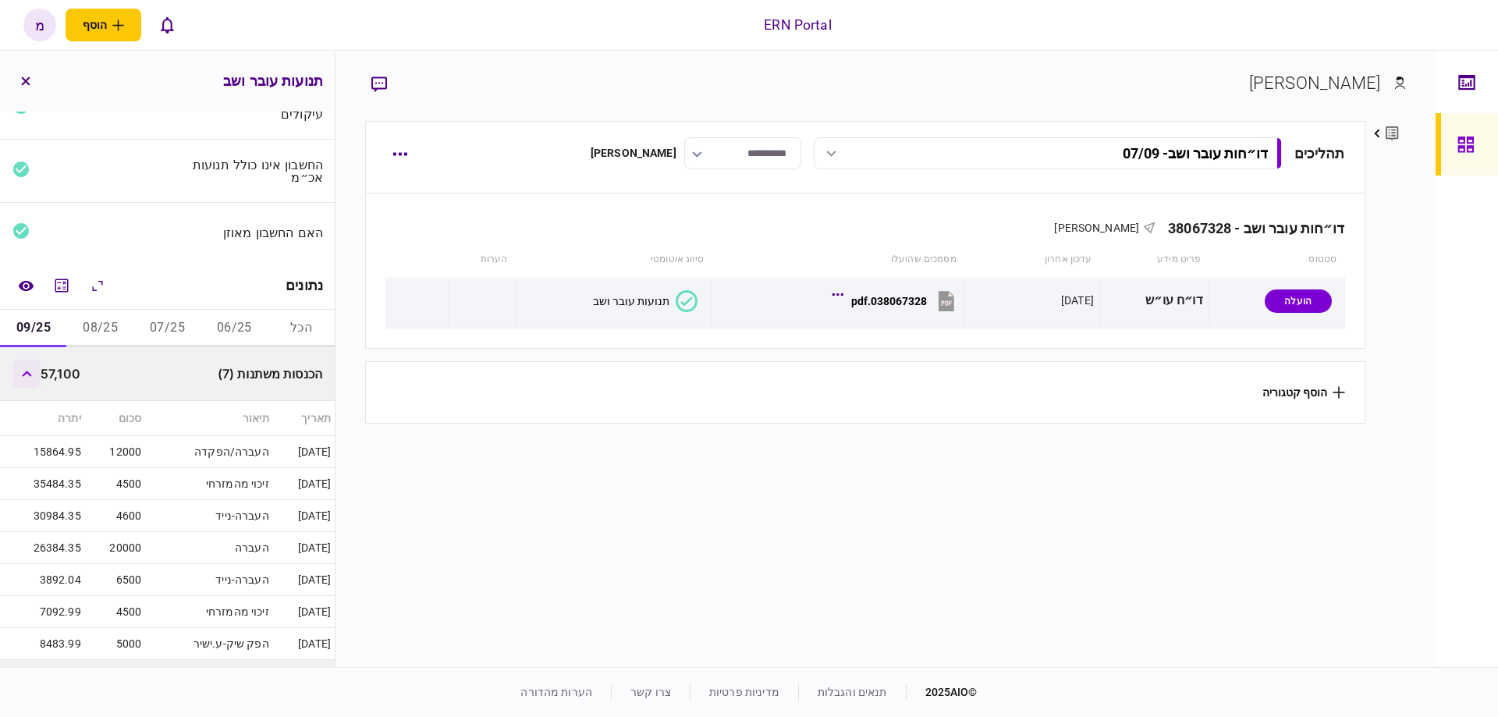
click at [30, 367] on button "button" at bounding box center [26, 374] width 28 height 28
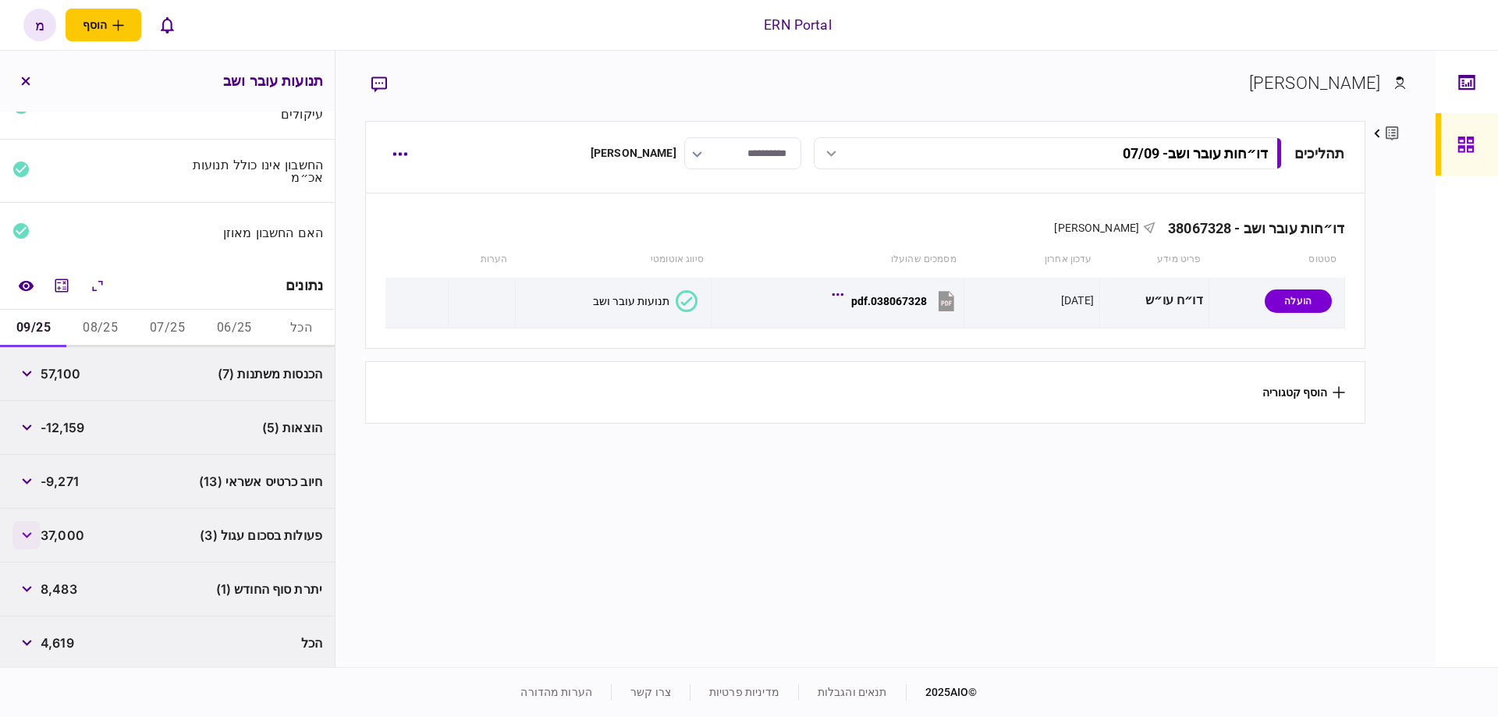
click at [27, 532] on icon "button" at bounding box center [27, 535] width 10 height 6
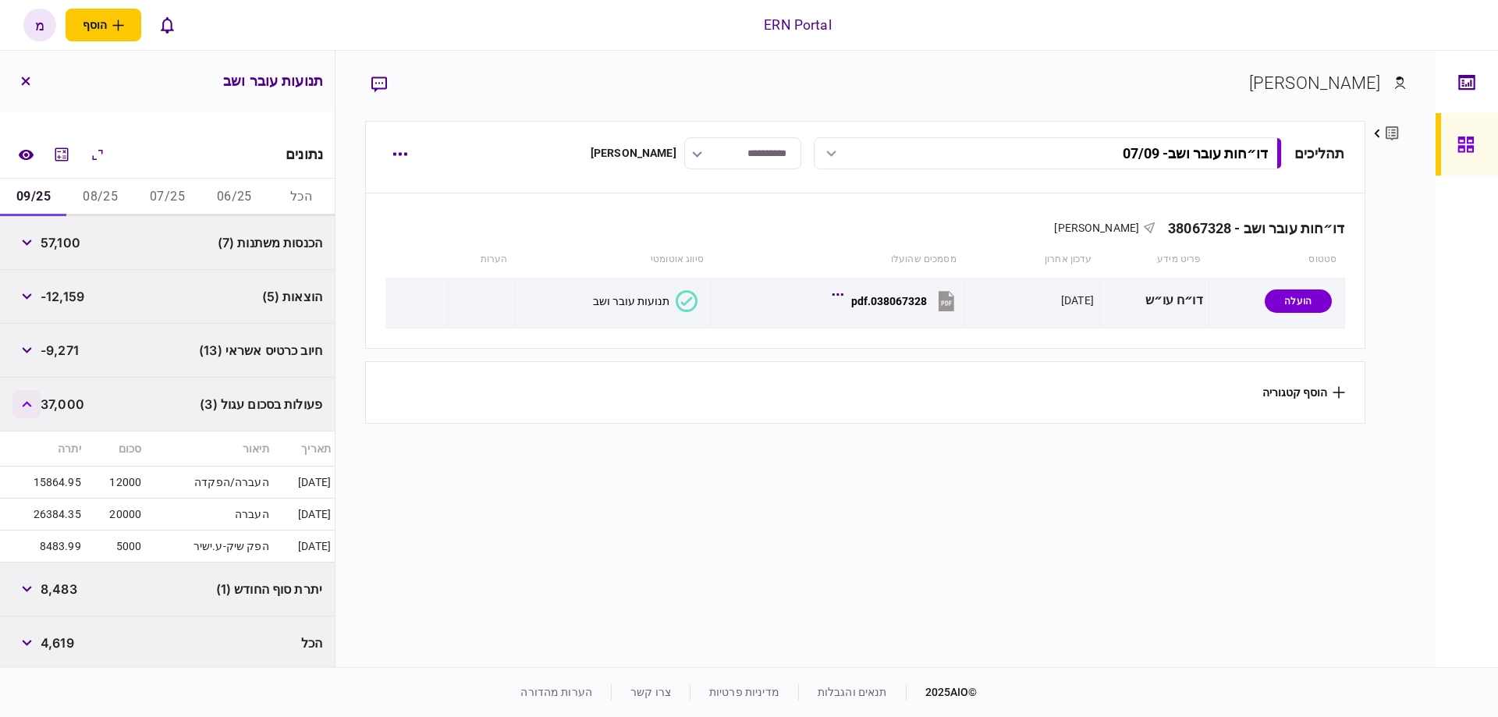
click at [31, 401] on icon "button" at bounding box center [26, 404] width 9 height 6
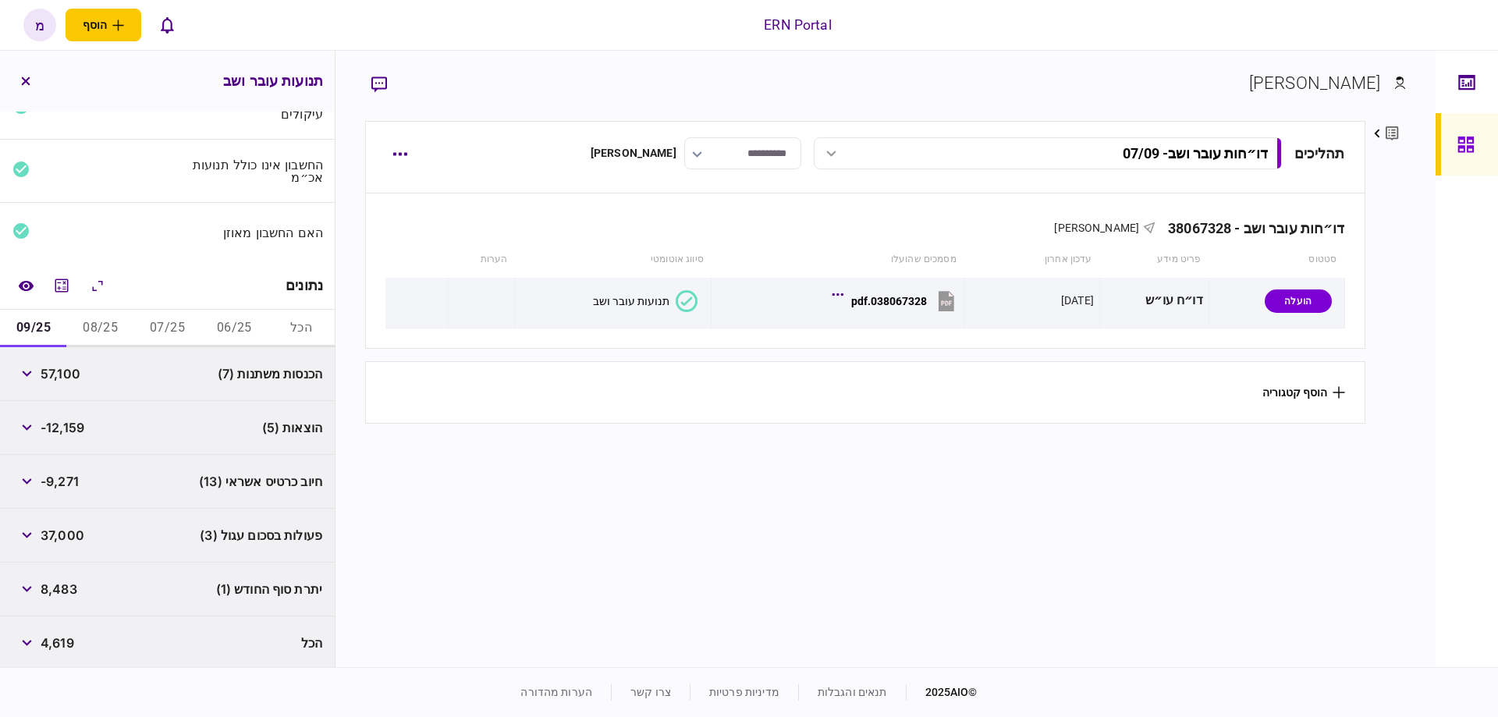
click at [98, 328] on button "08/25" at bounding box center [100, 328] width 67 height 37
click at [26, 485] on button "button" at bounding box center [26, 481] width 28 height 28
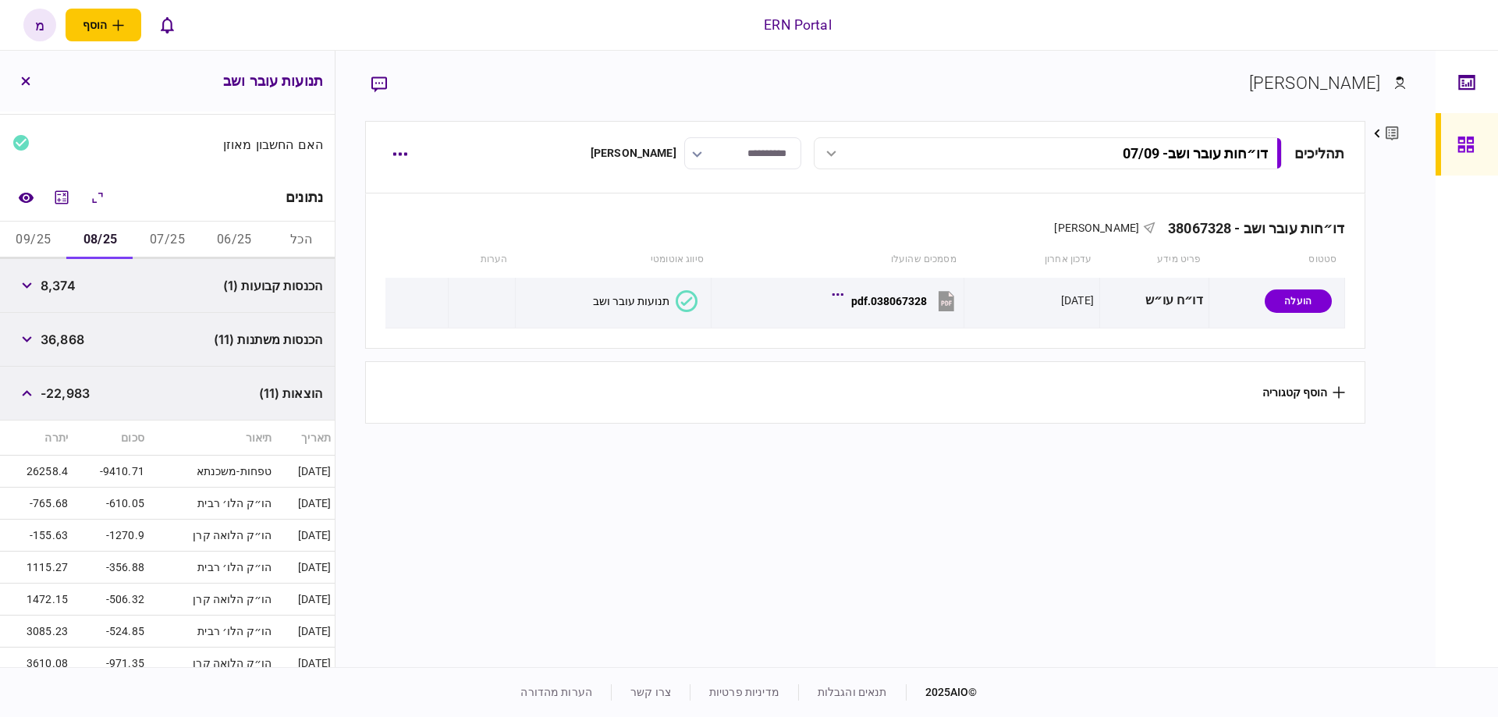
scroll to position [260, 0]
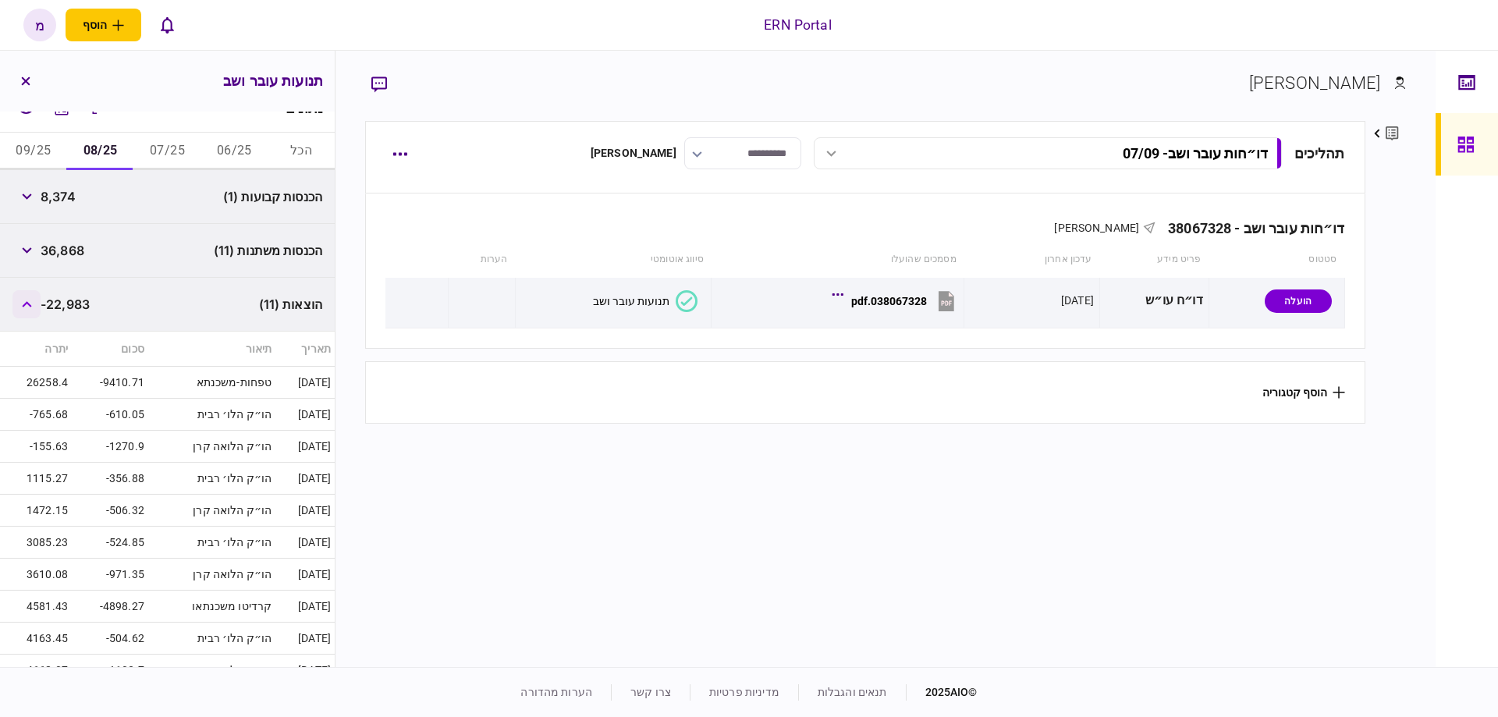
click at [27, 295] on button "button" at bounding box center [26, 304] width 28 height 28
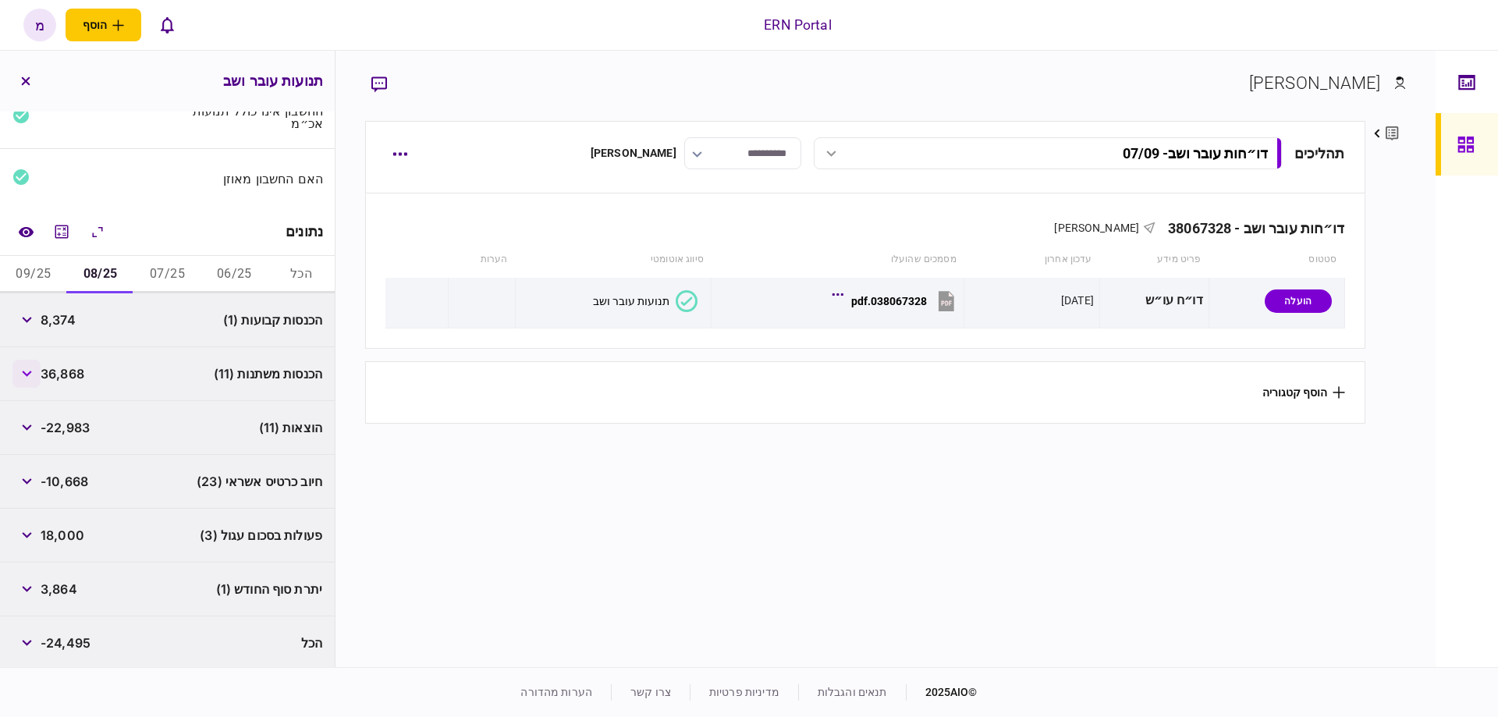
scroll to position [137, 0]
